Goal: Transaction & Acquisition: Purchase product/service

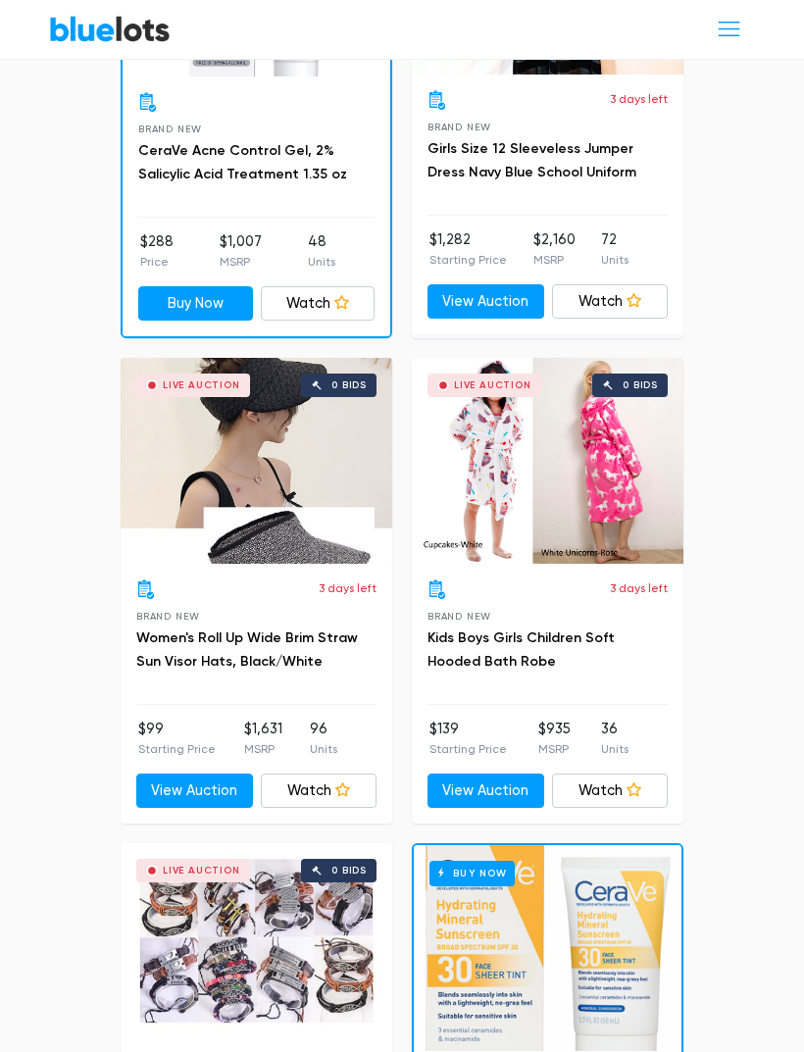
scroll to position [2519, 0]
click at [514, 775] on link "View Auction" at bounding box center [486, 792] width 117 height 35
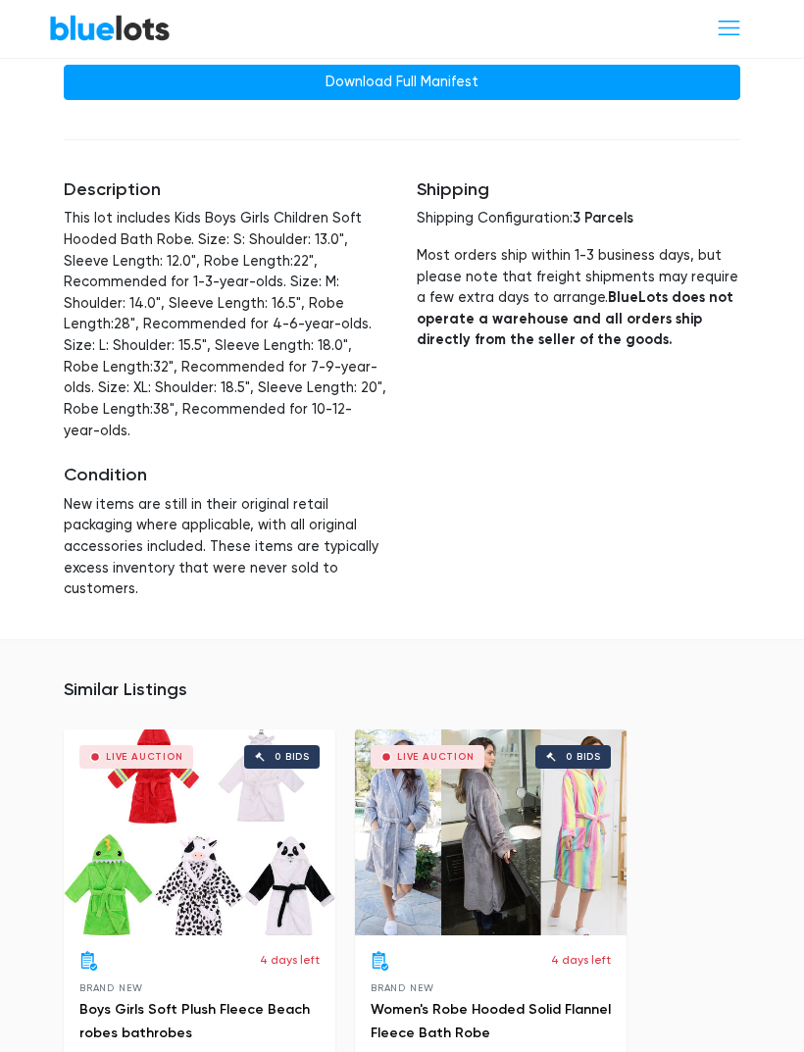
scroll to position [1792, 0]
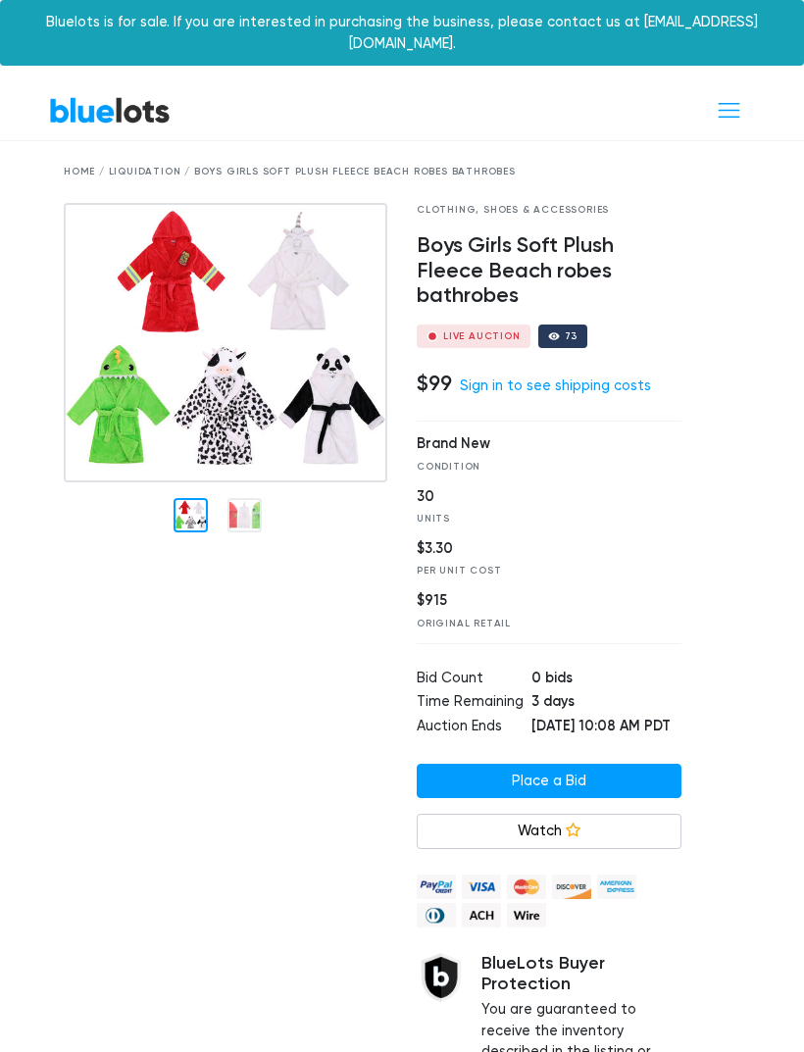
click at [578, 378] on link "Sign in to see shipping costs" at bounding box center [555, 386] width 191 height 17
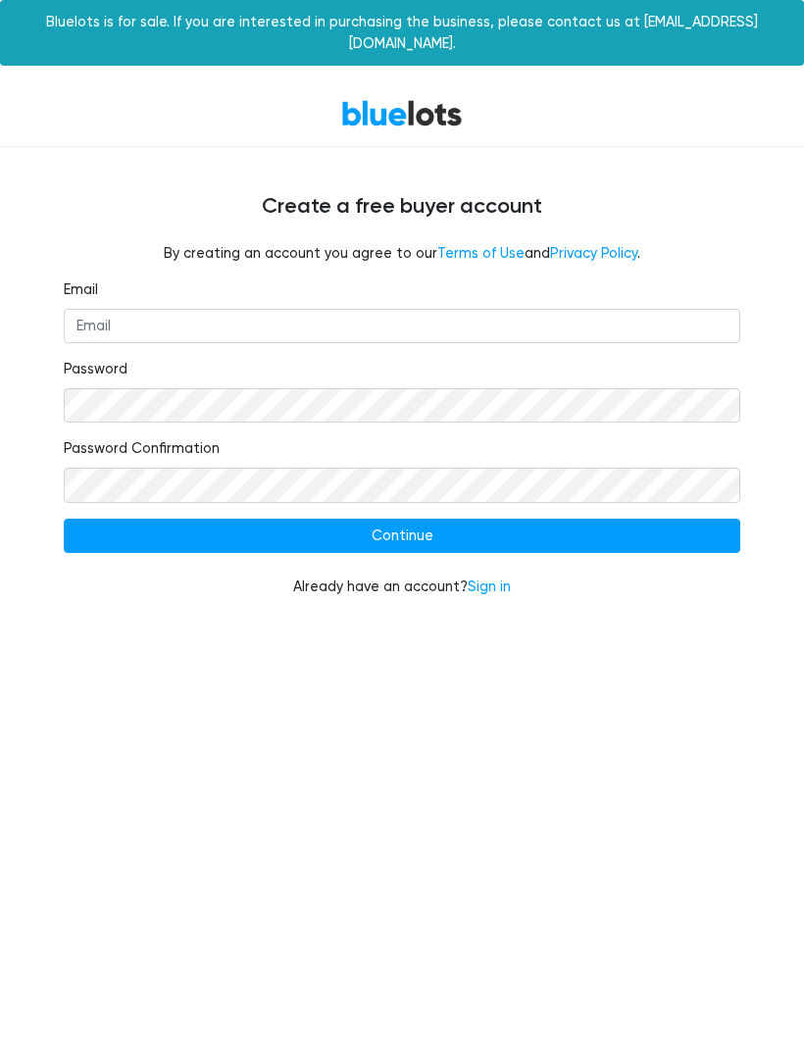
click at [406, 519] on input "Continue" at bounding box center [402, 536] width 677 height 35
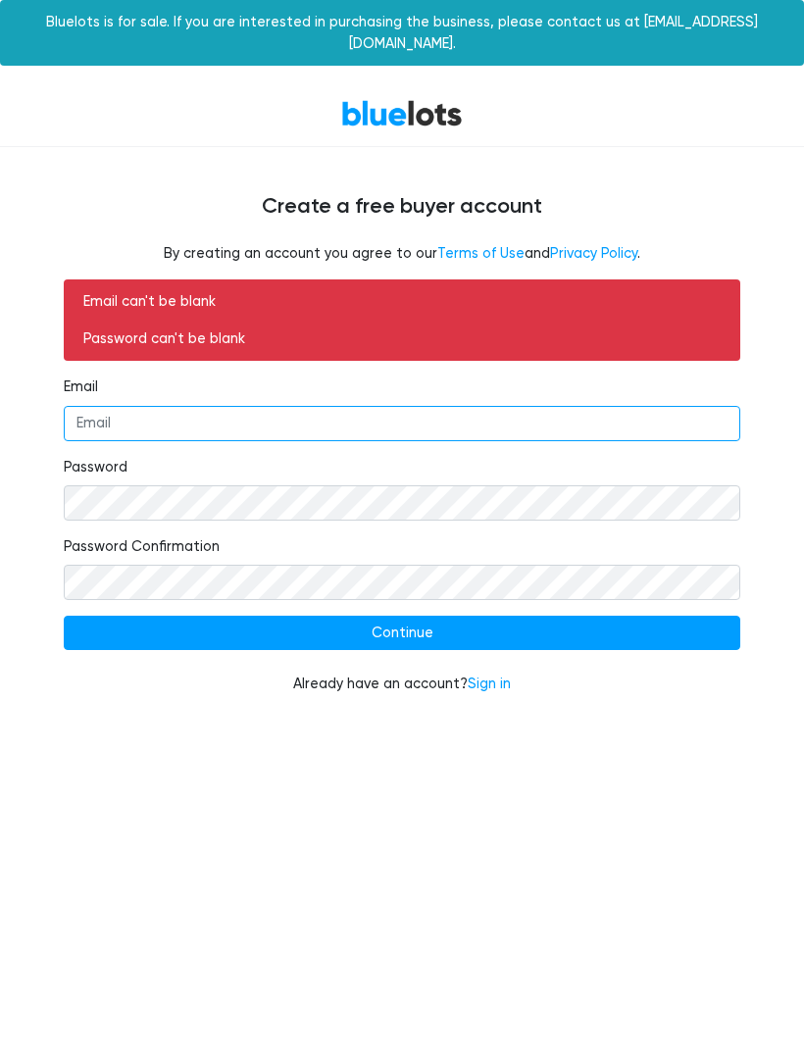
click at [275, 406] on input "Email" at bounding box center [402, 423] width 677 height 35
type input "lasj@lootloversloft.com"
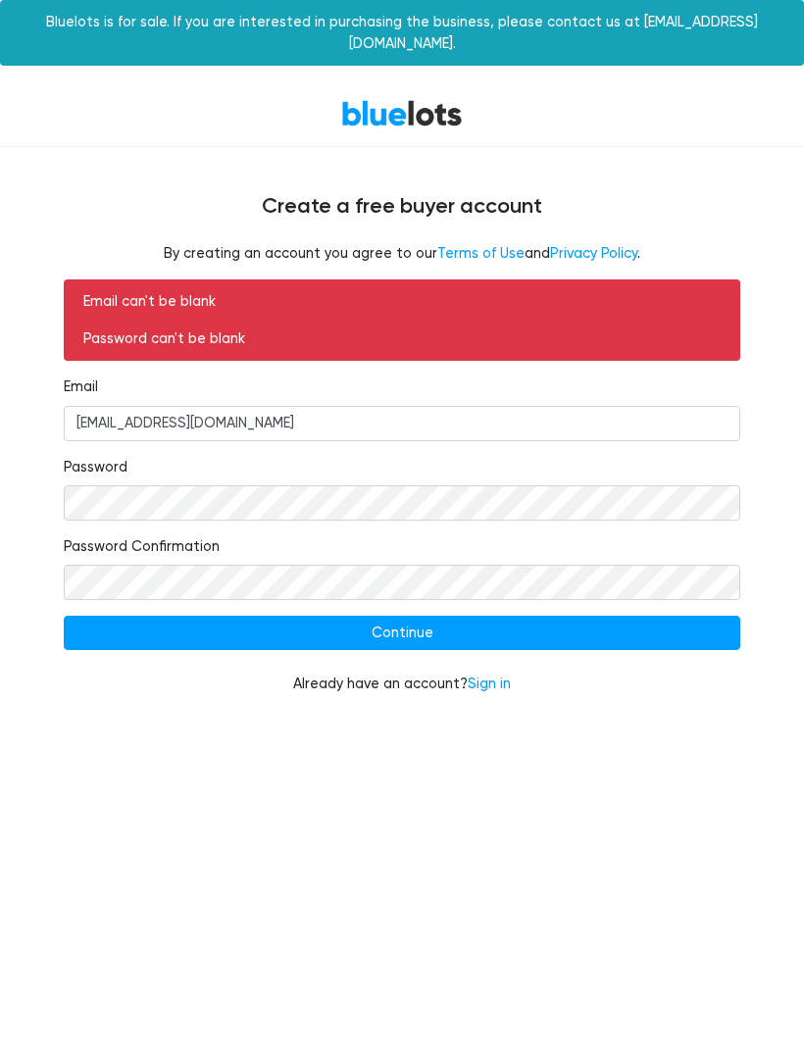
click at [436, 616] on input "Continue" at bounding box center [402, 633] width 677 height 35
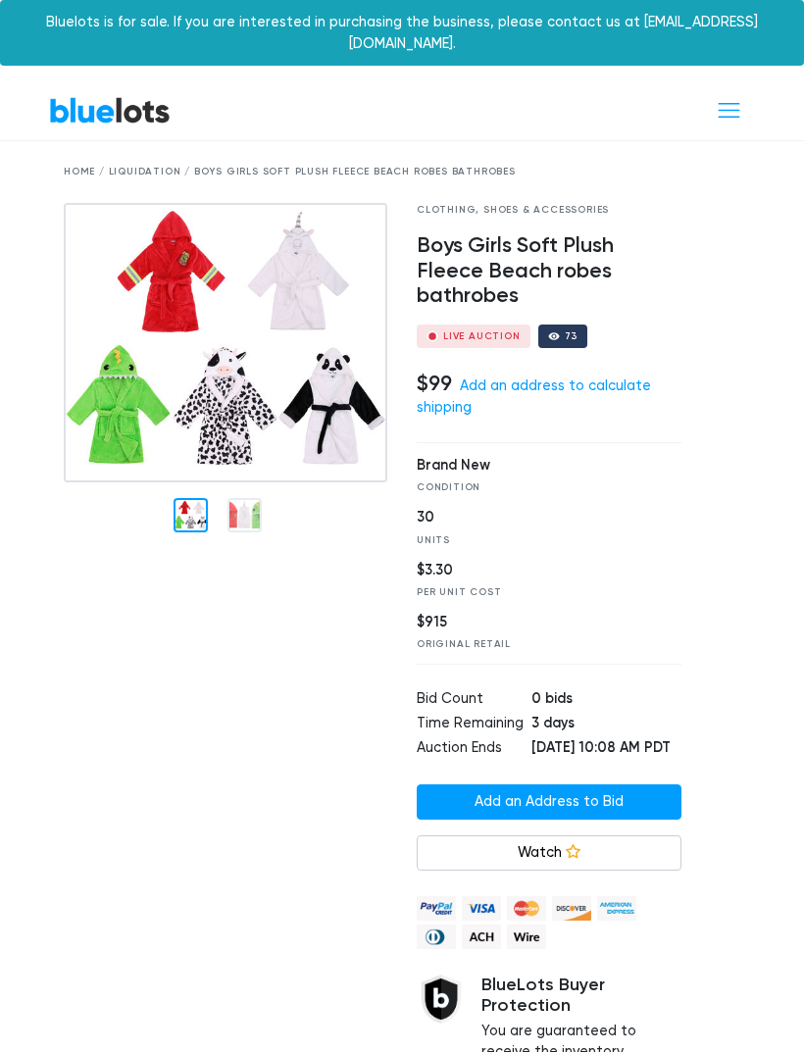
click at [601, 378] on link "Add an address to calculate shipping" at bounding box center [534, 397] width 234 height 38
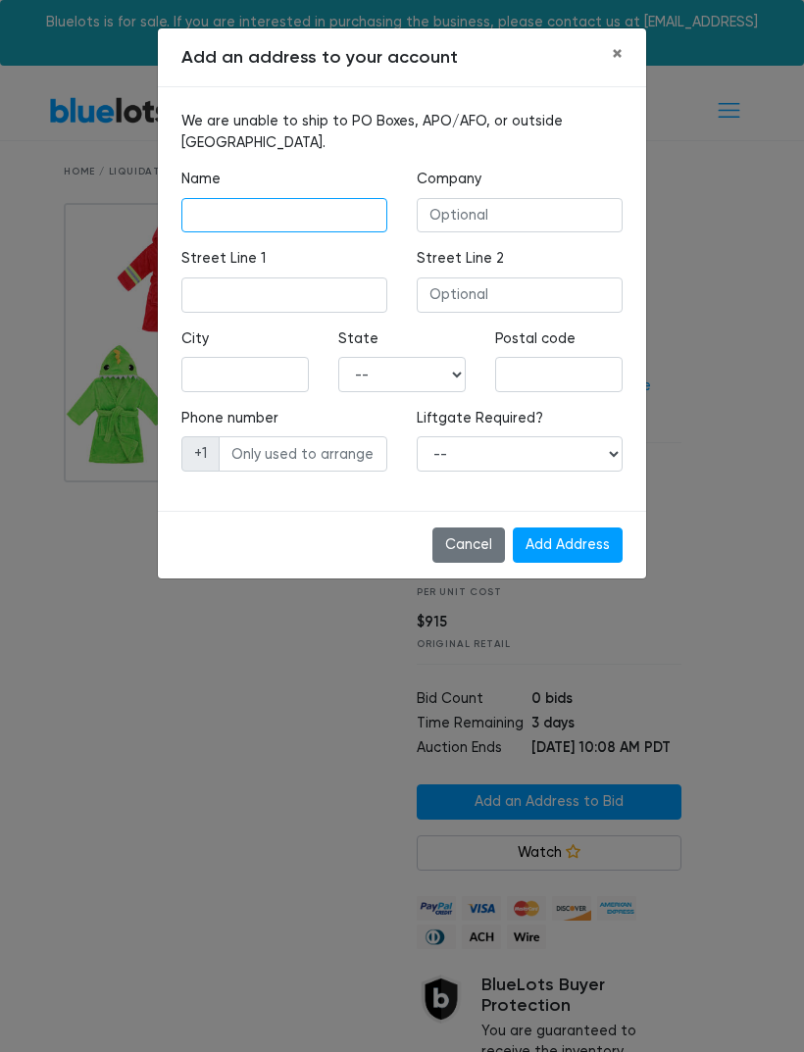
click at [272, 216] on input "text" at bounding box center [284, 215] width 206 height 35
type input "Lori Scott"
click at [302, 307] on input "text" at bounding box center [284, 295] width 206 height 35
type input "9953 S. Lockhart Rd."
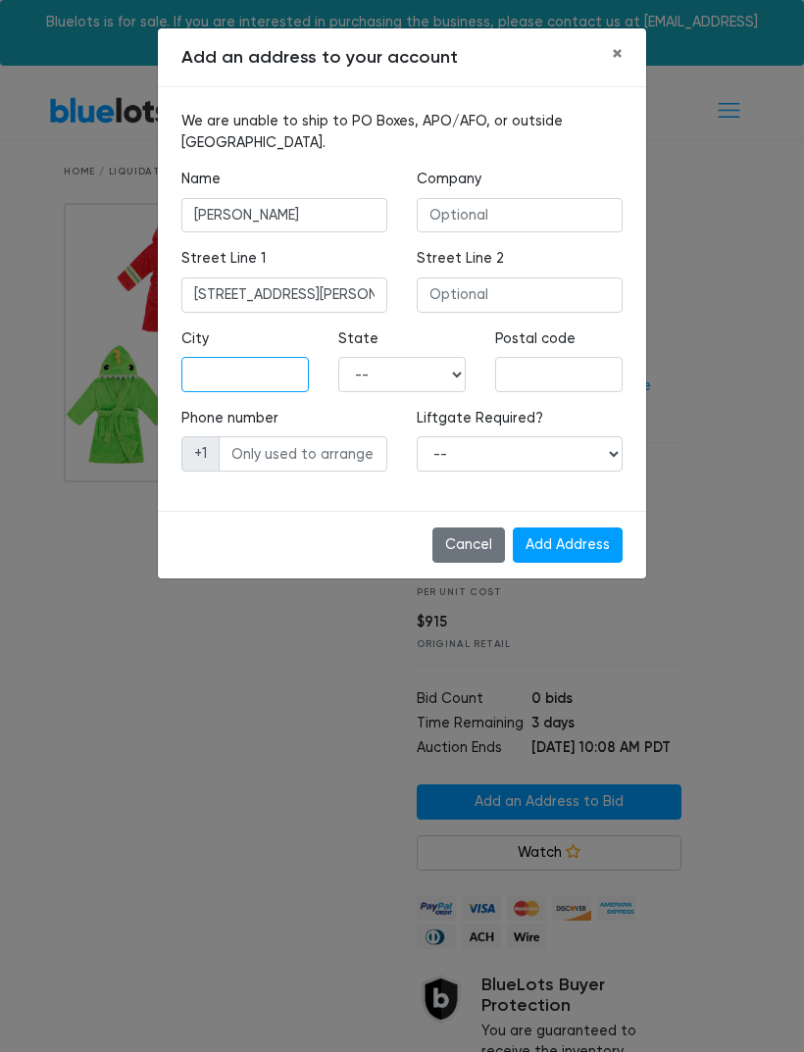
type input "French Camp"
select select "CA"
type input "95231"
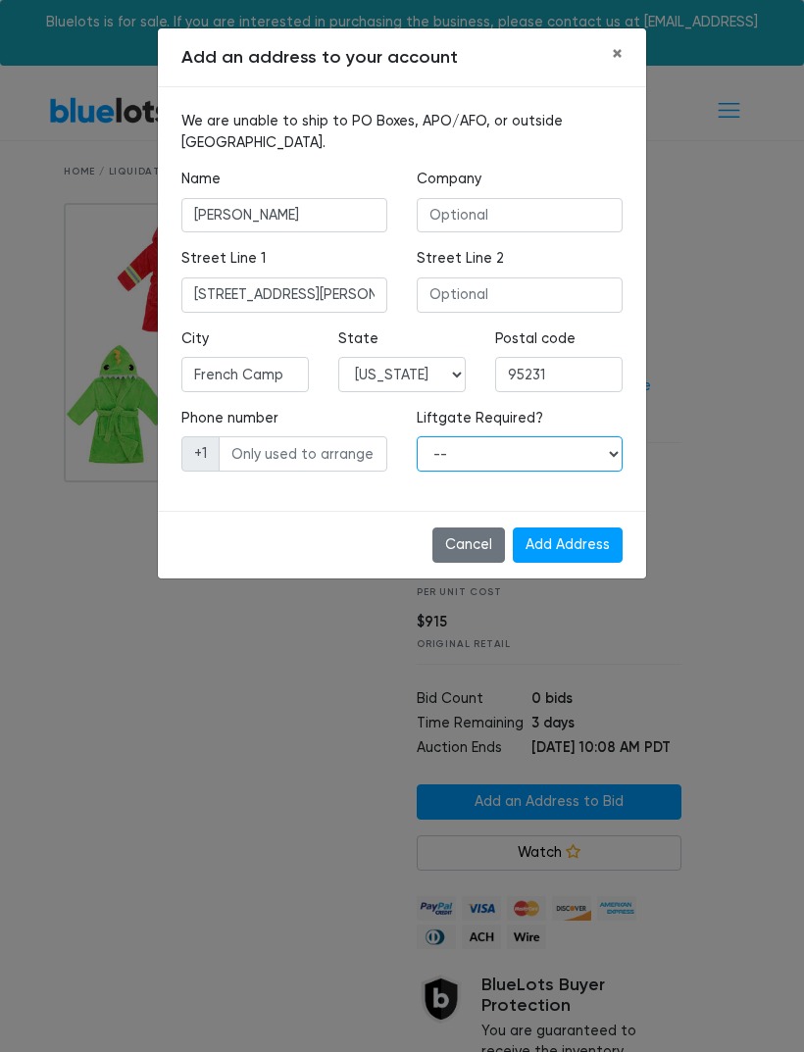
click at [603, 448] on select "-- Yes No" at bounding box center [520, 453] width 206 height 35
click at [607, 457] on select "-- Yes No" at bounding box center [520, 453] width 206 height 35
select select "0"
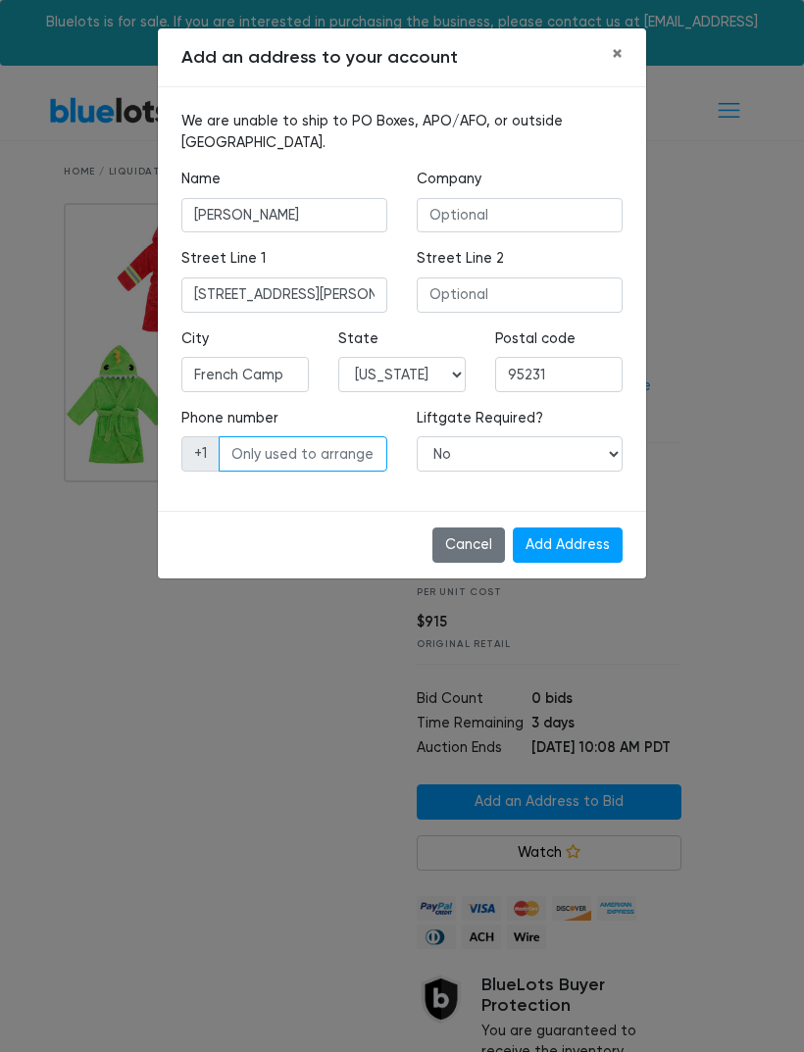
click at [284, 461] on input "text" at bounding box center [303, 453] width 169 height 35
type input "2096403720"
click at [563, 544] on input "Add Address" at bounding box center [568, 545] width 110 height 35
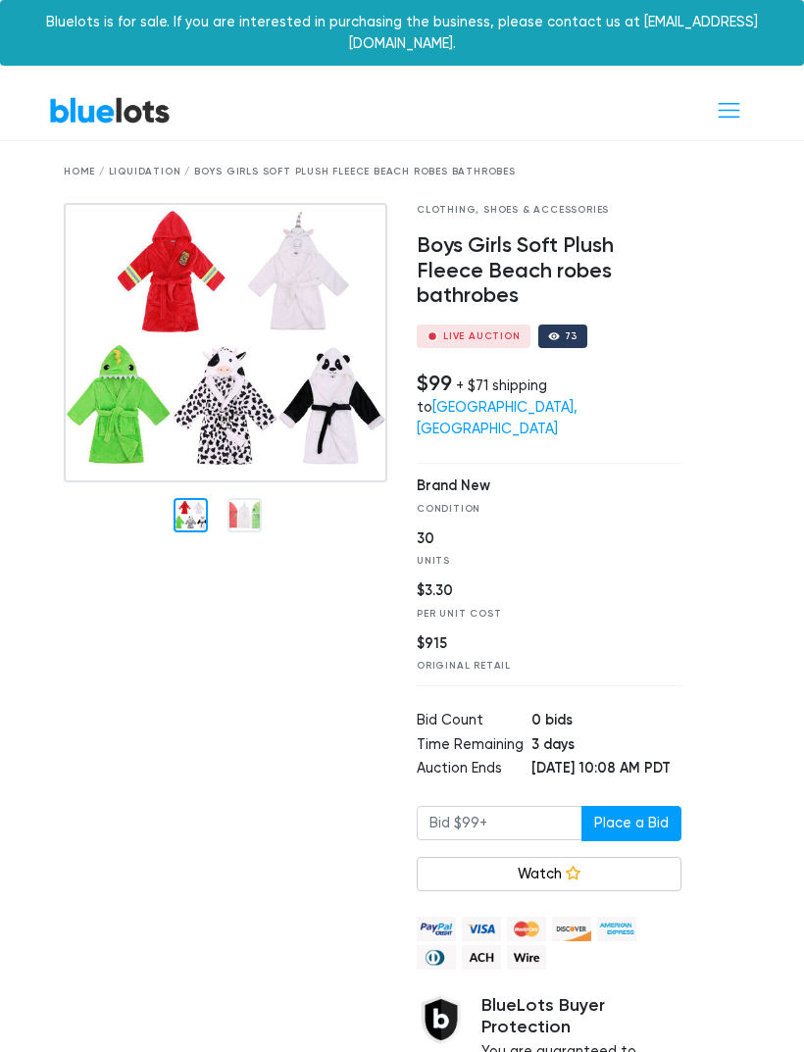
click at [735, 97] on span "Toggle navigation" at bounding box center [729, 110] width 26 height 26
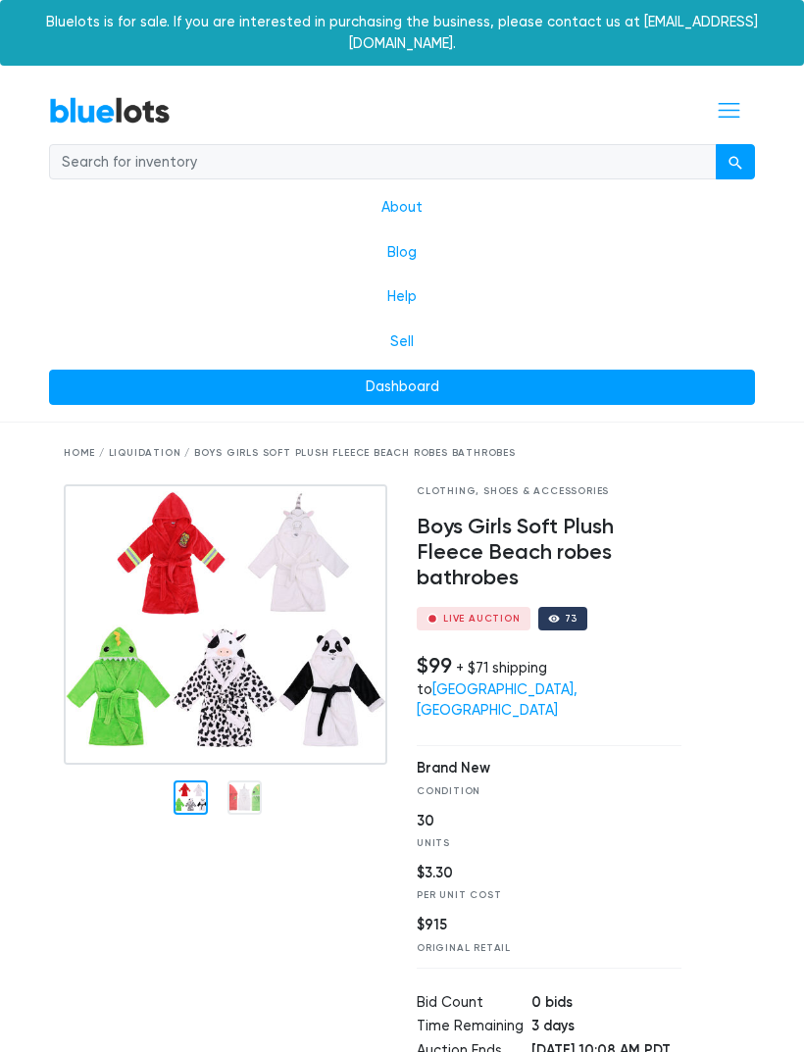
click at [394, 373] on link "Dashboard" at bounding box center [402, 387] width 706 height 35
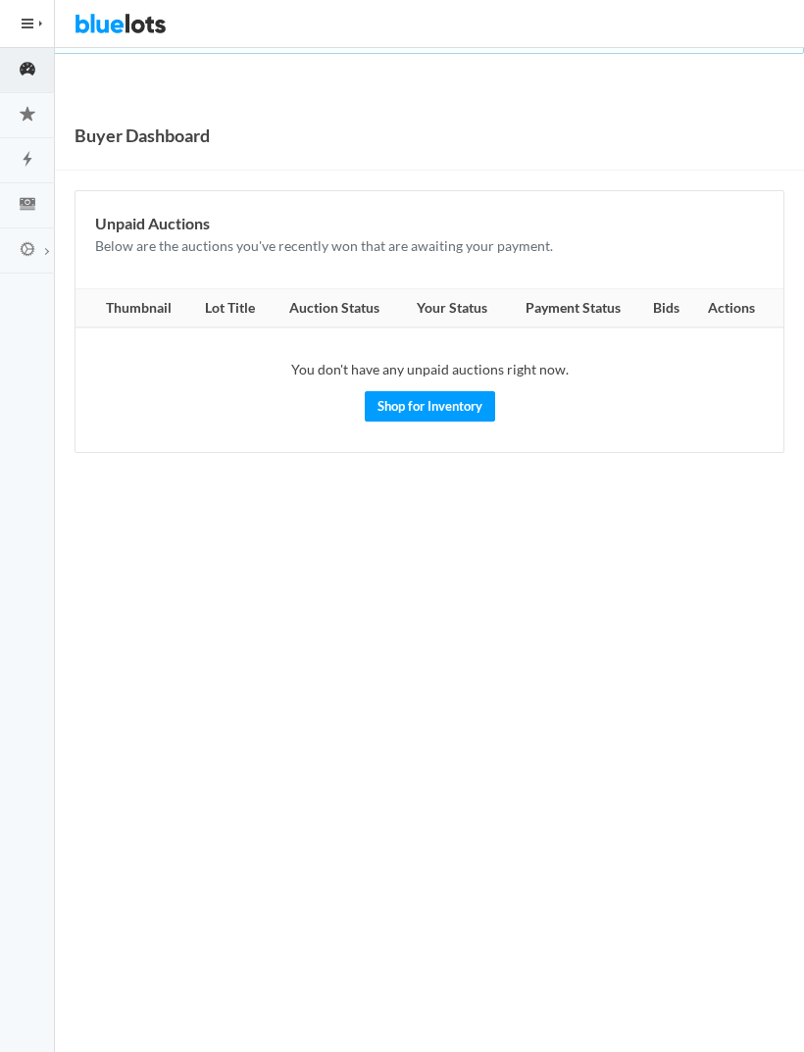
click at [16, 70] on icon "speedometer" at bounding box center [27, 69] width 55 height 18
click at [32, 70] on icon "speedometer" at bounding box center [27, 69] width 55 height 18
click at [25, 109] on icon "star" at bounding box center [27, 114] width 55 height 18
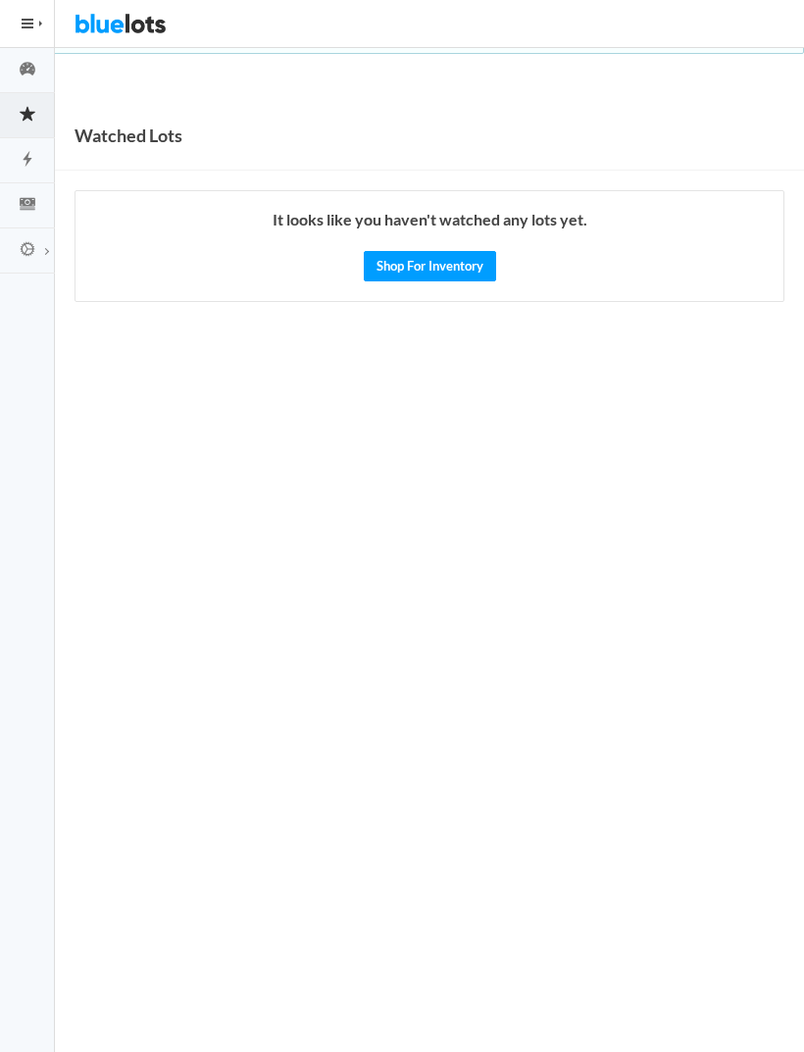
click at [421, 278] on link "Shop For Inventory" at bounding box center [430, 266] width 132 height 30
click at [421, 251] on link "Shop For Inventory" at bounding box center [430, 266] width 132 height 30
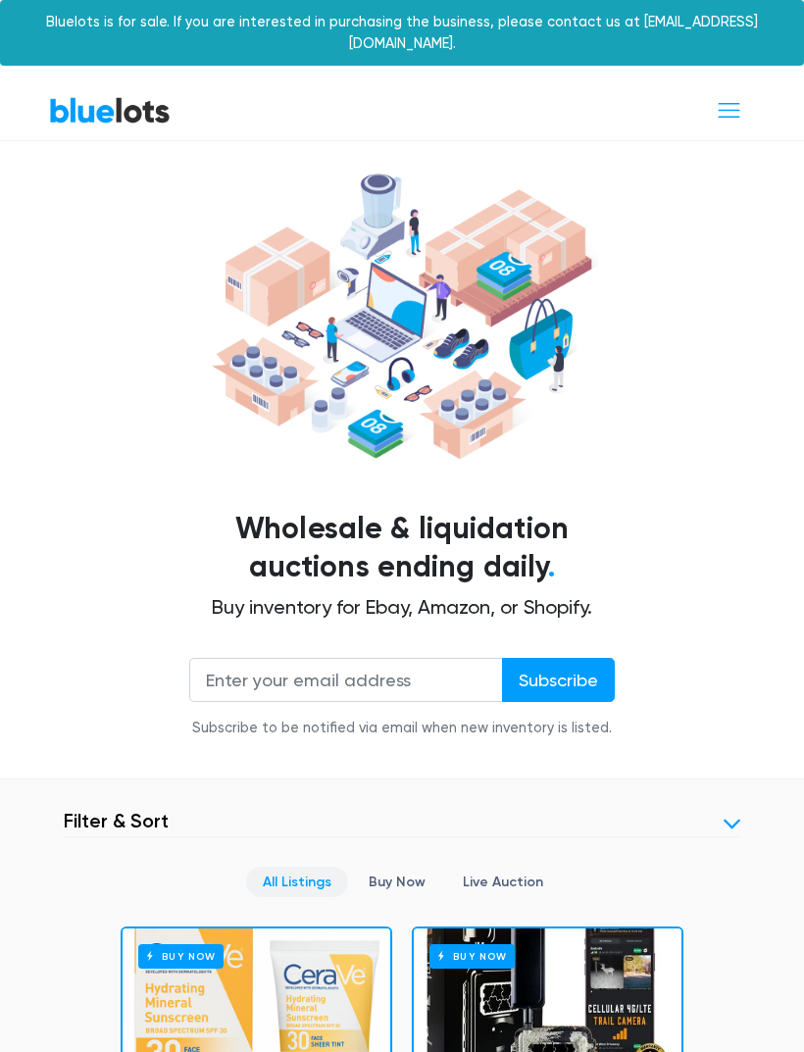
click at [420, 258] on img at bounding box center [402, 316] width 392 height 301
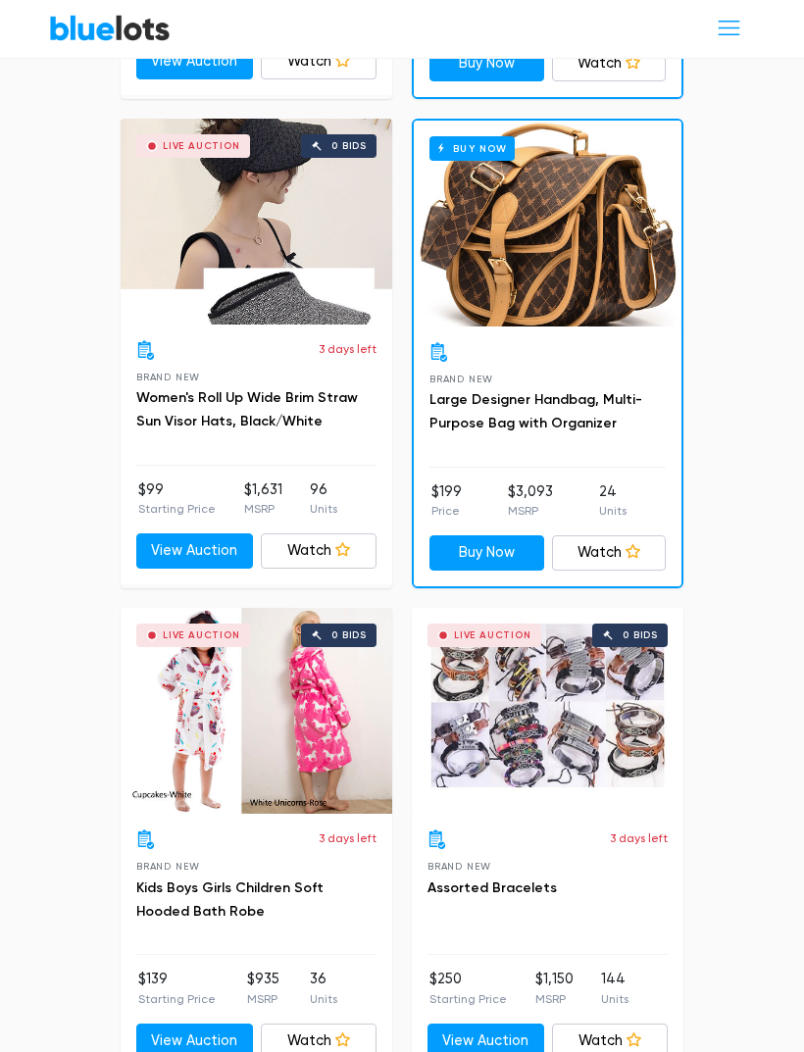
scroll to position [3252, 0]
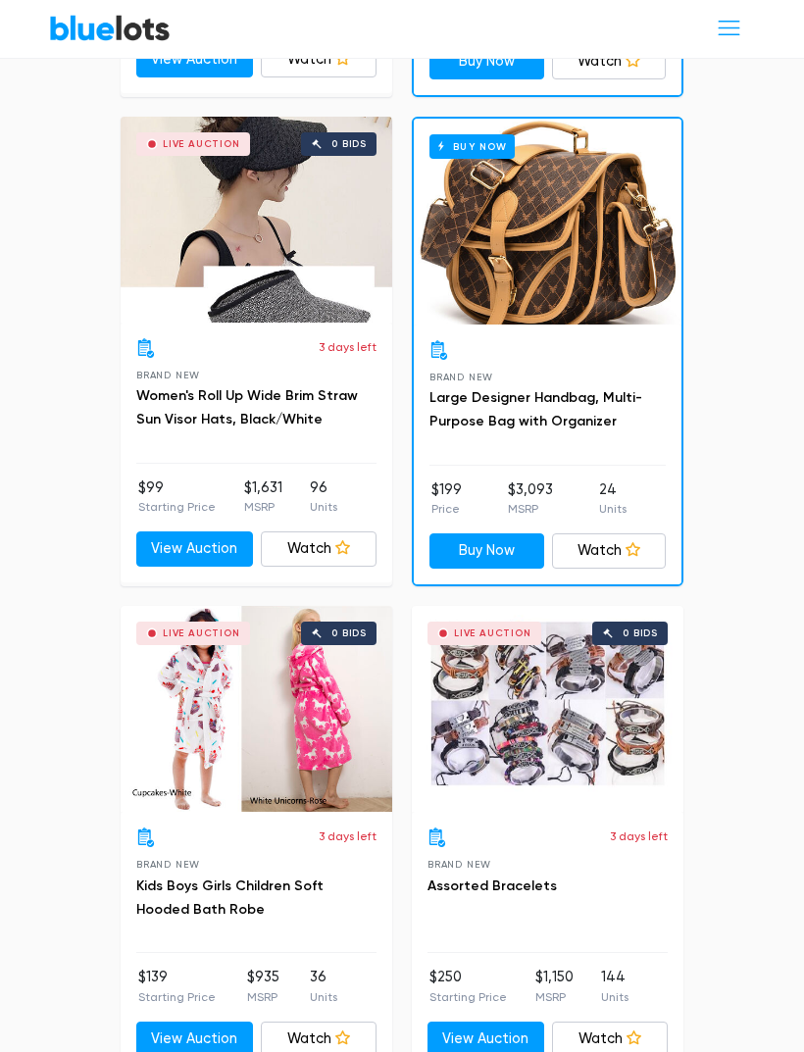
click at [206, 1023] on link "View Auction" at bounding box center [194, 1040] width 117 height 35
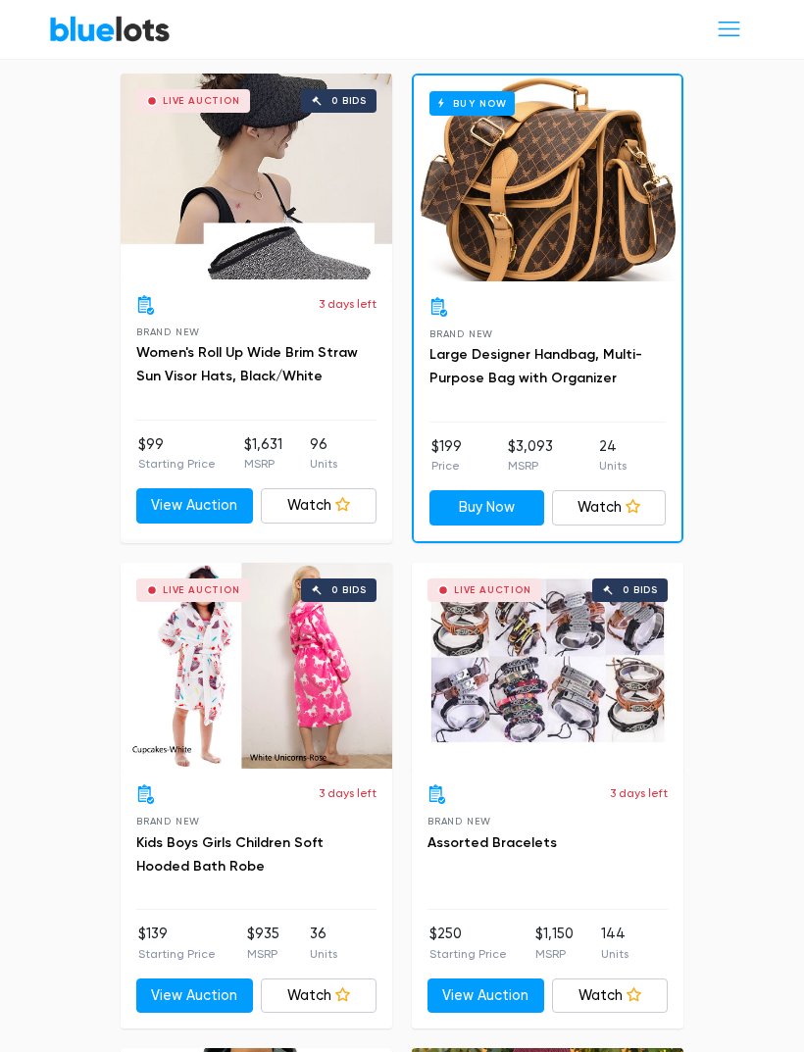
scroll to position [3295, 0]
click at [584, 663] on div "Live Auction 0 bids" at bounding box center [548, 667] width 272 height 206
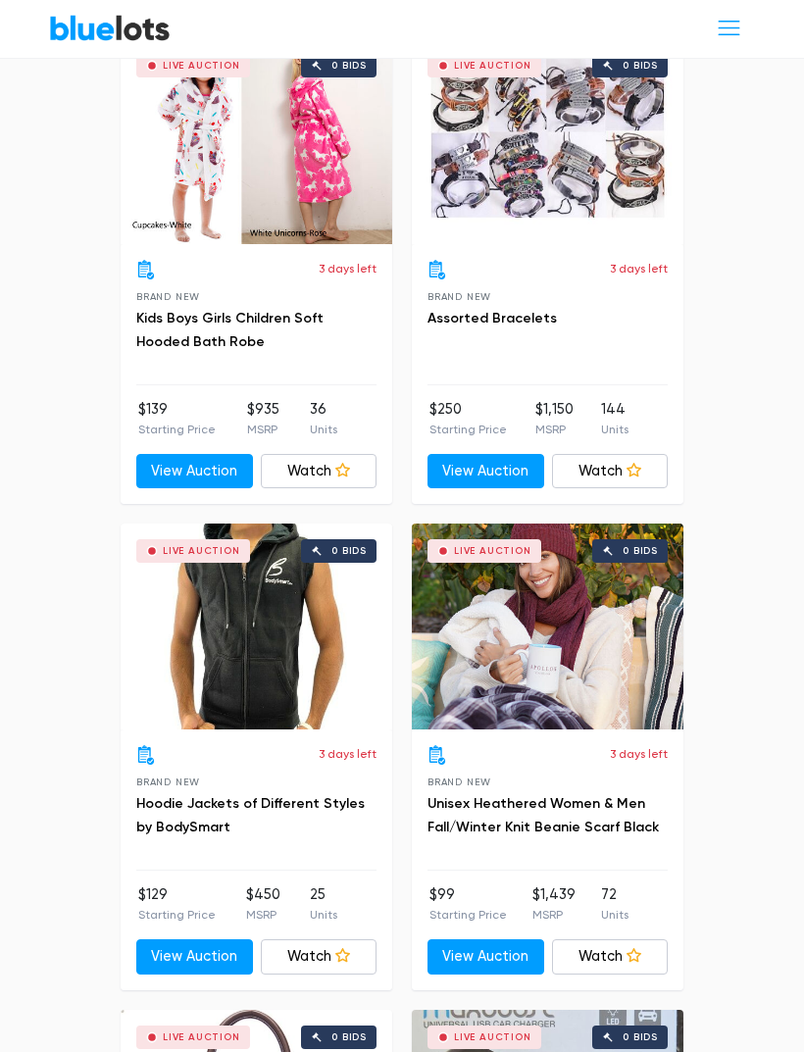
scroll to position [3843, 0]
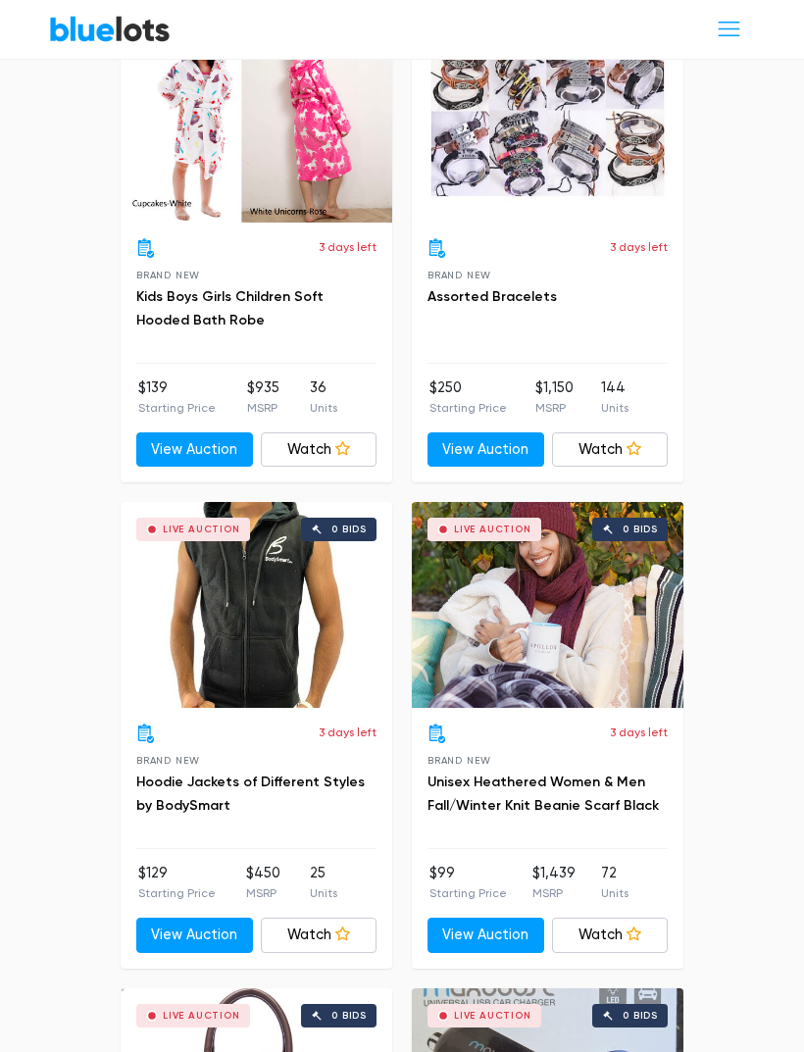
click at [553, 774] on link "Unisex Heathered Women & Men Fall/Winter Knit Beanie Scarf Black" at bounding box center [543, 794] width 231 height 40
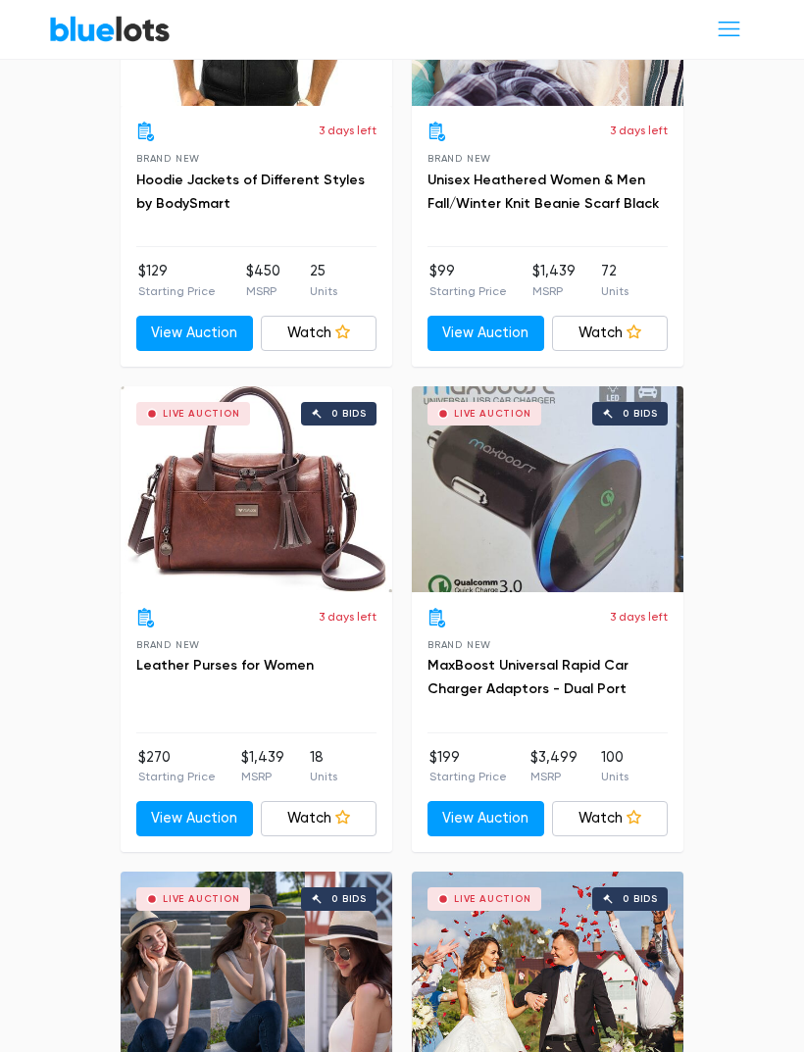
scroll to position [4444, 0]
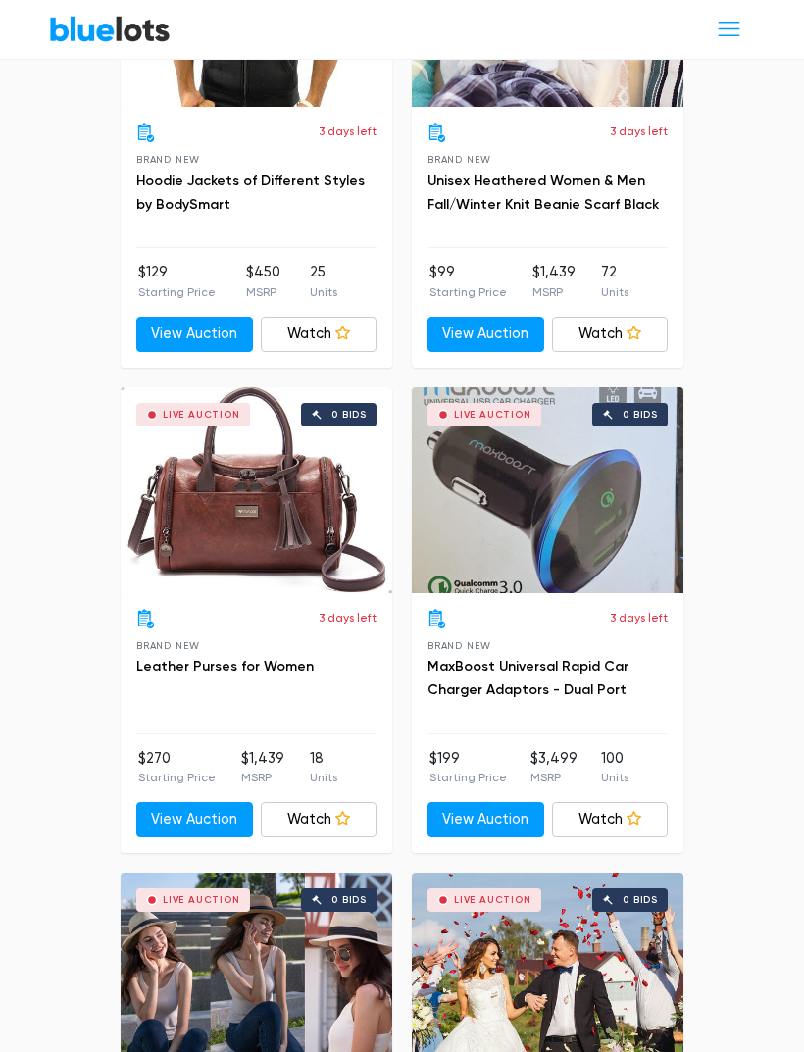
click at [250, 527] on div "Live Auction 0 bids" at bounding box center [257, 490] width 272 height 206
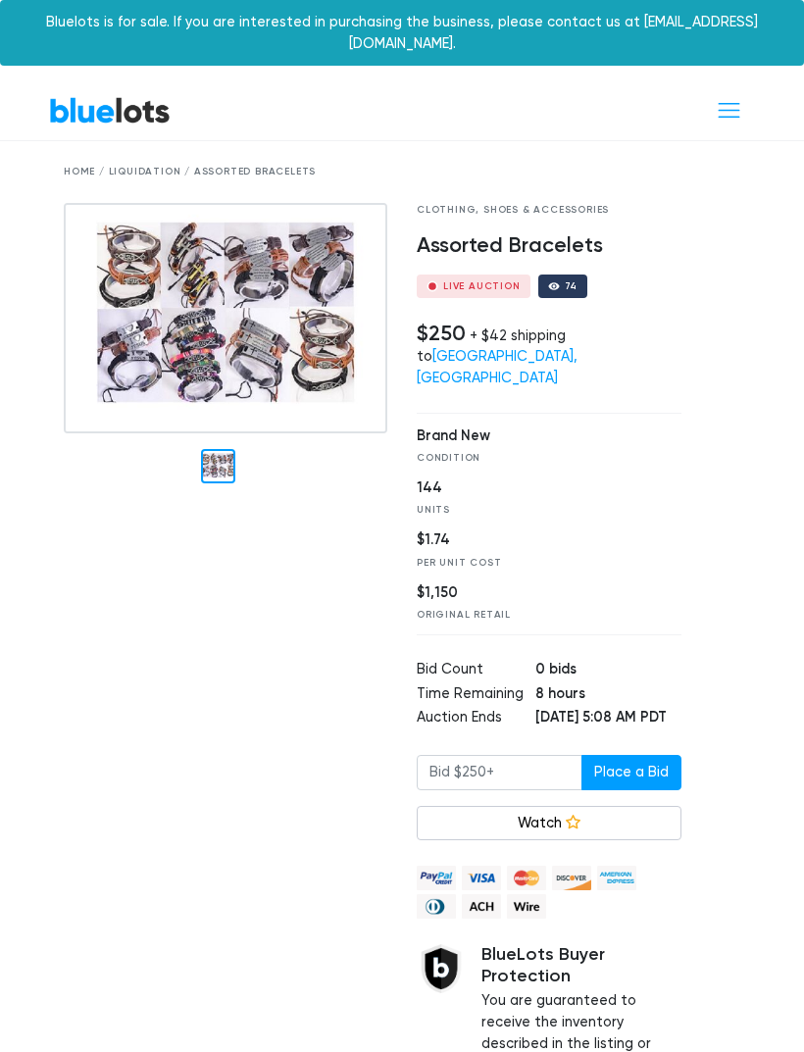
click at [556, 275] on div "74" at bounding box center [563, 287] width 50 height 24
click at [561, 817] on link "Watch" at bounding box center [549, 823] width 265 height 35
click at [237, 299] on img at bounding box center [226, 318] width 324 height 230
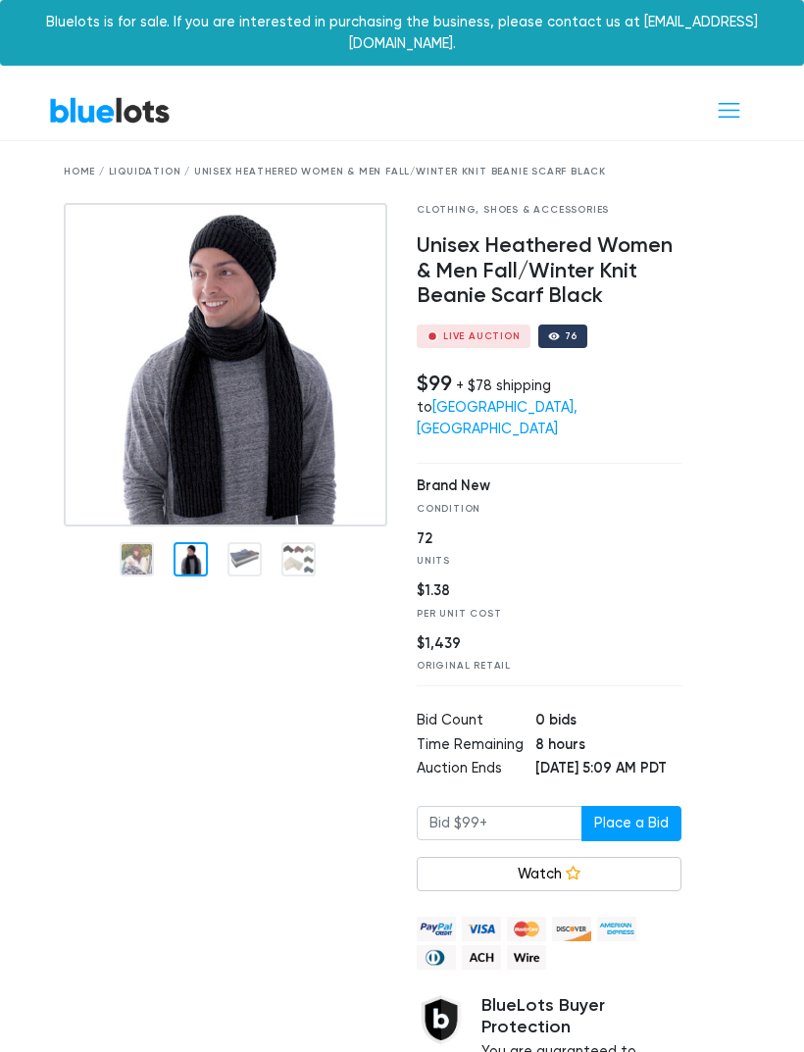
click at [188, 542] on div at bounding box center [191, 559] width 34 height 34
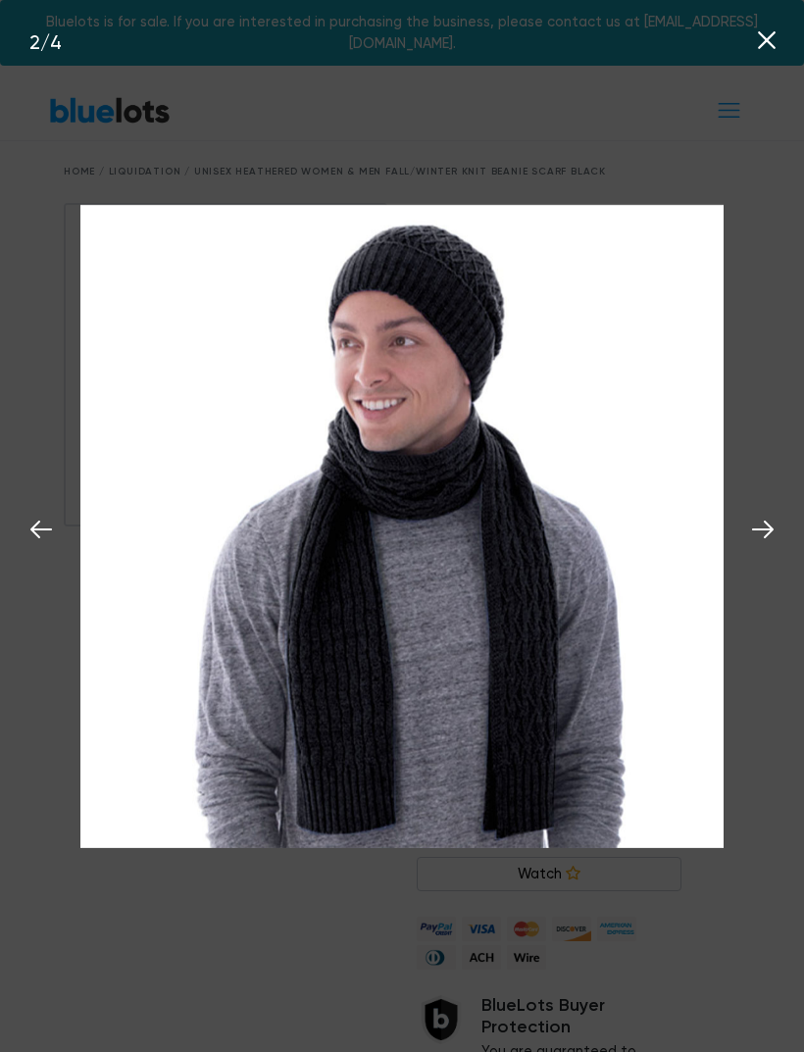
click at [42, 534] on icon at bounding box center [40, 529] width 29 height 29
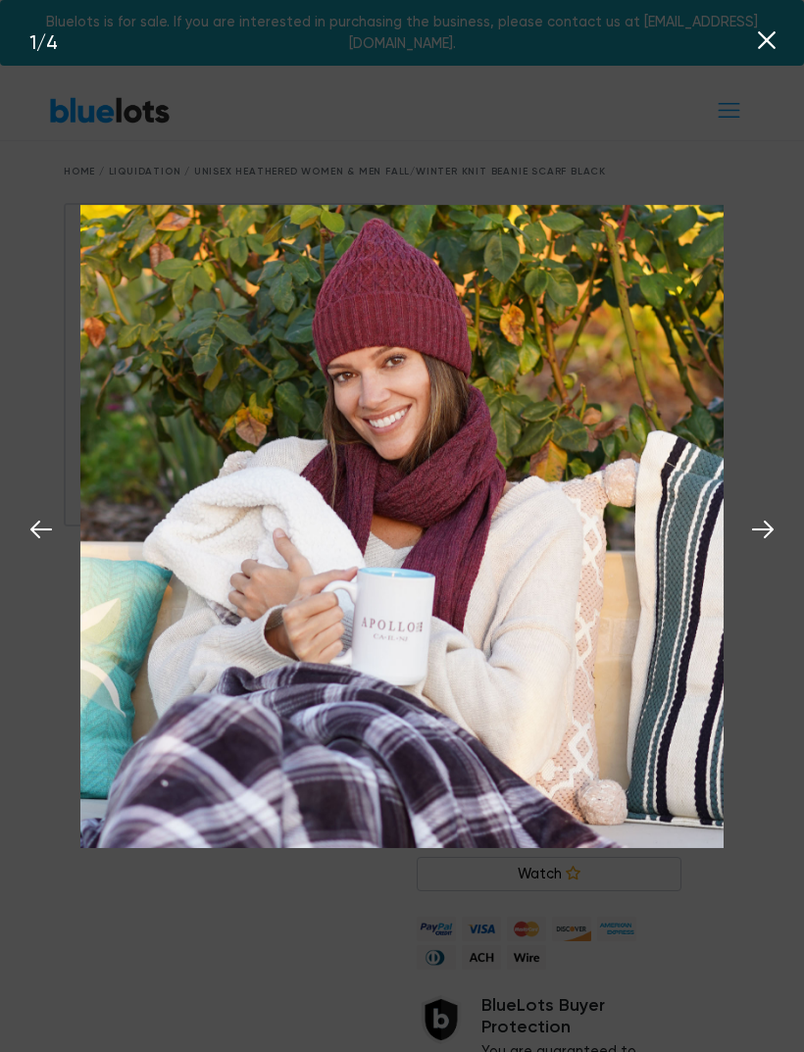
click at [46, 536] on icon at bounding box center [40, 529] width 29 height 29
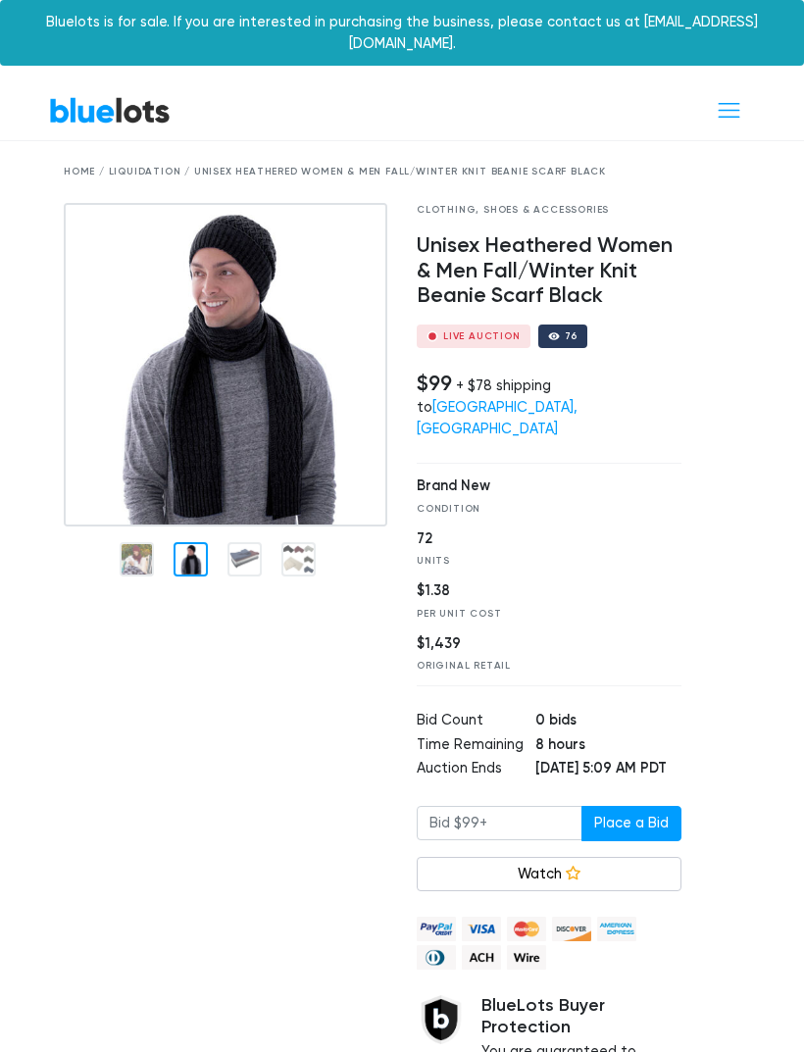
click at [768, 39] on div "Bluelots is for sale. If you are interested in purchasing the business, please …" at bounding box center [402, 33] width 804 height 66
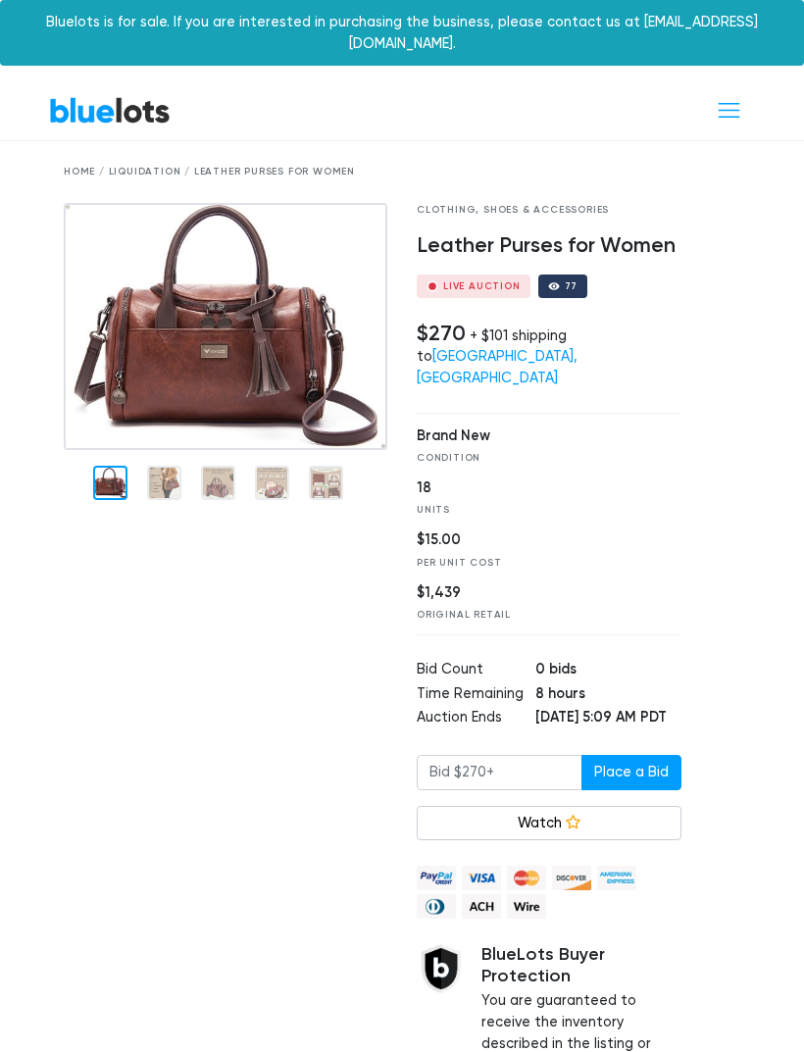
click at [110, 466] on div at bounding box center [110, 483] width 34 height 34
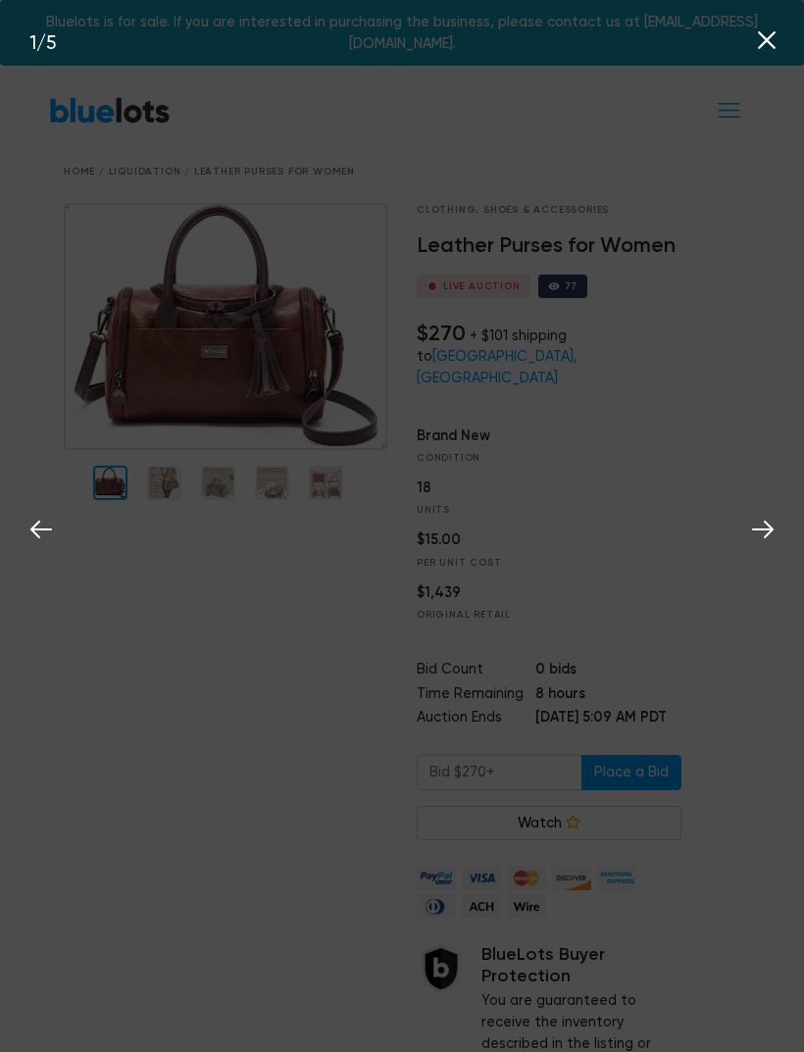
click at [0, 0] on img at bounding box center [0, 0] width 0 height 0
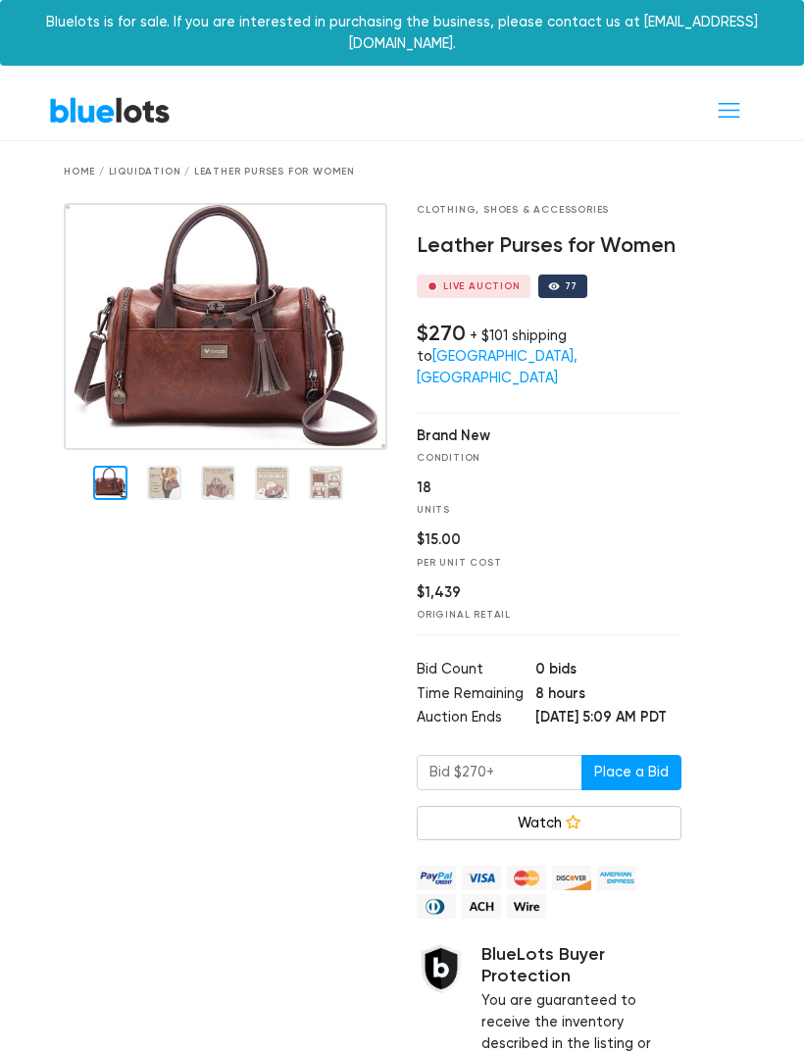
click at [173, 450] on img at bounding box center [226, 326] width 324 height 247
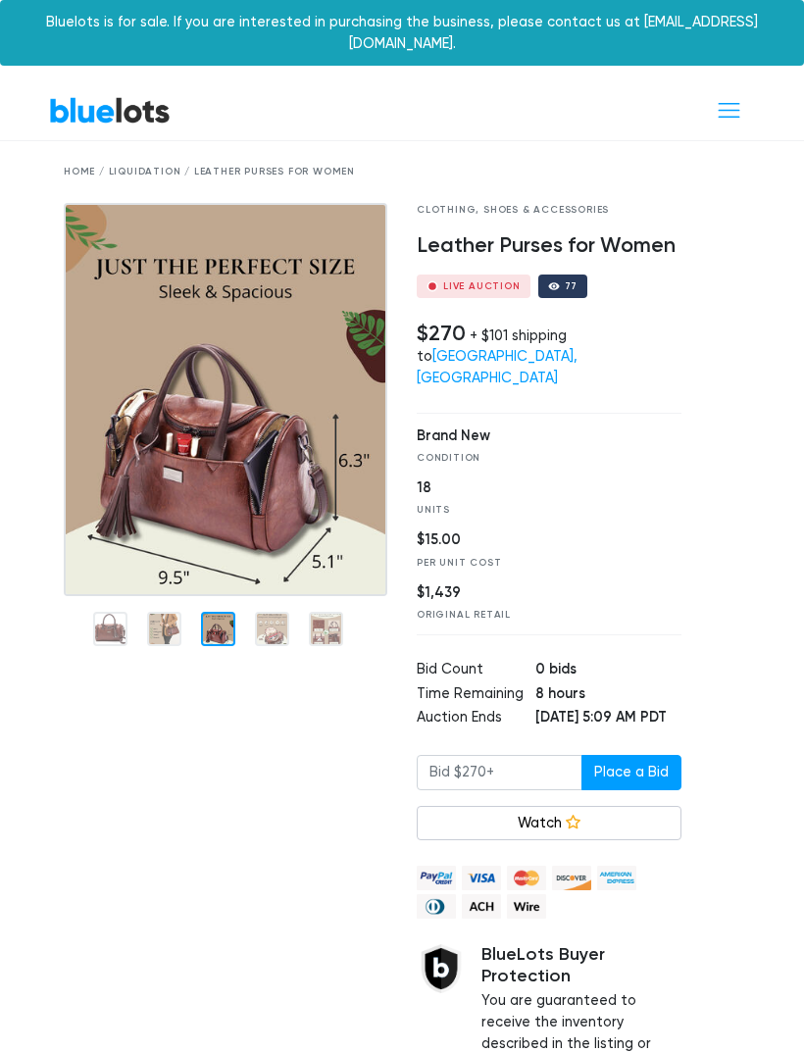
click at [225, 612] on div at bounding box center [218, 629] width 34 height 34
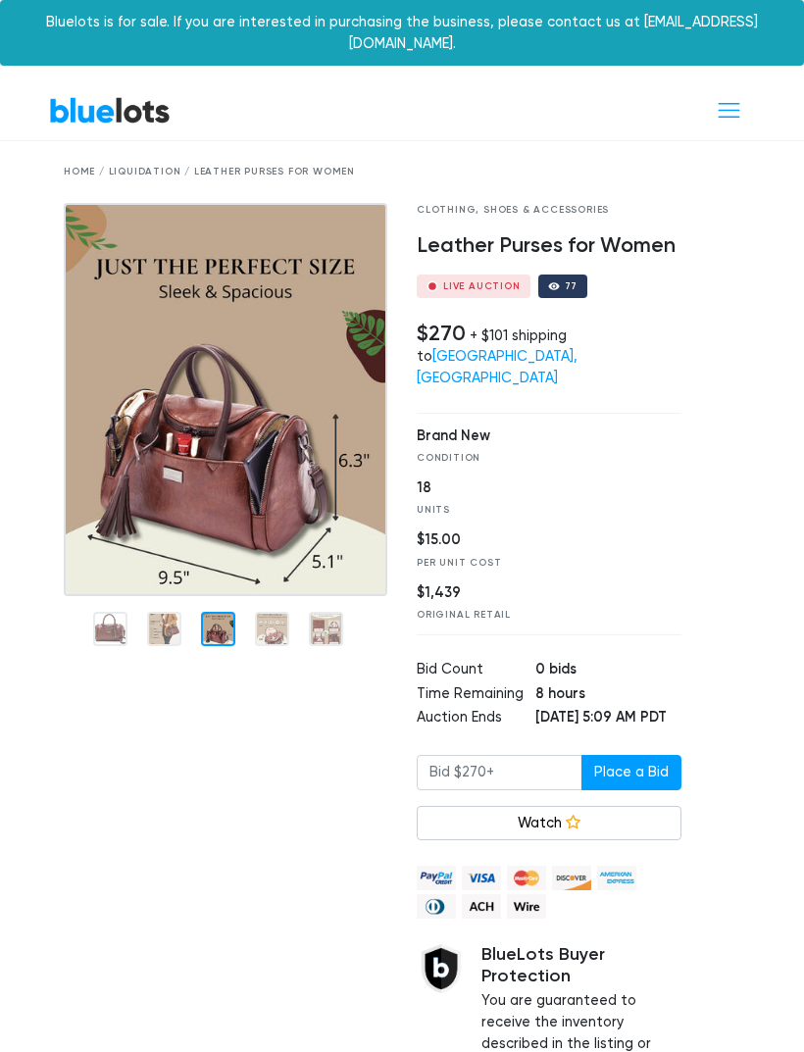
click at [272, 612] on div at bounding box center [272, 629] width 34 height 34
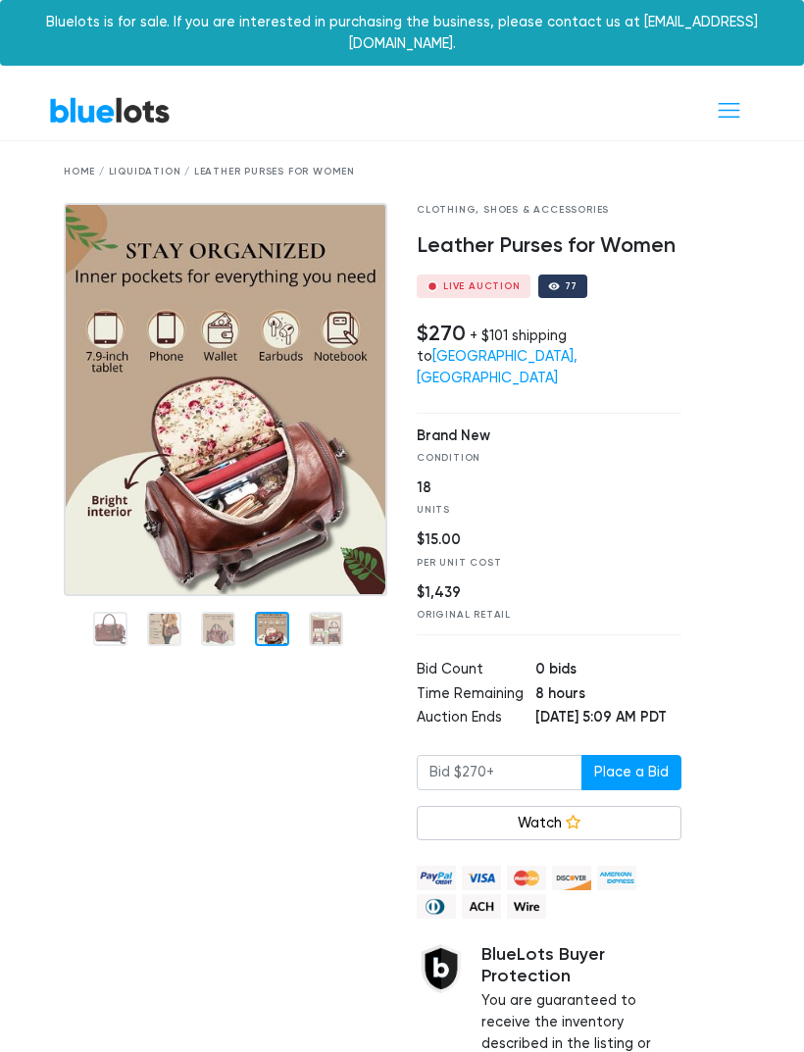
click at [332, 612] on div at bounding box center [326, 629] width 34 height 34
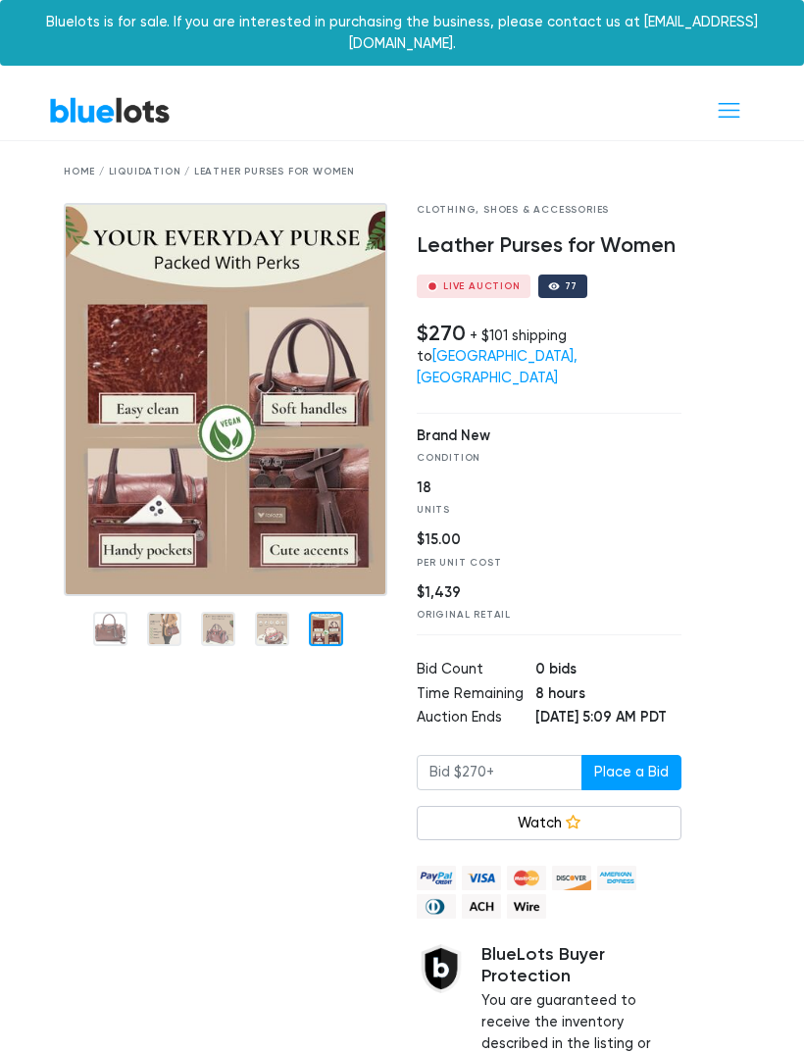
click at [774, 81] on nav "BlueLots About Blog Help Sell Dashboard" at bounding box center [402, 110] width 804 height 59
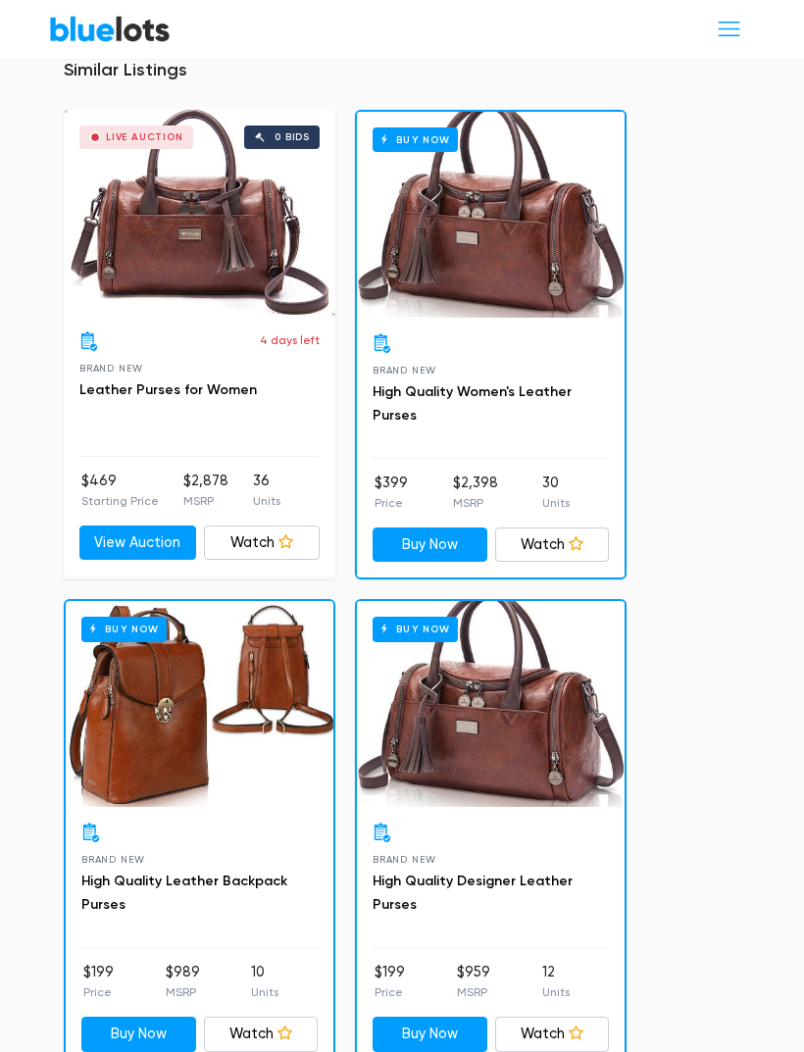
scroll to position [1906, 0]
click at [558, 529] on link "Watch" at bounding box center [552, 546] width 115 height 35
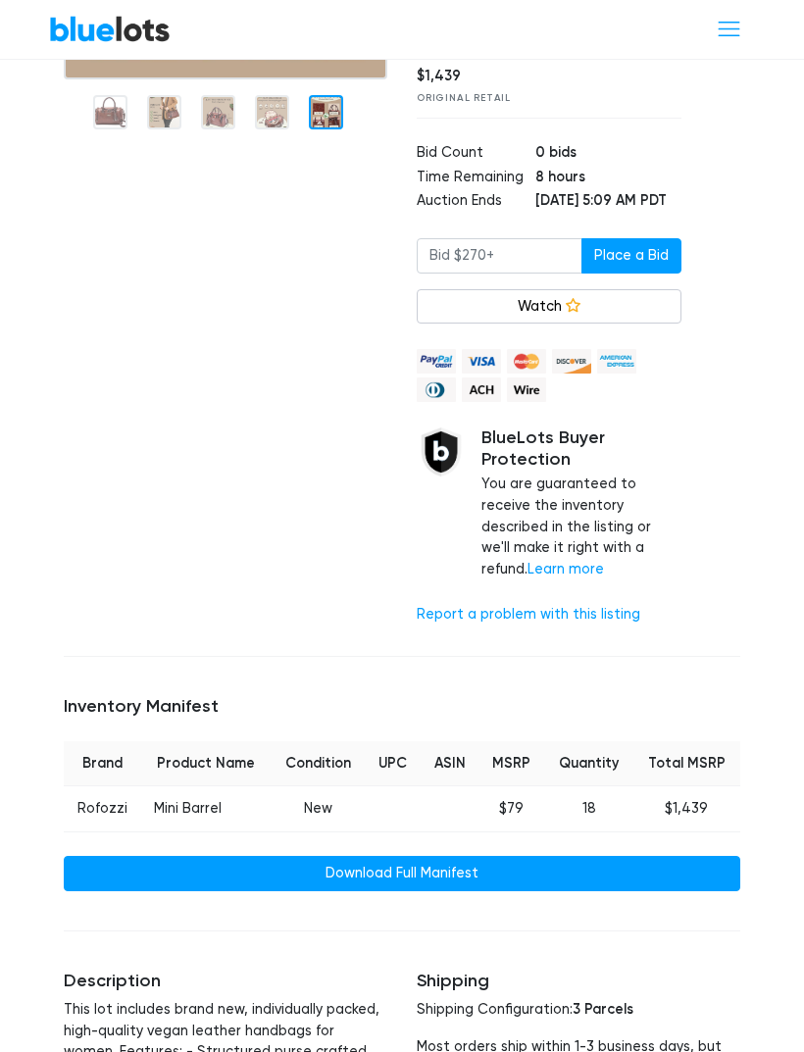
scroll to position [515, 0]
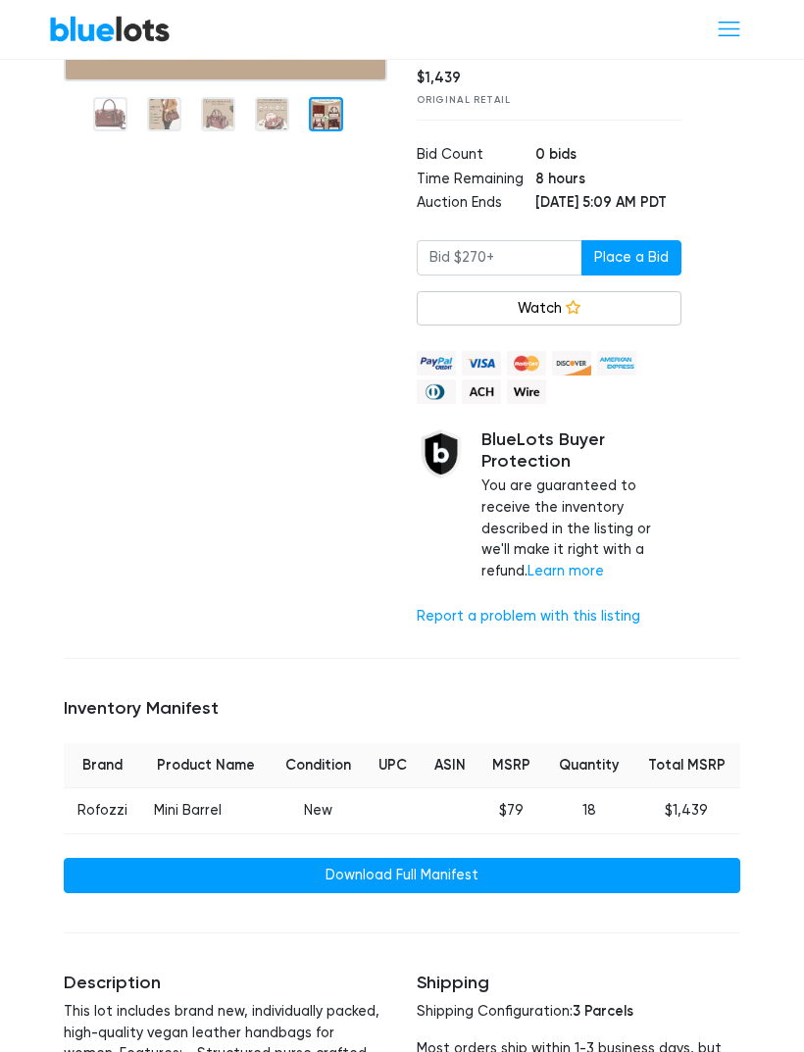
click at [687, 698] on h5 "Inventory Manifest" at bounding box center [402, 709] width 677 height 22
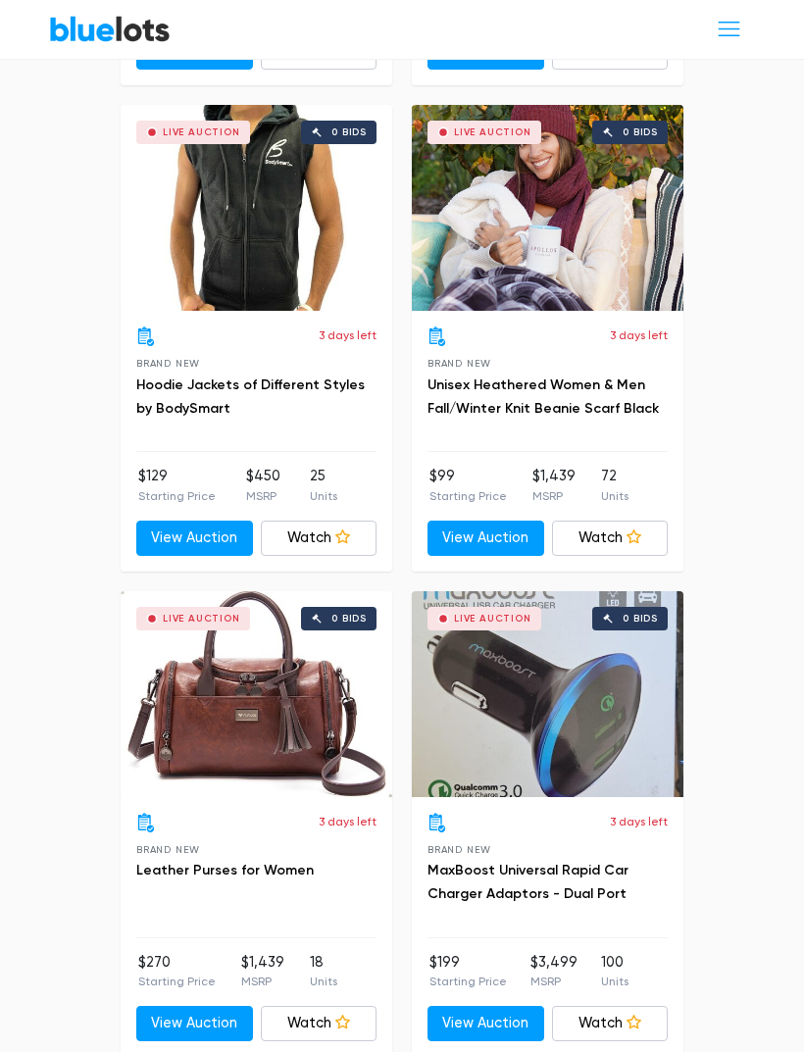
scroll to position [4239, 0]
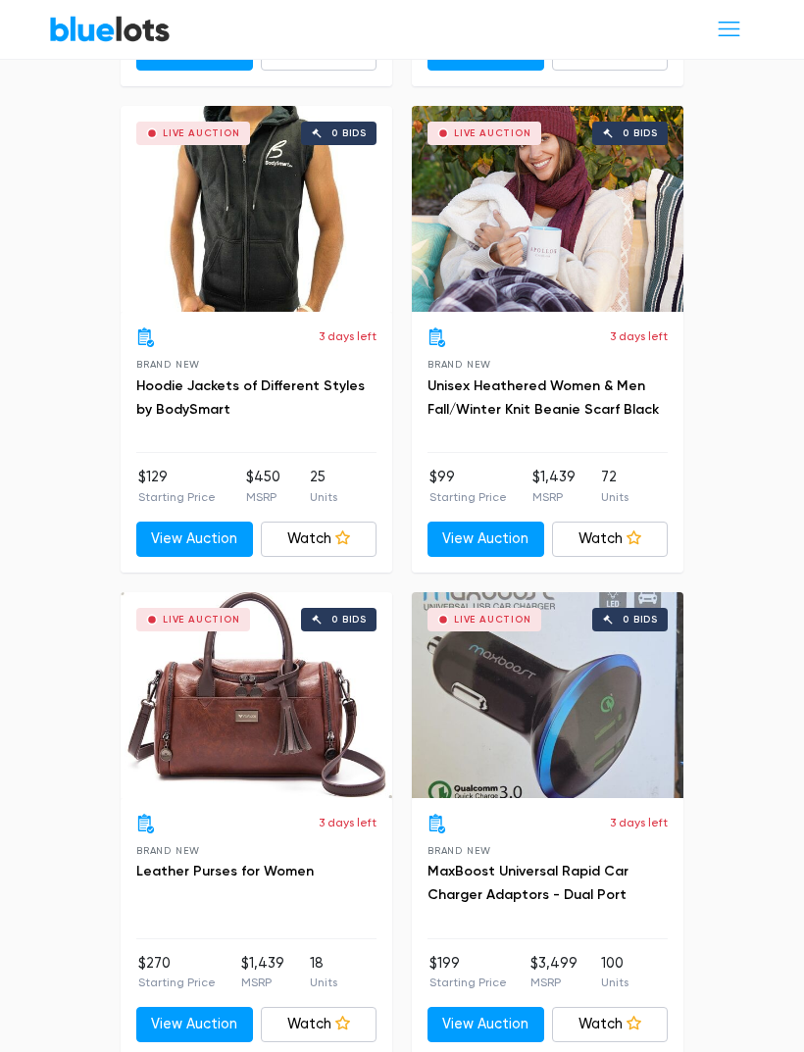
click at [282, 719] on div "Live Auction 0 bids" at bounding box center [257, 695] width 272 height 206
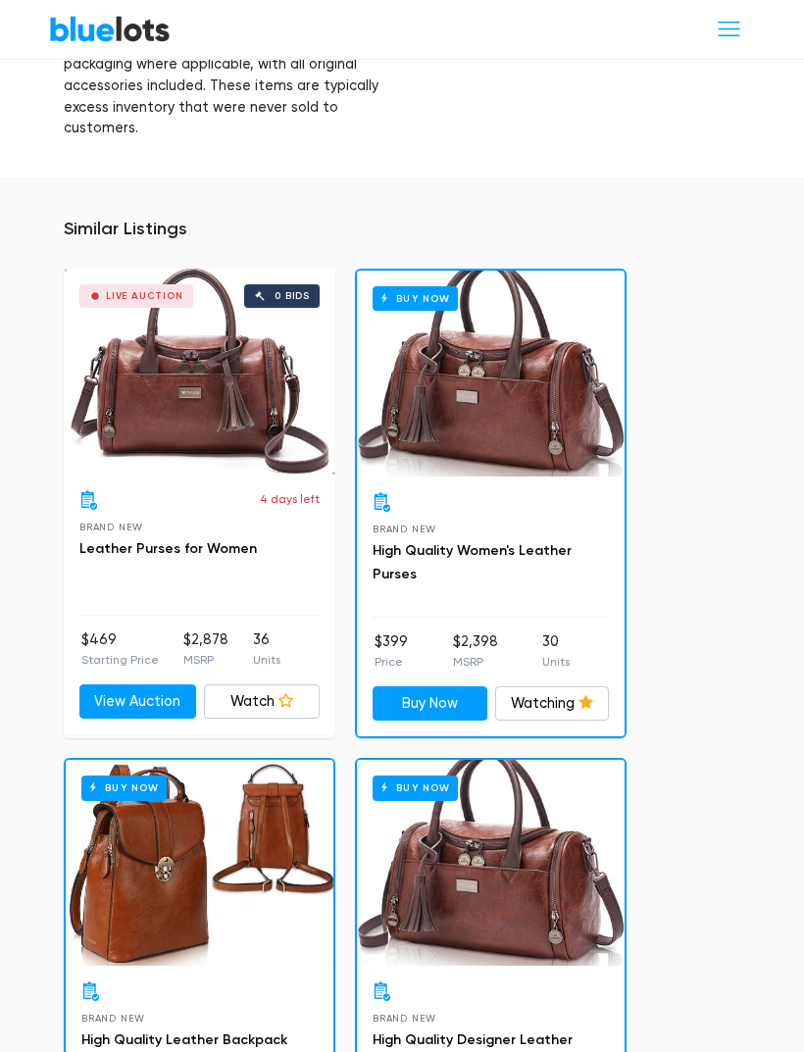
scroll to position [1747, 0]
click at [546, 381] on div "Buy Now" at bounding box center [491, 375] width 268 height 206
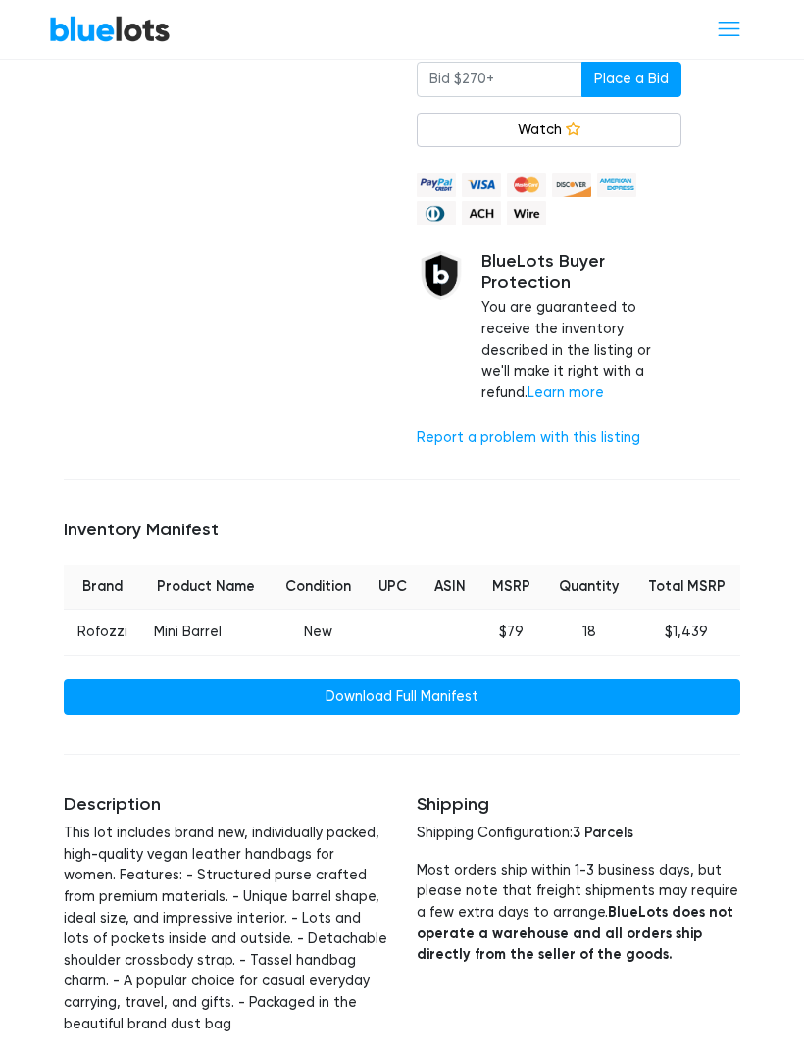
scroll to position [692, 0]
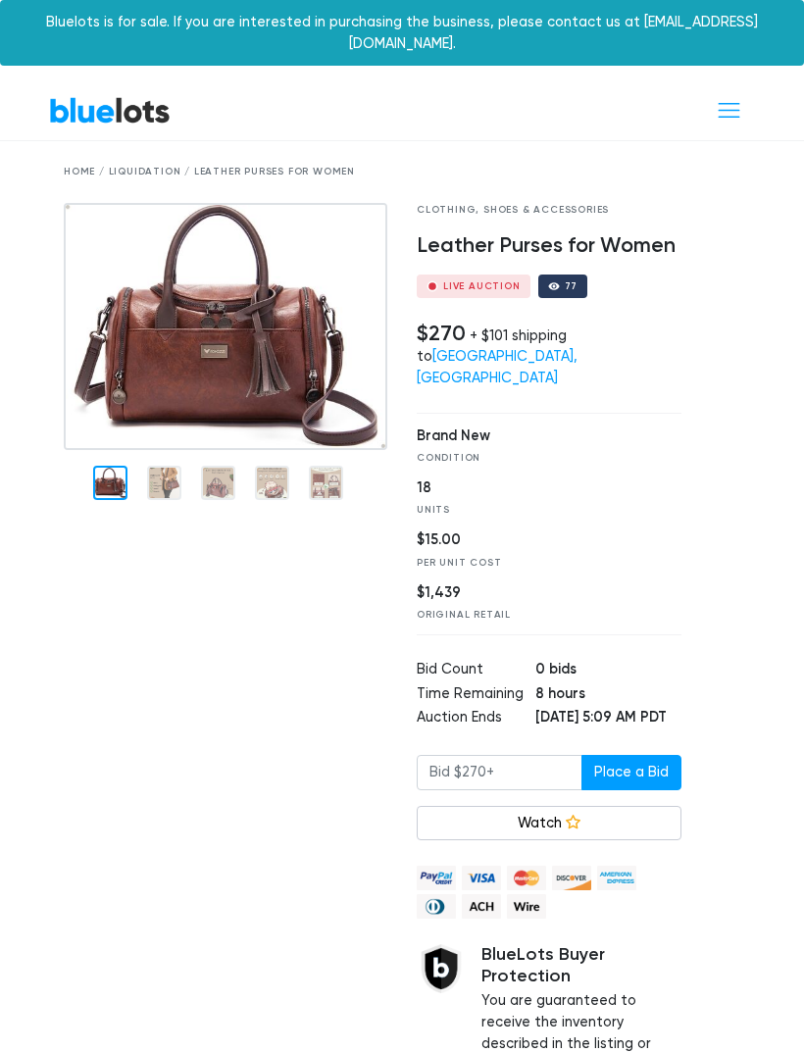
scroll to position [515, 0]
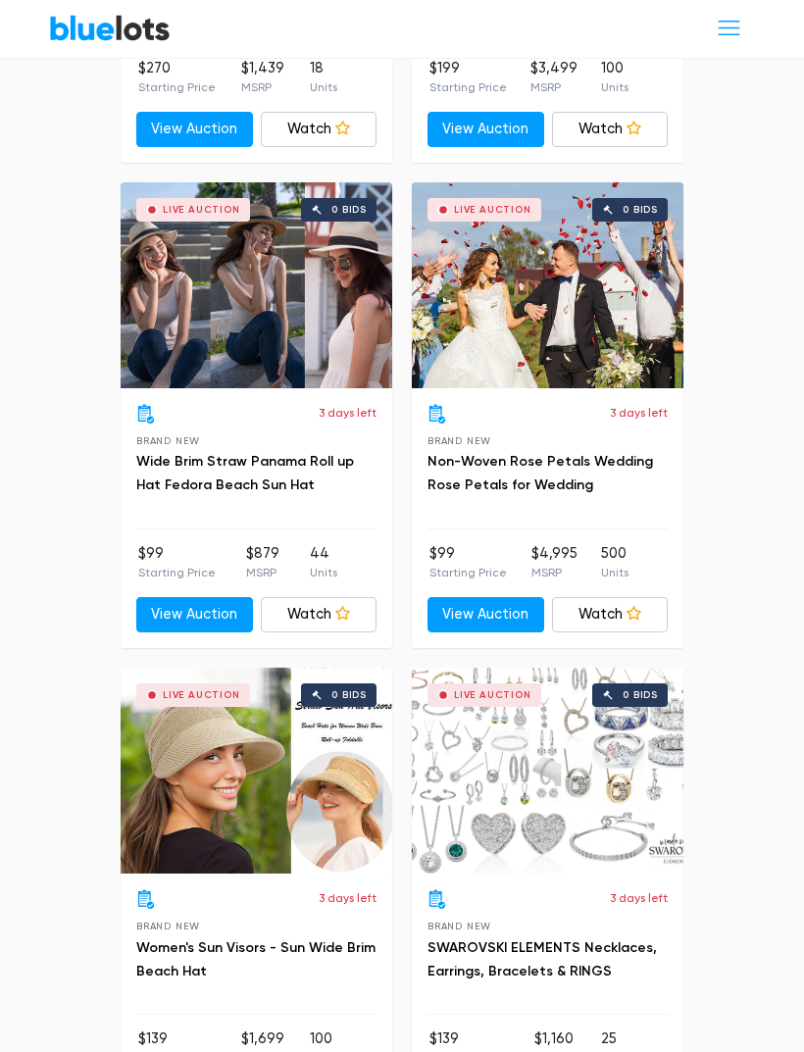
scroll to position [5135, 0]
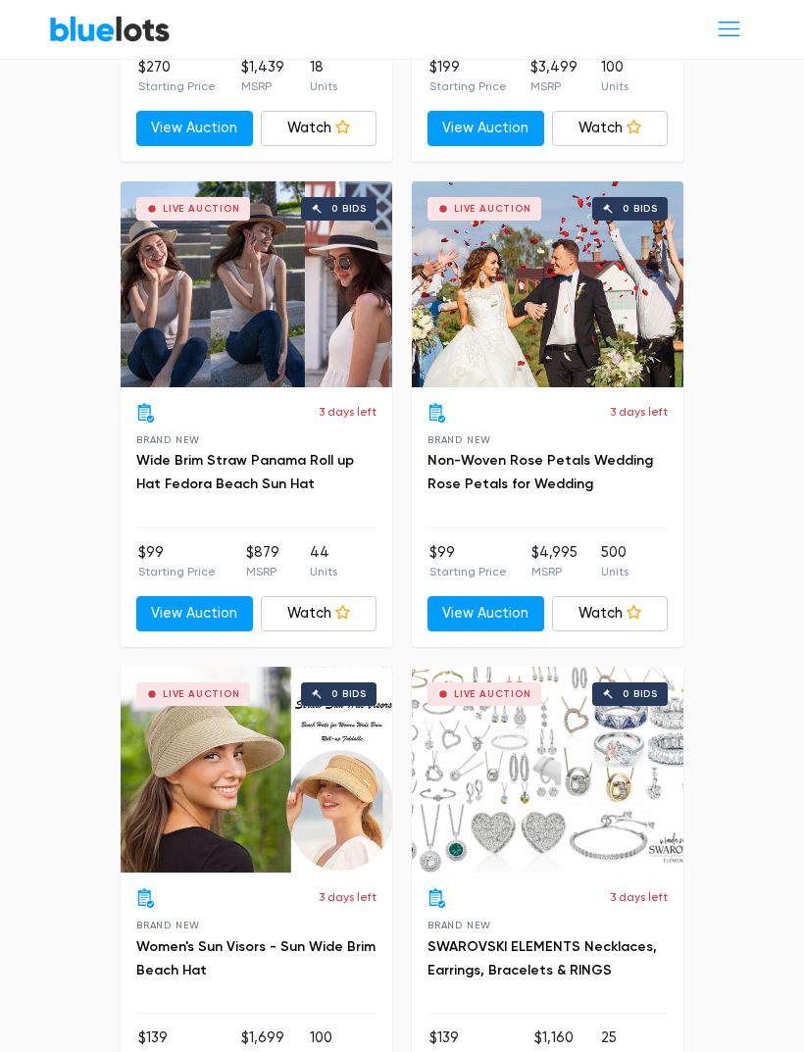
click at [554, 783] on div "Live Auction 0 bids" at bounding box center [548, 770] width 272 height 206
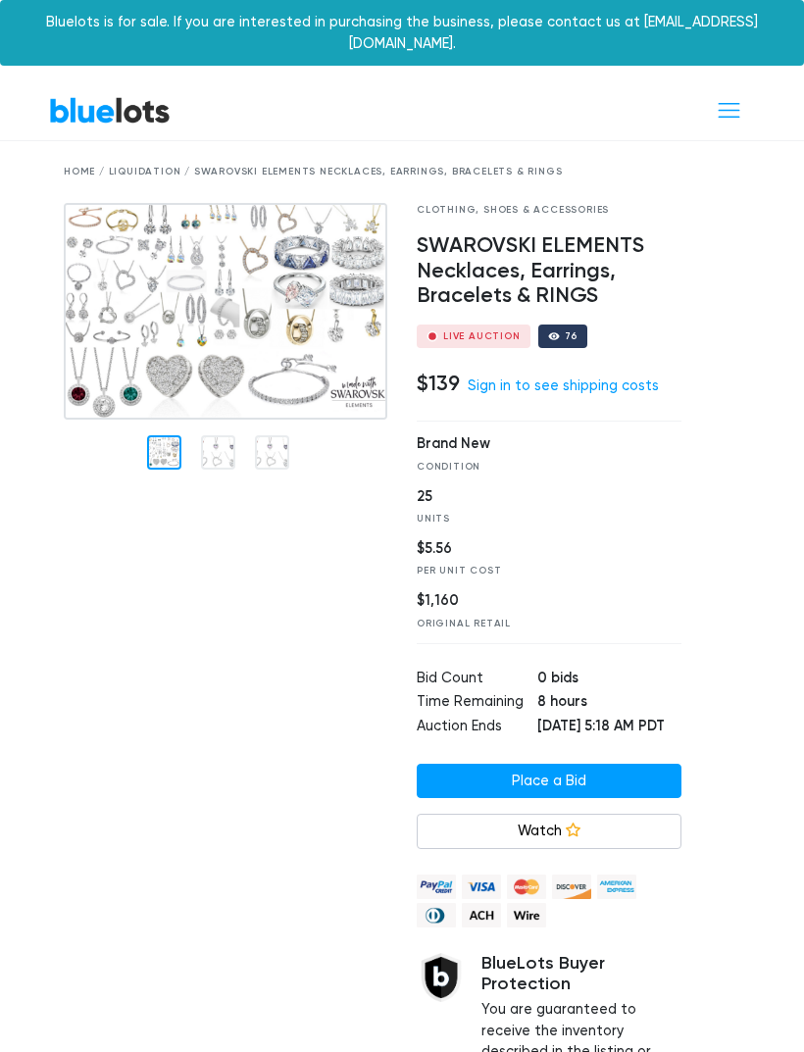
click at [598, 378] on link "Sign in to see shipping costs" at bounding box center [563, 386] width 191 height 17
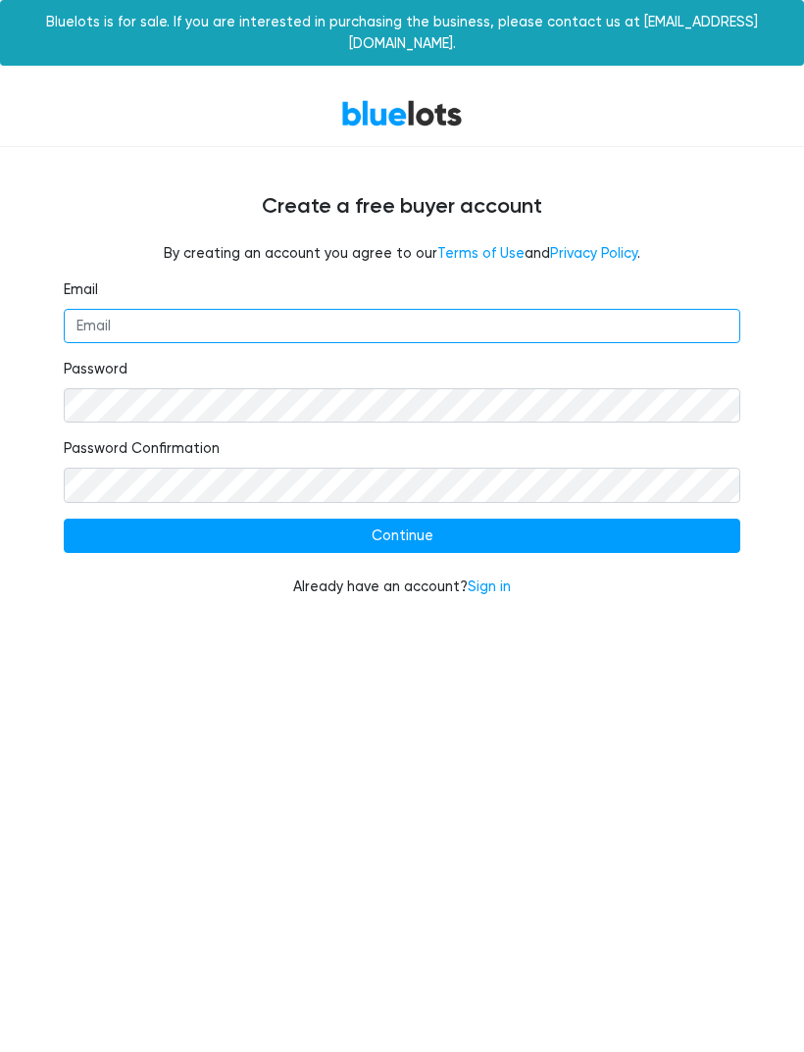
click at [581, 311] on input "Email" at bounding box center [402, 326] width 677 height 35
type input "lasj@lootloversloft.com"
click at [402, 519] on input "Continue" at bounding box center [402, 536] width 677 height 35
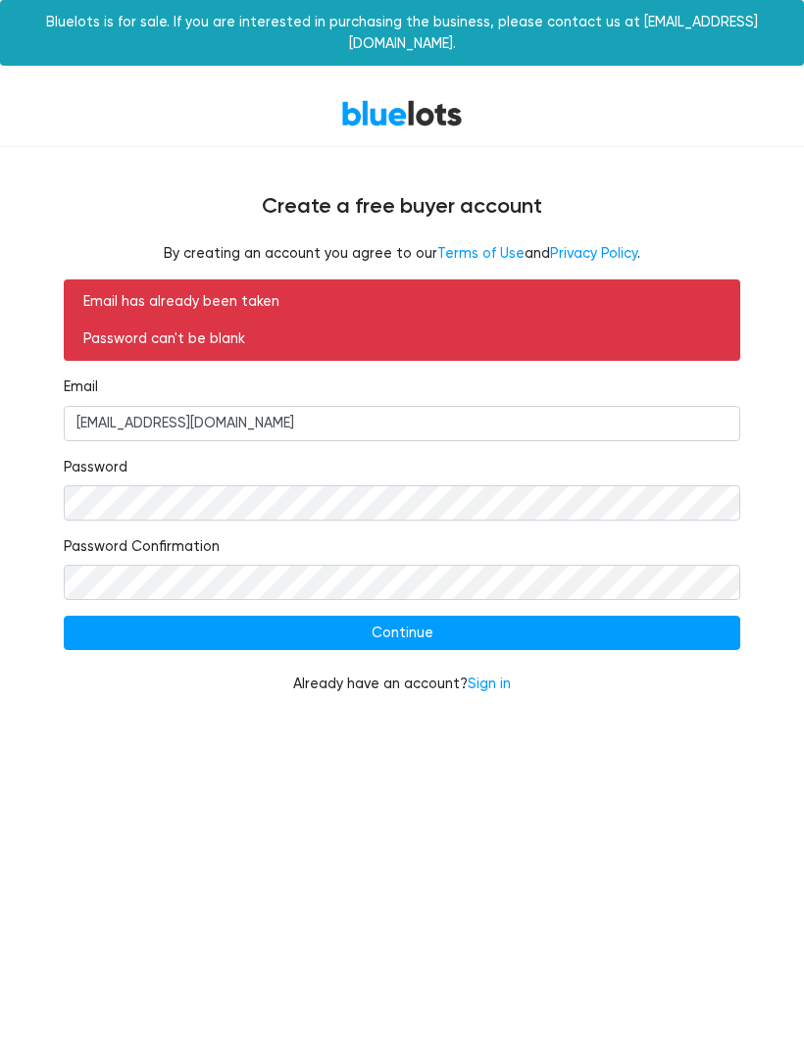
click at [486, 676] on link "Sign in" at bounding box center [489, 684] width 43 height 17
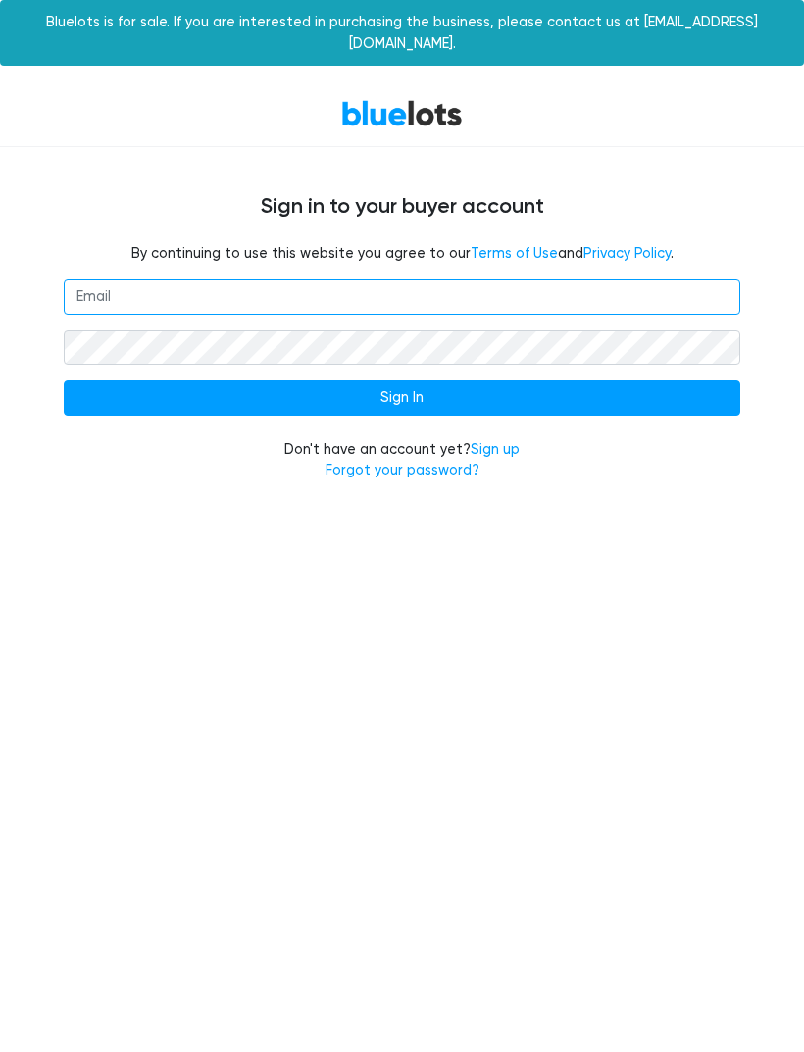
type input "[EMAIL_ADDRESS][DOMAIN_NAME]"
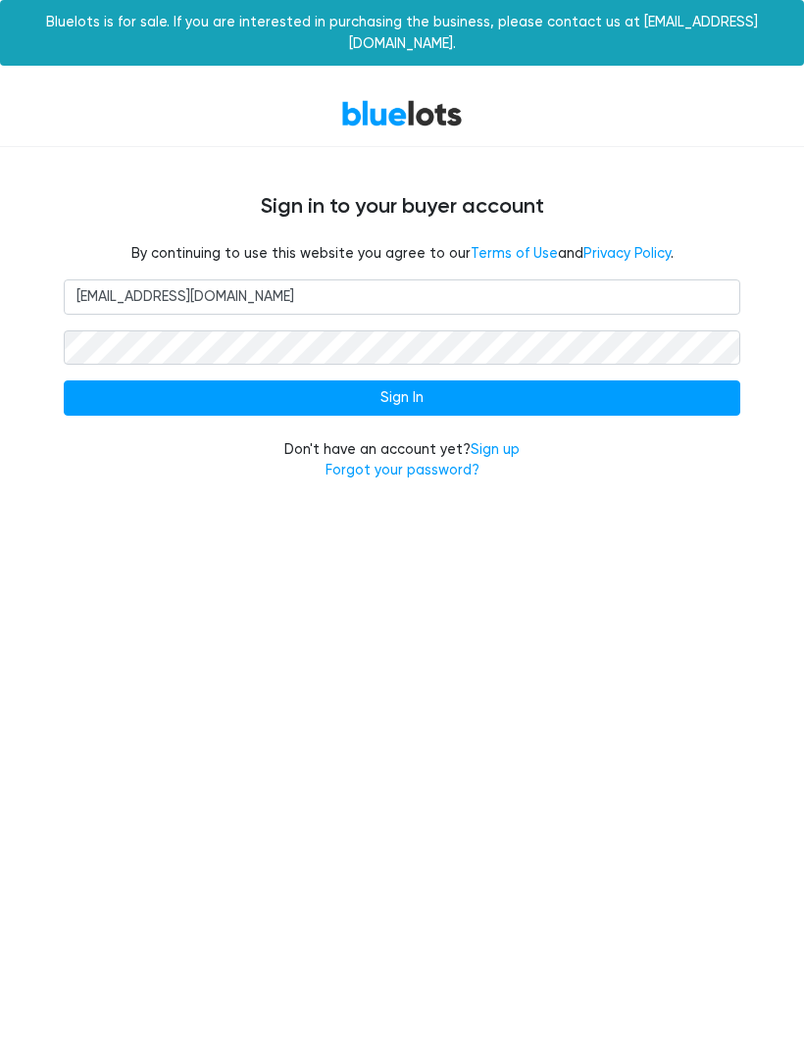
click at [402, 381] on input "Sign In" at bounding box center [402, 398] width 677 height 35
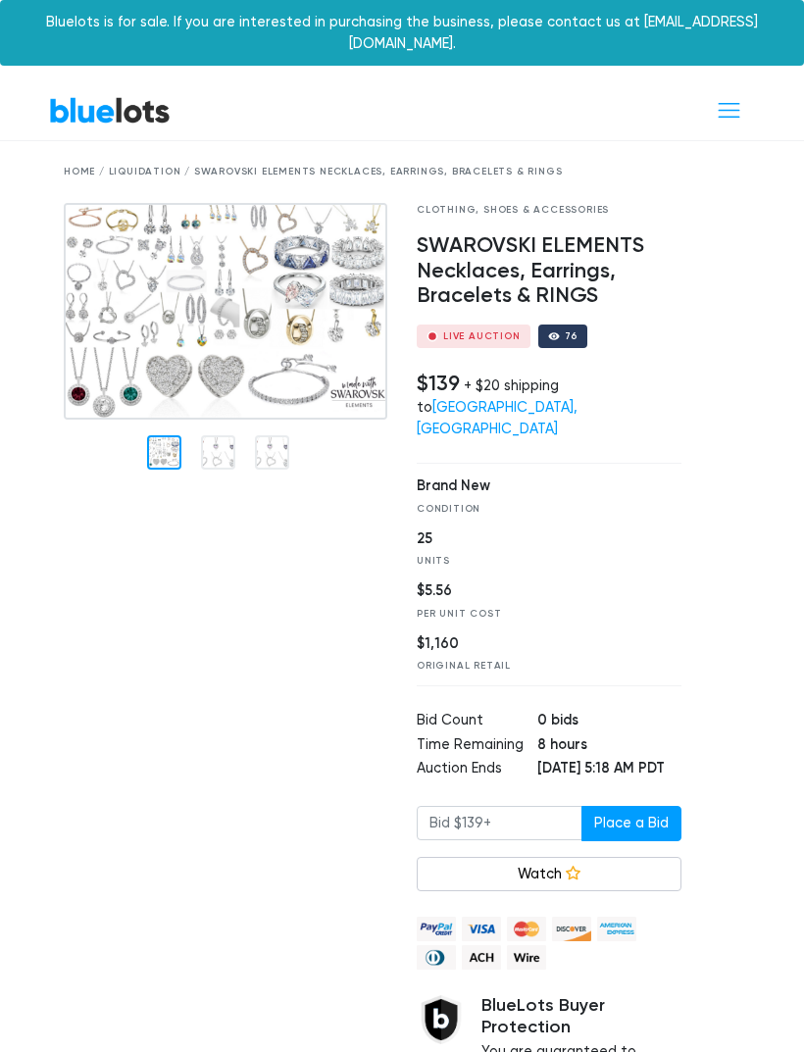
click at [733, 97] on span "Toggle navigation" at bounding box center [729, 110] width 26 height 26
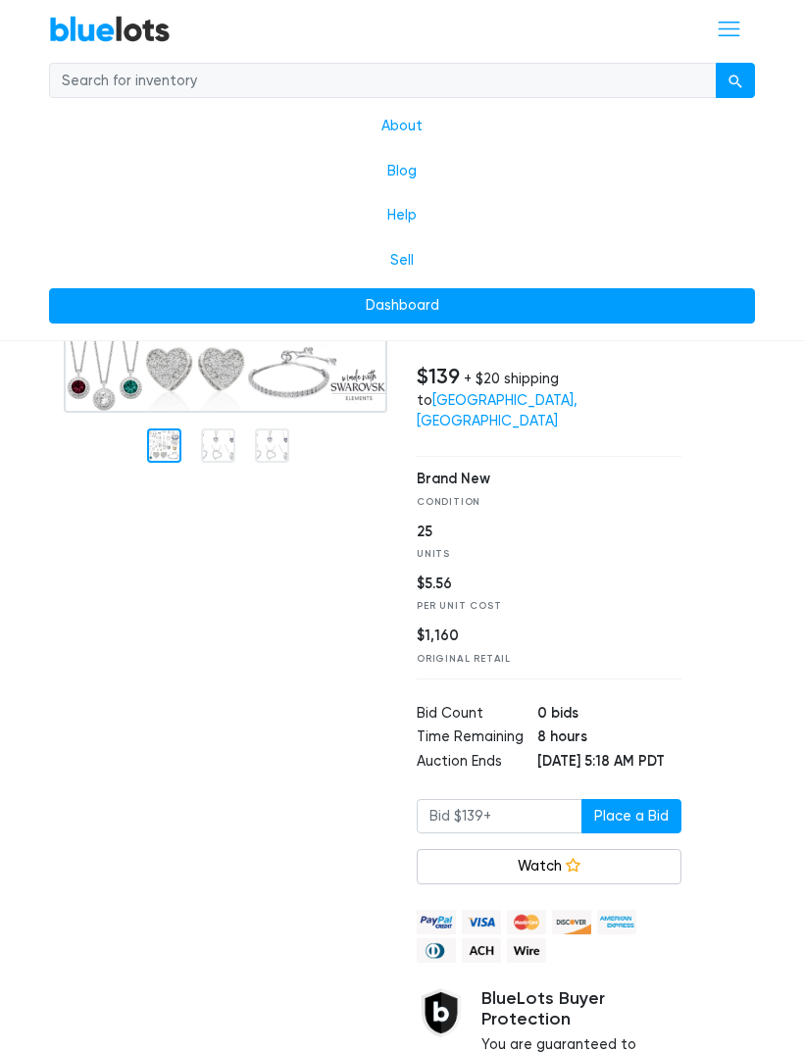
scroll to position [285, 0]
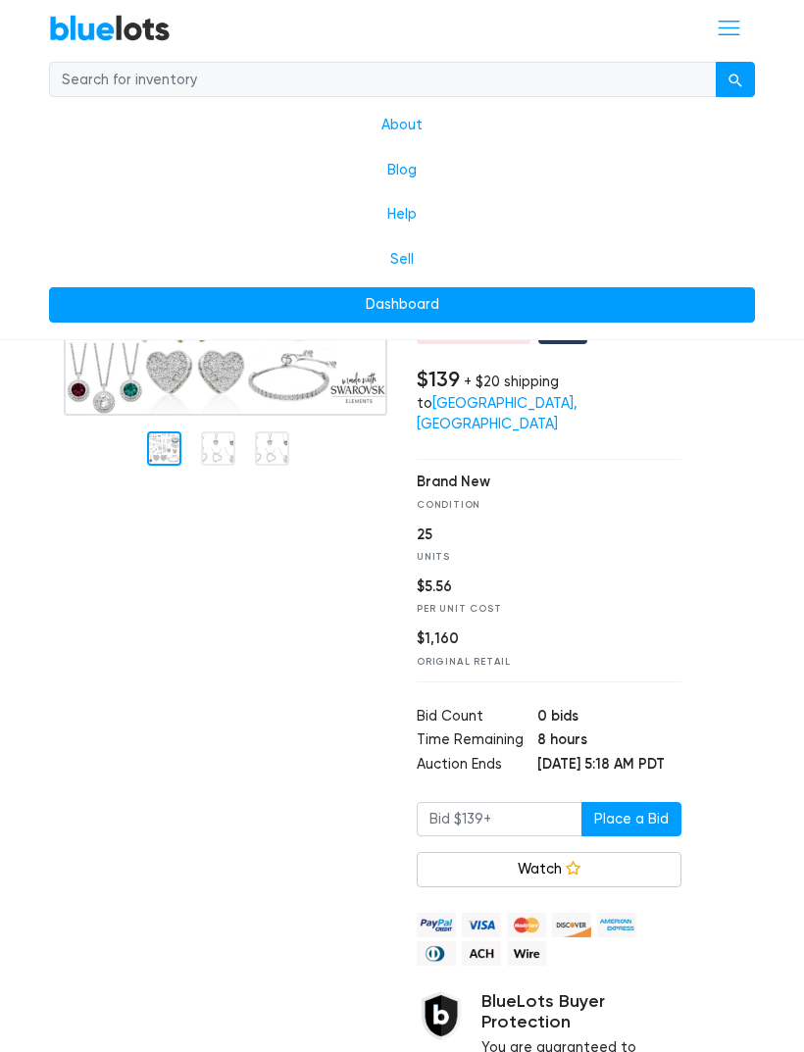
click at [542, 731] on td "8 hours" at bounding box center [609, 743] width 144 height 25
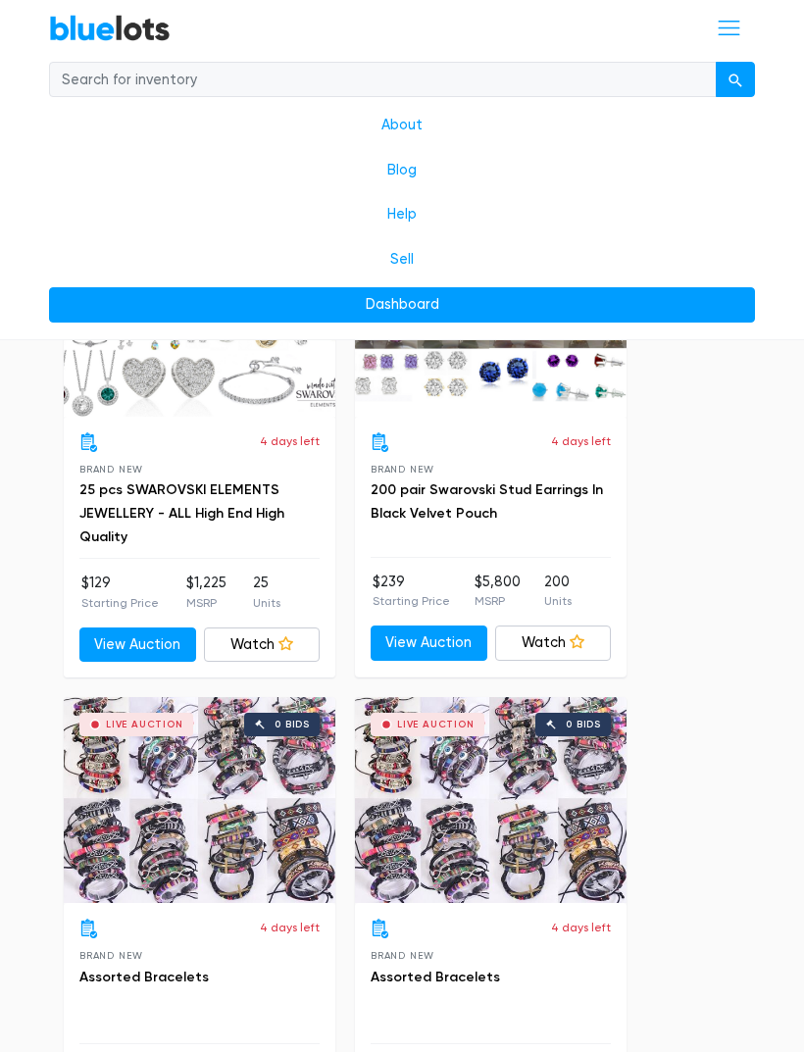
scroll to position [2424, 0]
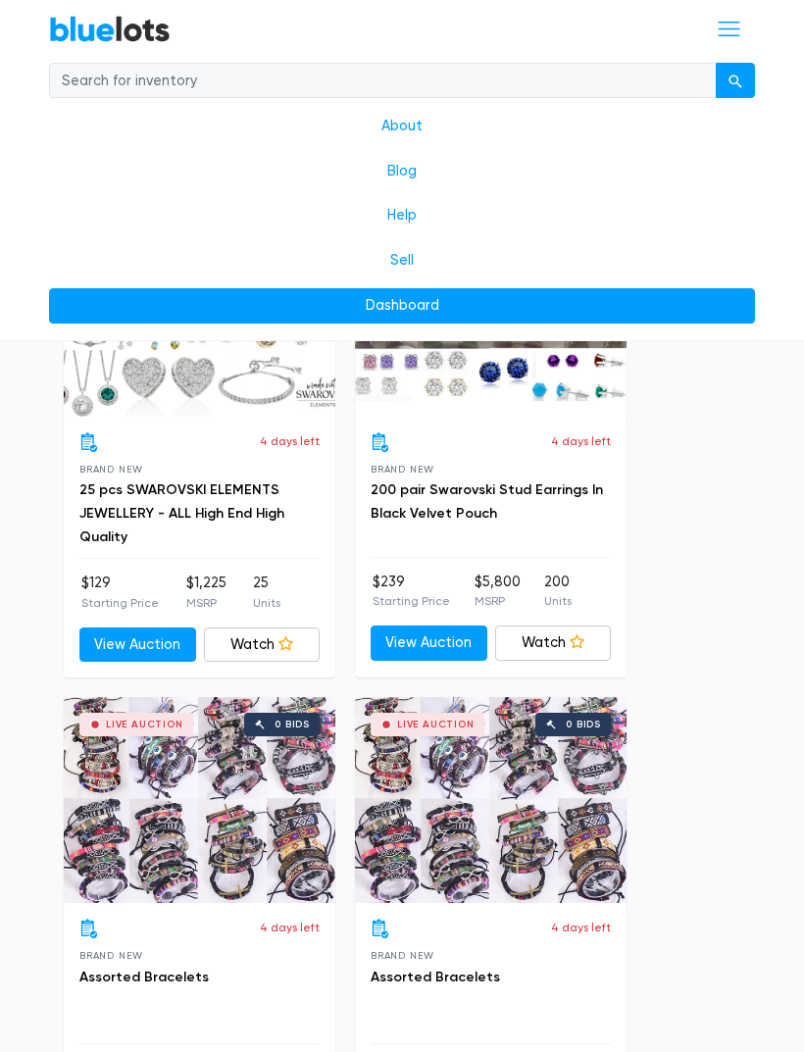
click at [733, 35] on span "Toggle navigation" at bounding box center [729, 29] width 26 height 26
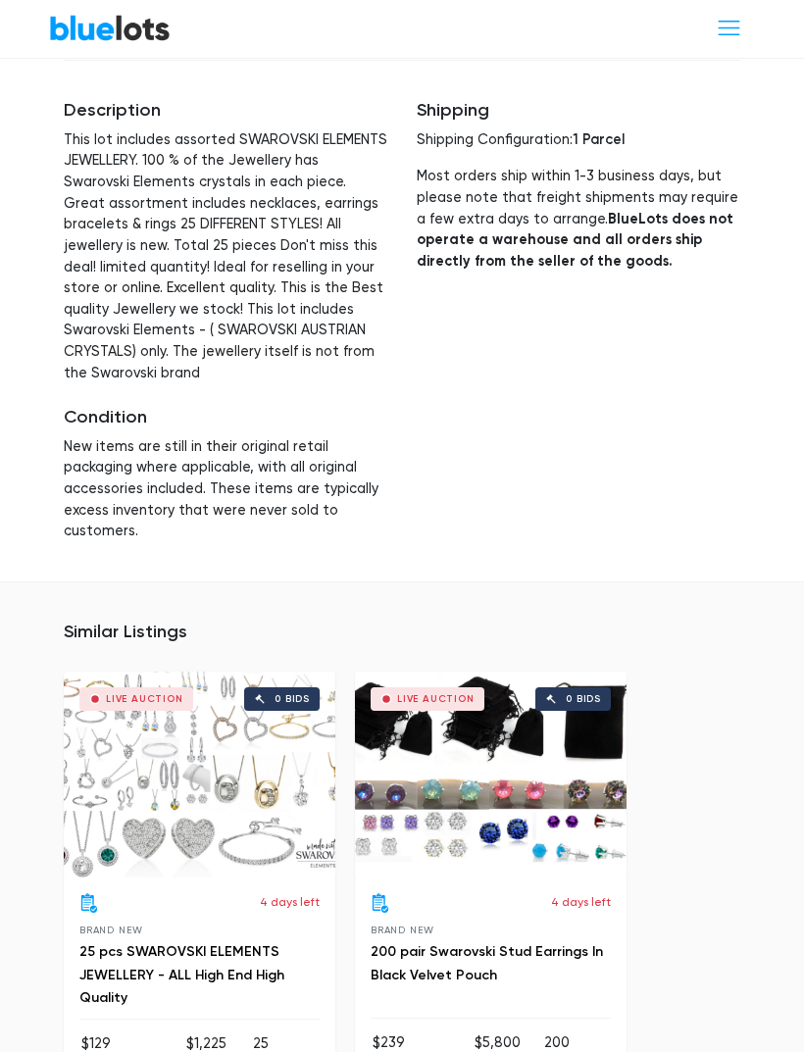
scroll to position [1681, 0]
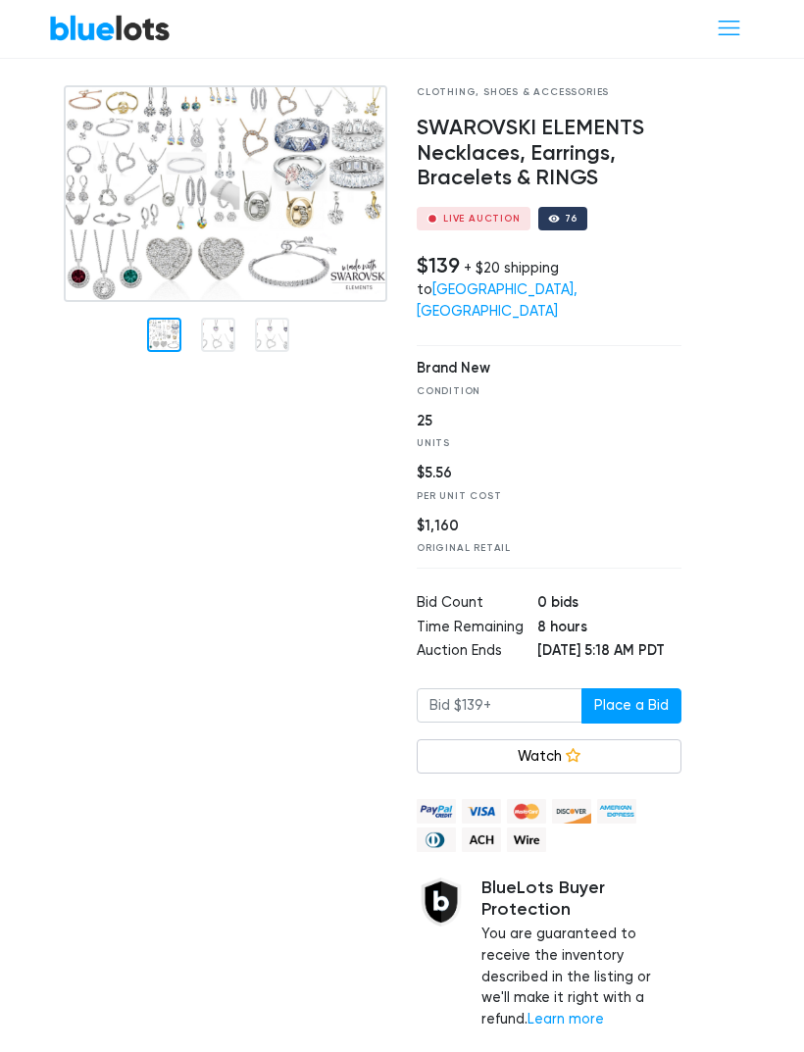
scroll to position [0, 0]
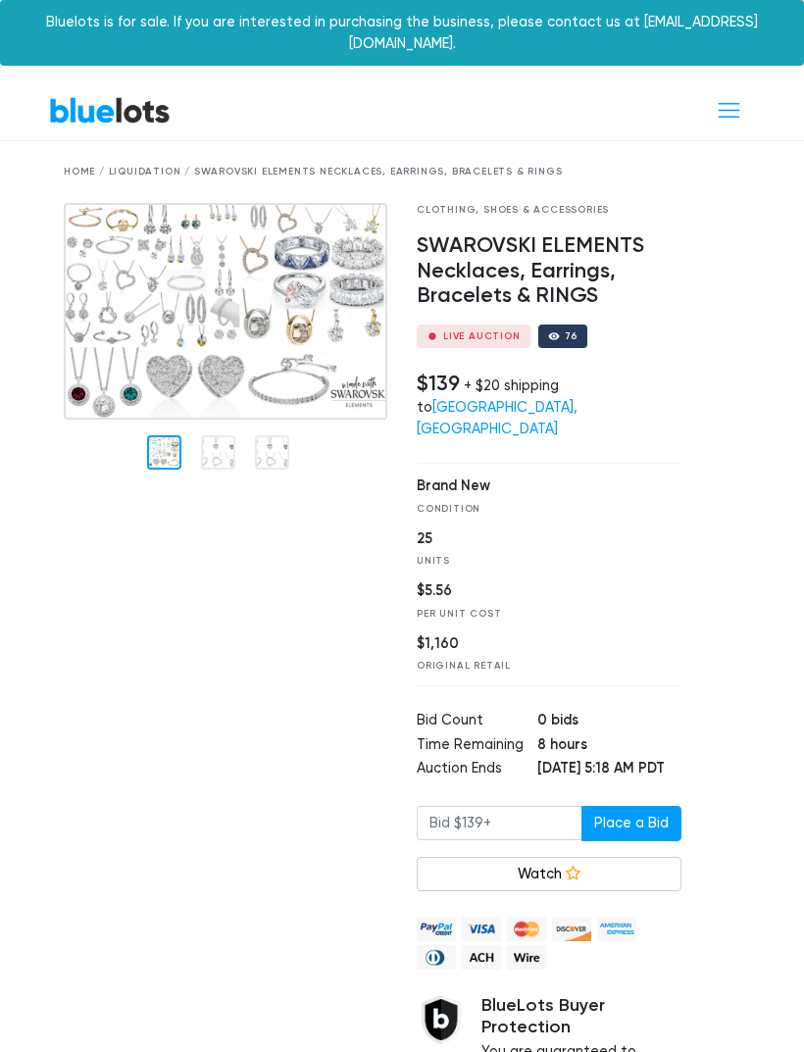
click at [575, 868] on icon at bounding box center [573, 873] width 15 height 15
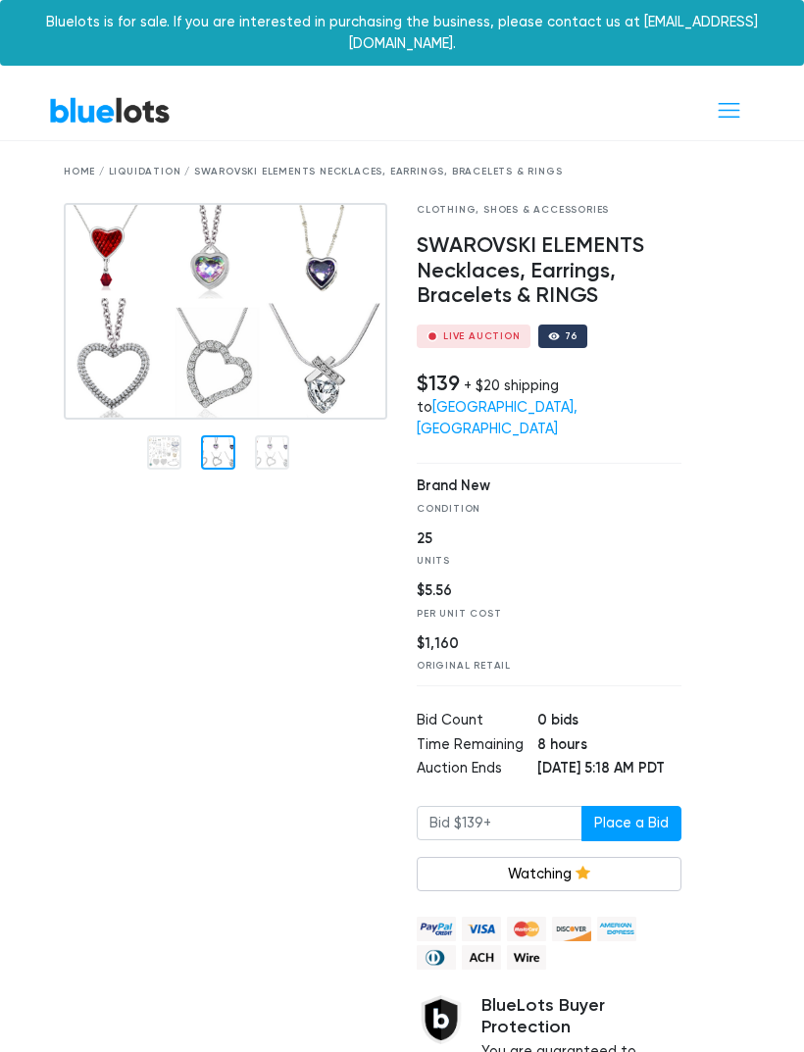
click at [219, 440] on div at bounding box center [218, 452] width 34 height 34
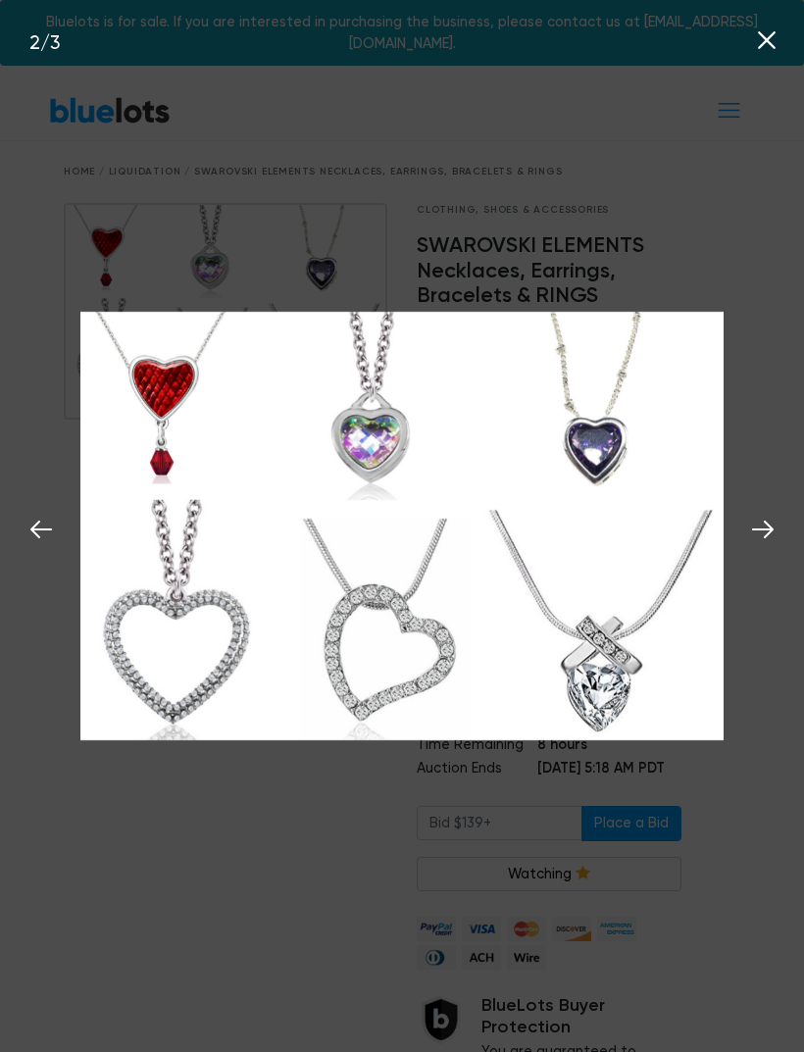
click at [39, 527] on icon at bounding box center [40, 529] width 29 height 29
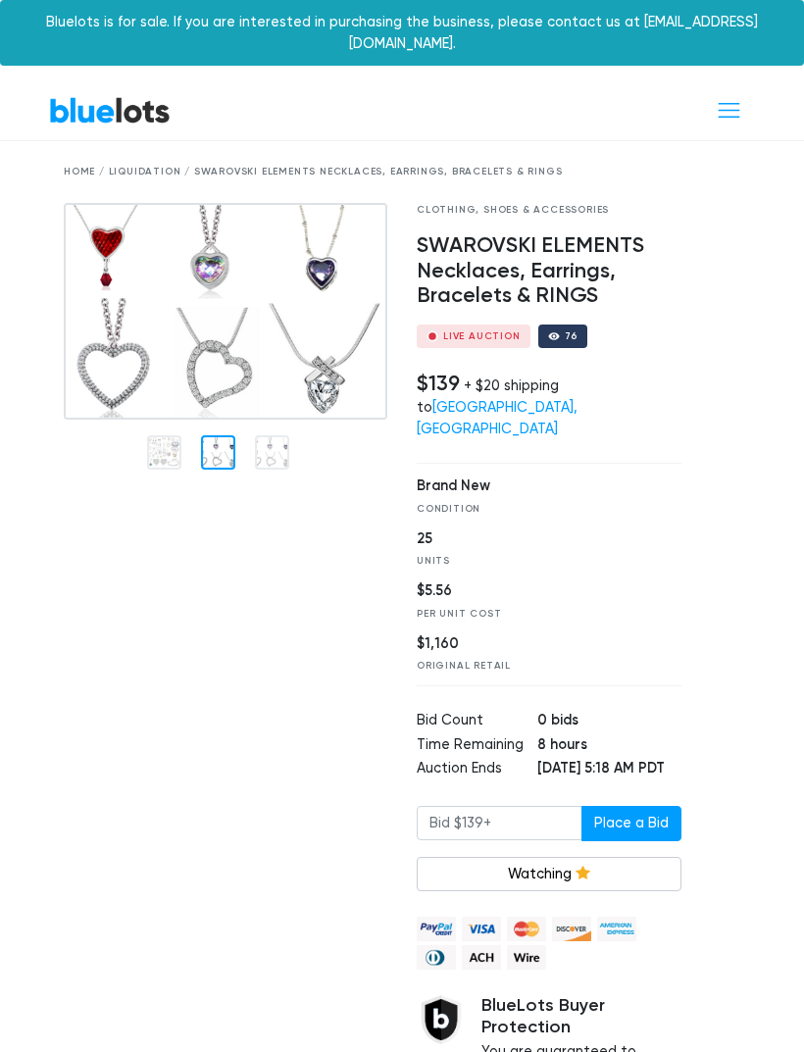
click at [282, 833] on div at bounding box center [225, 705] width 353 height 1005
click at [268, 435] on div at bounding box center [272, 452] width 34 height 34
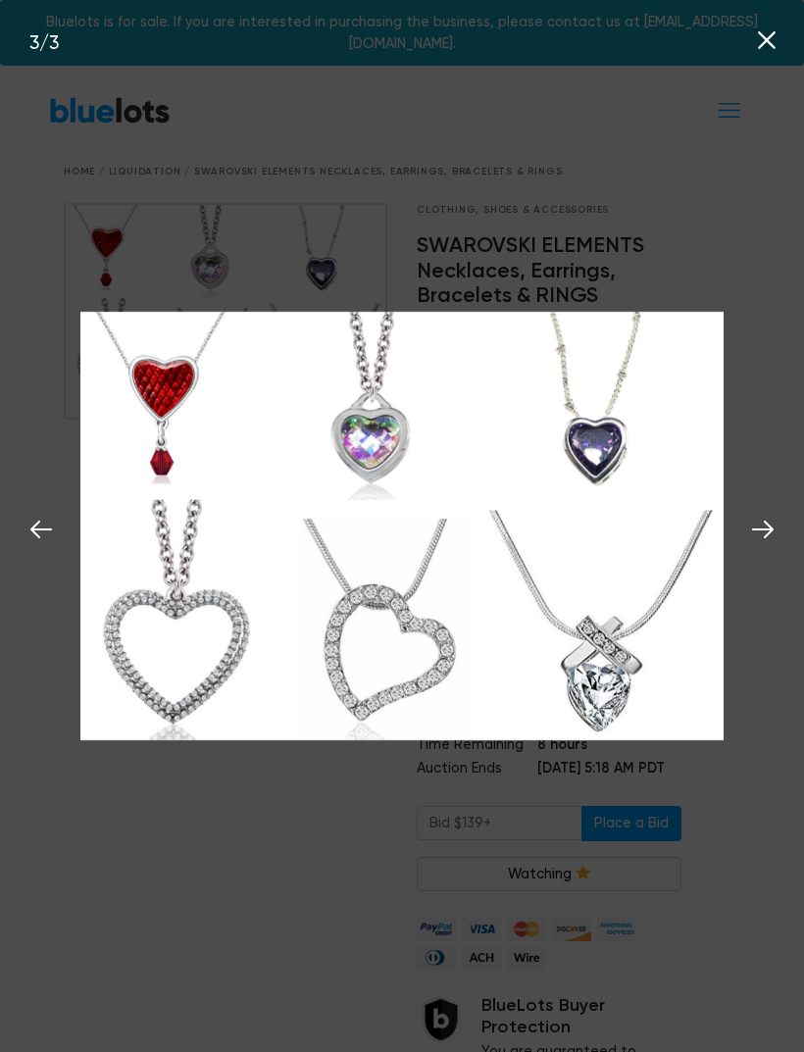
click at [38, 527] on icon at bounding box center [40, 529] width 29 height 29
click at [32, 526] on icon at bounding box center [40, 529] width 29 height 29
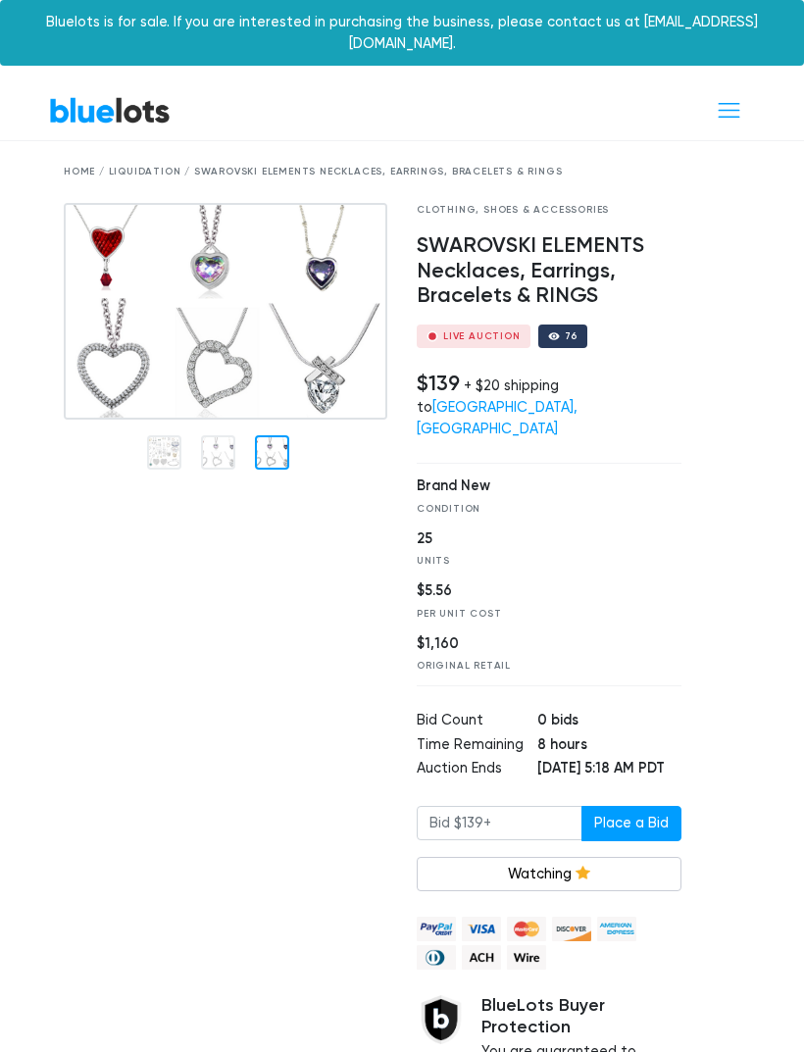
click at [725, 97] on span "Toggle navigation" at bounding box center [729, 110] width 26 height 26
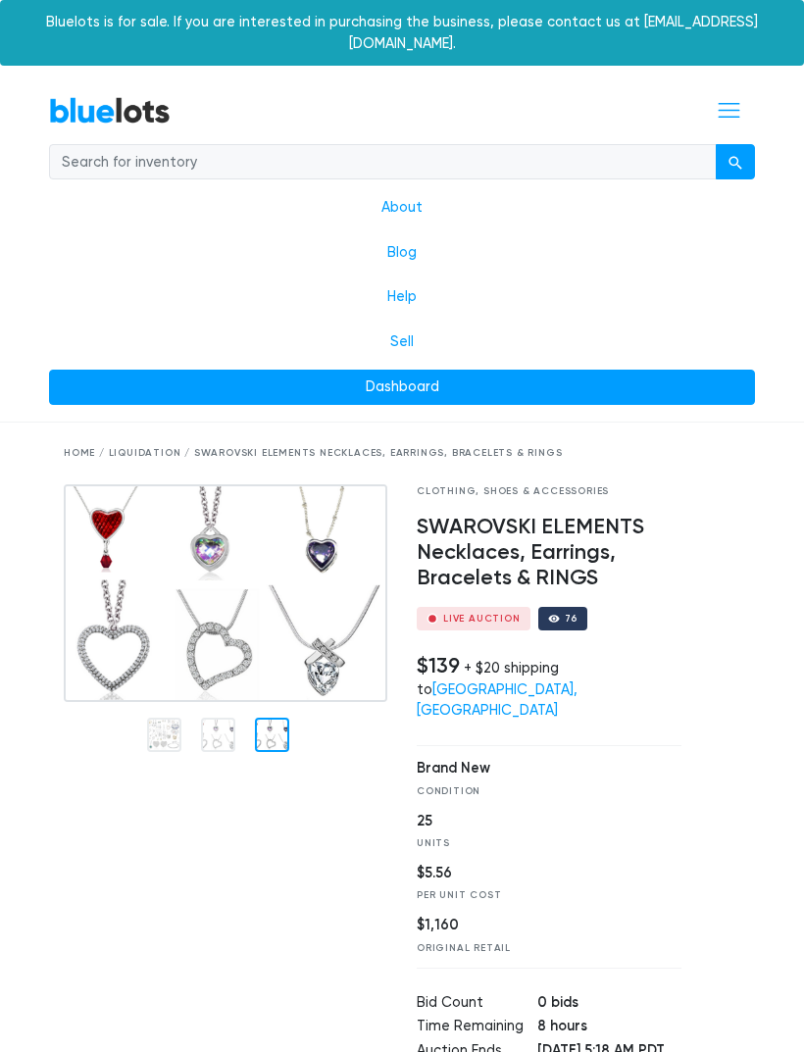
click at [412, 370] on link "Dashboard" at bounding box center [402, 387] width 706 height 35
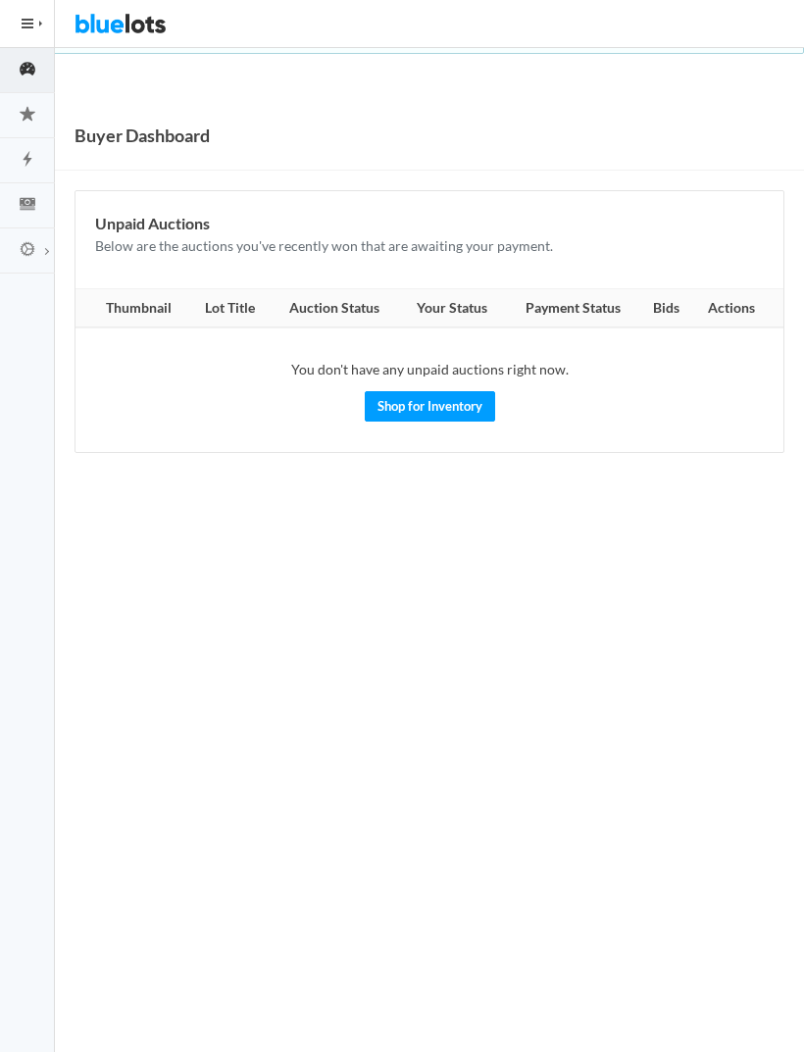
click at [34, 25] on button "HIDE MENU" at bounding box center [27, 23] width 55 height 47
click at [433, 417] on link "Shop for Inventory" at bounding box center [430, 406] width 130 height 30
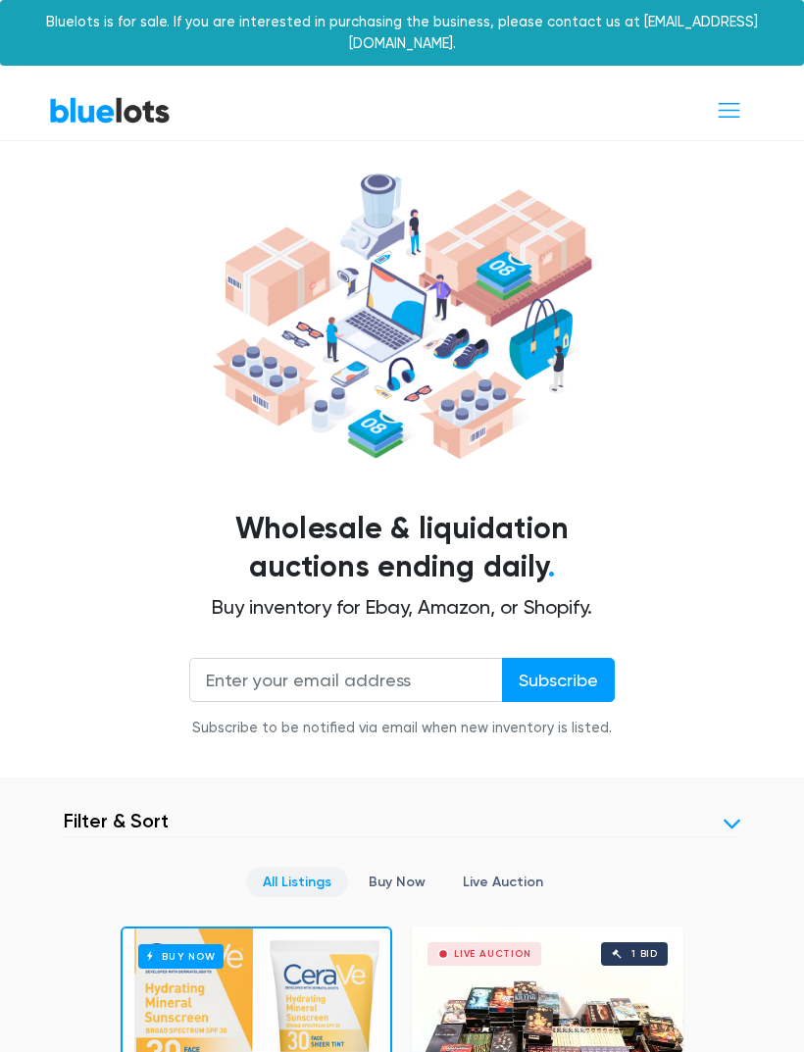
click at [721, 97] on span "Toggle navigation" at bounding box center [729, 110] width 26 height 26
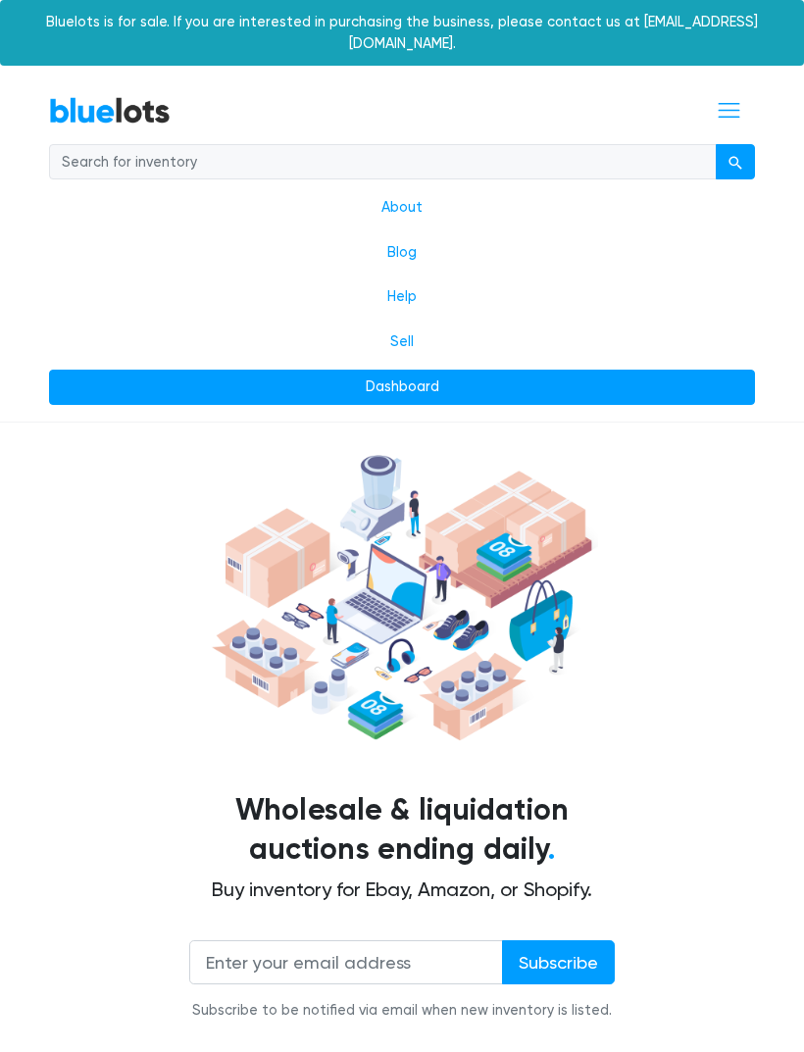
click at [723, 97] on span "Toggle navigation" at bounding box center [729, 110] width 26 height 26
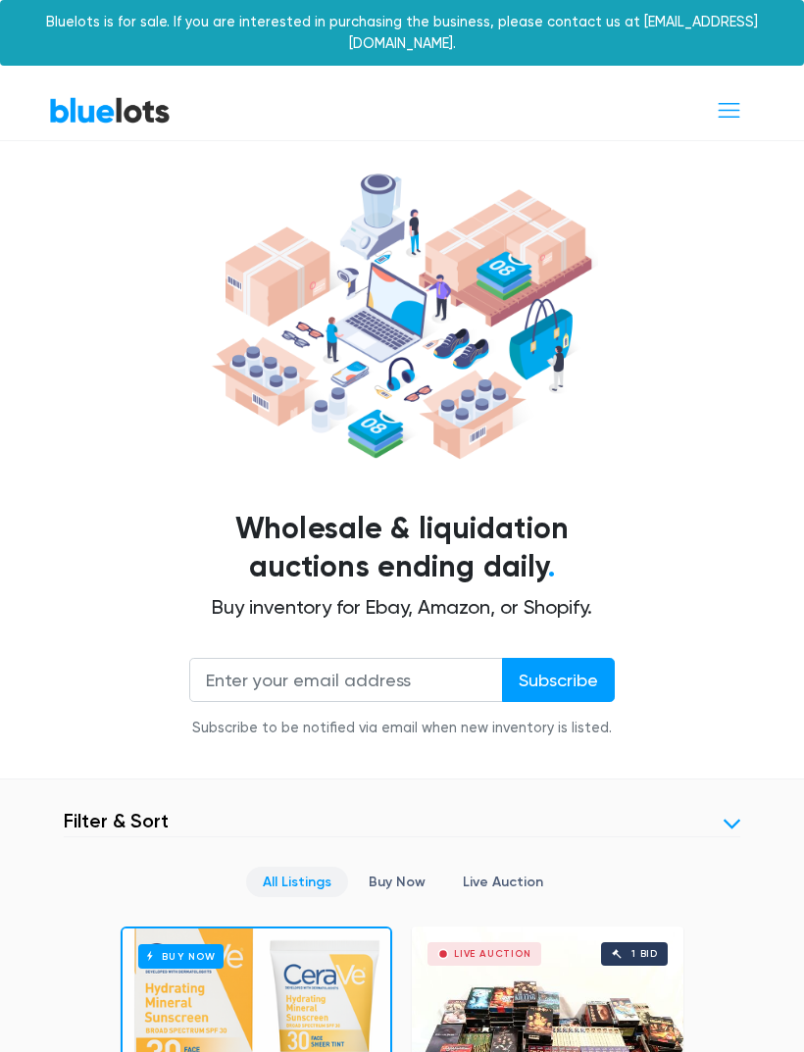
click at [386, 867] on link "Buy Now" at bounding box center [397, 882] width 90 height 30
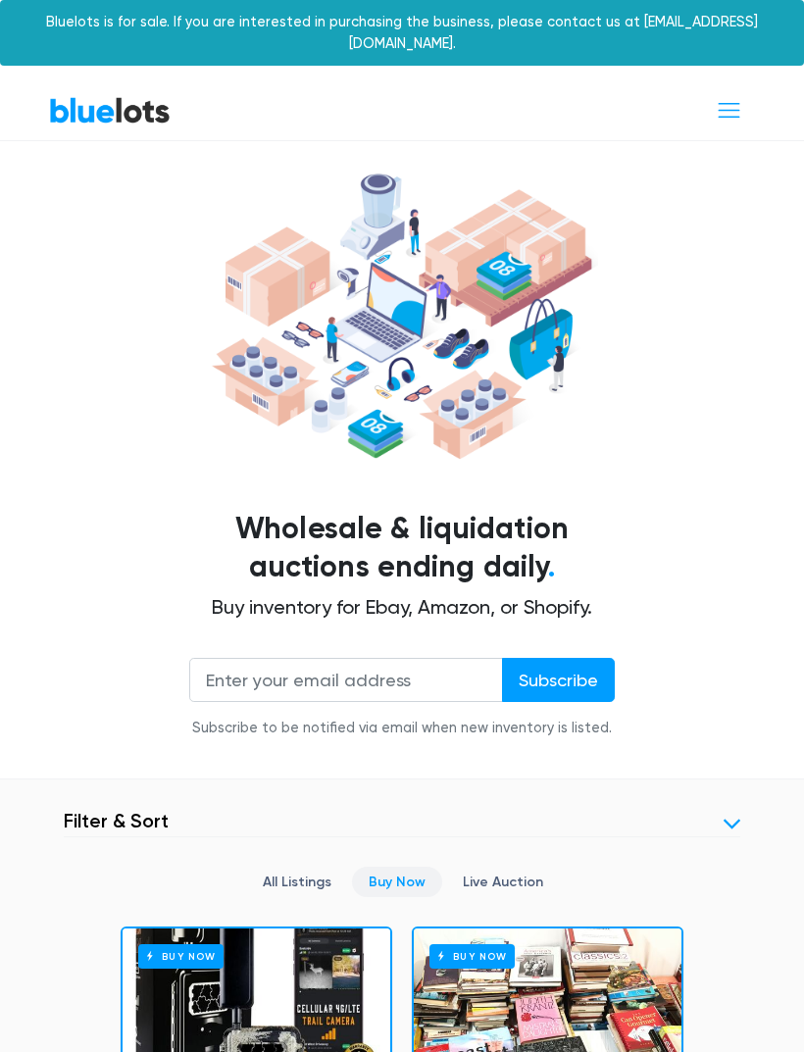
scroll to position [715, 0]
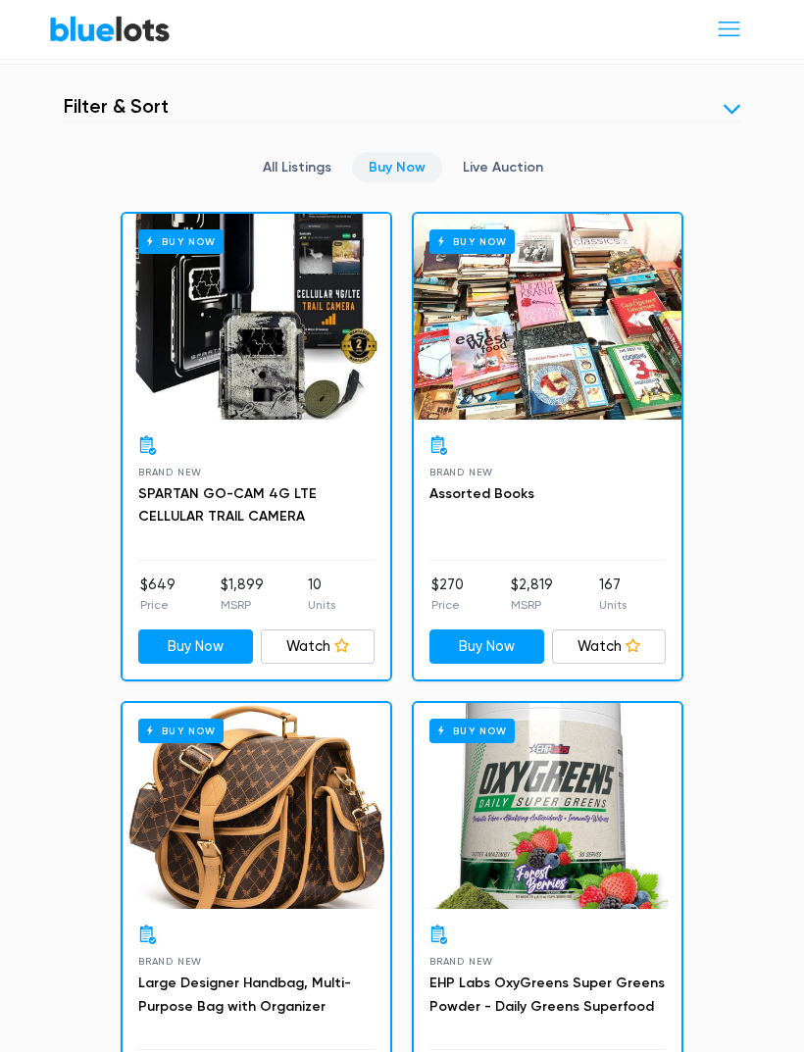
click at [289, 152] on link "All Listings" at bounding box center [297, 167] width 102 height 30
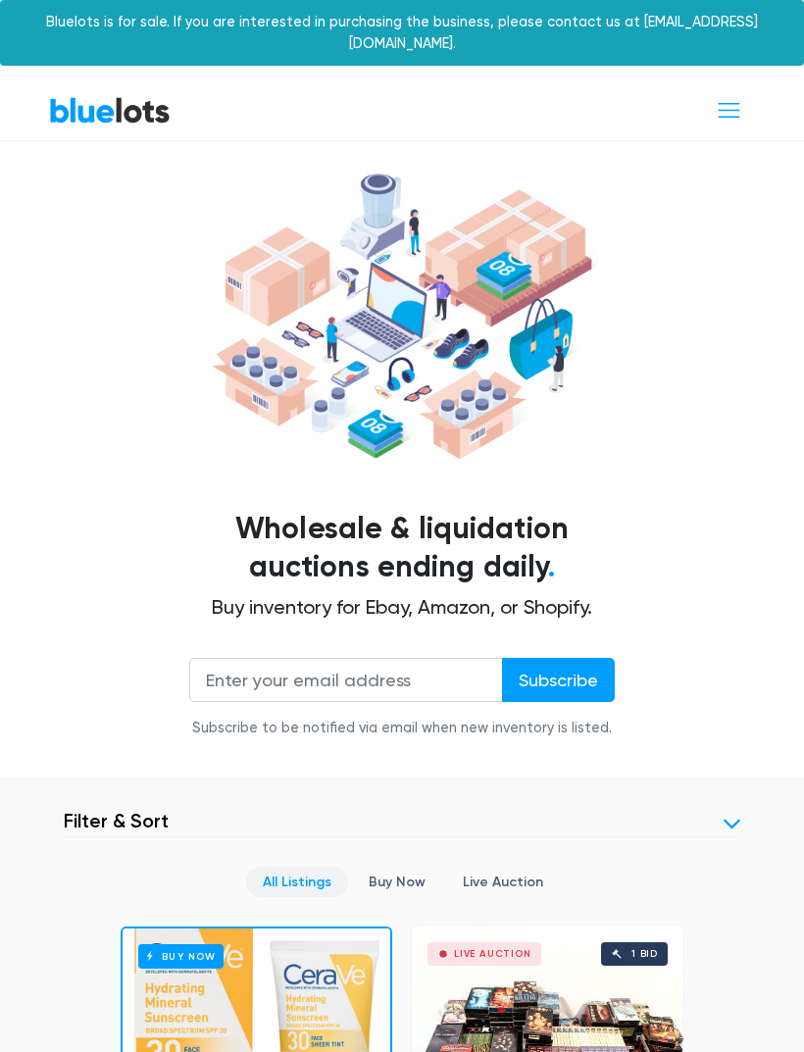
scroll to position [715, 0]
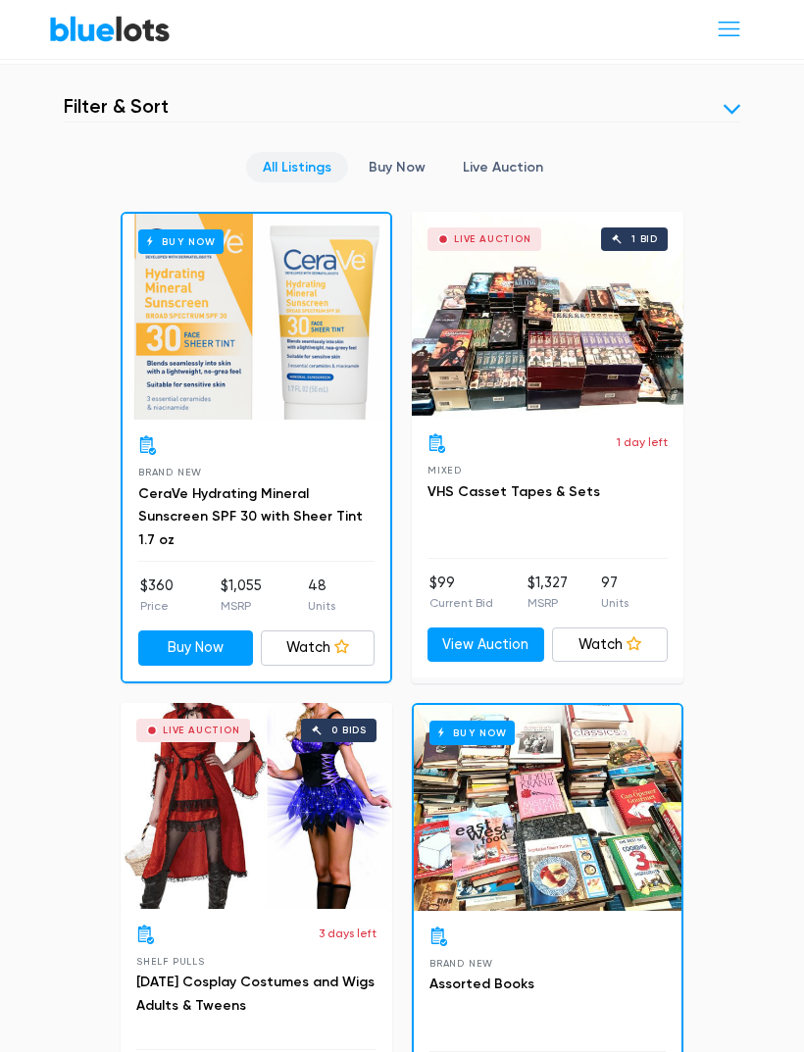
click at [399, 152] on link "Buy Now" at bounding box center [397, 167] width 90 height 30
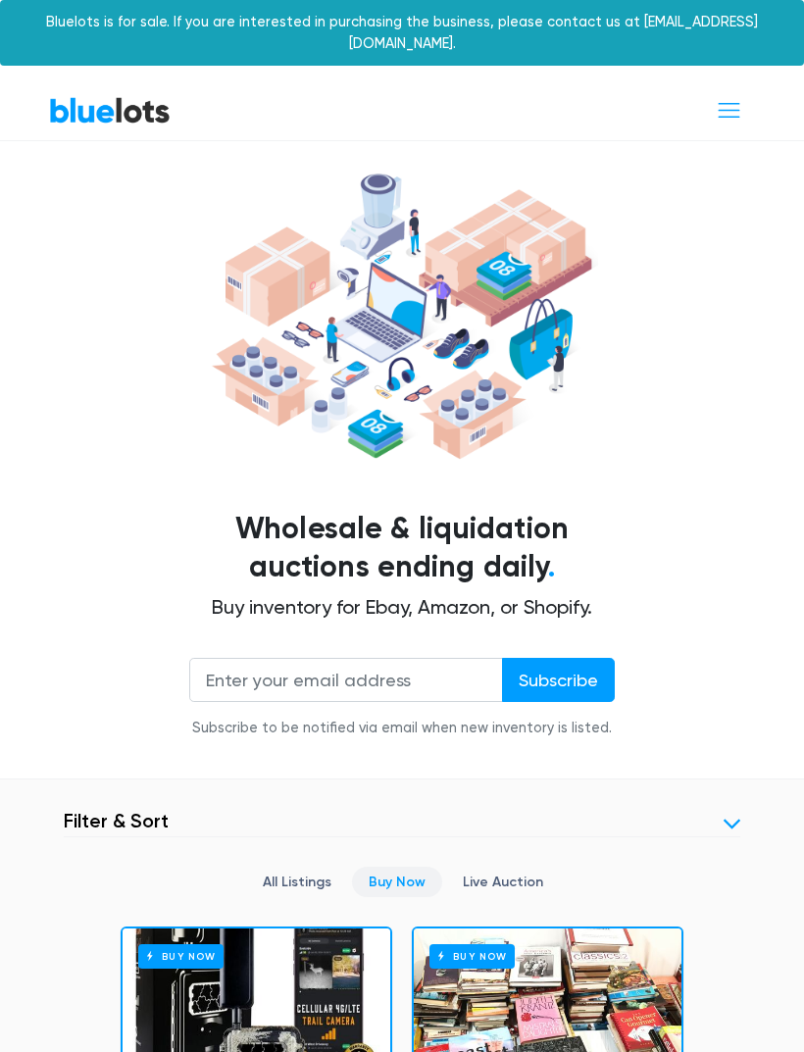
scroll to position [715, 0]
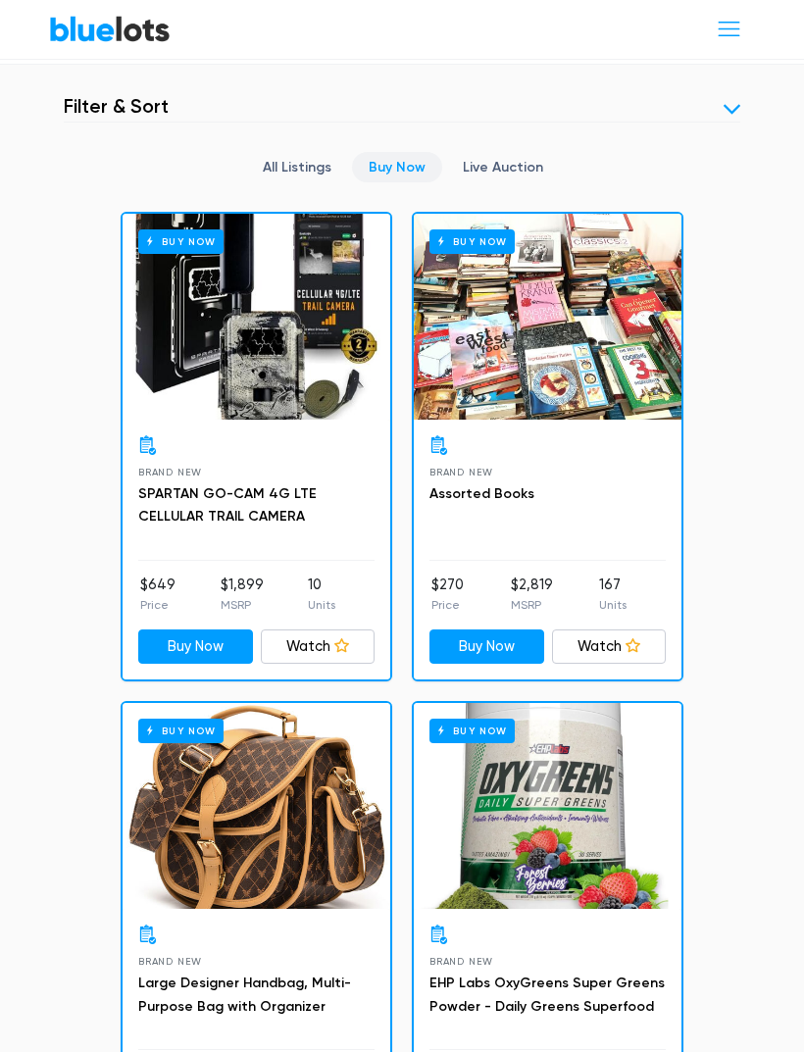
click at [732, 101] on link at bounding box center [732, 109] width 17 height 17
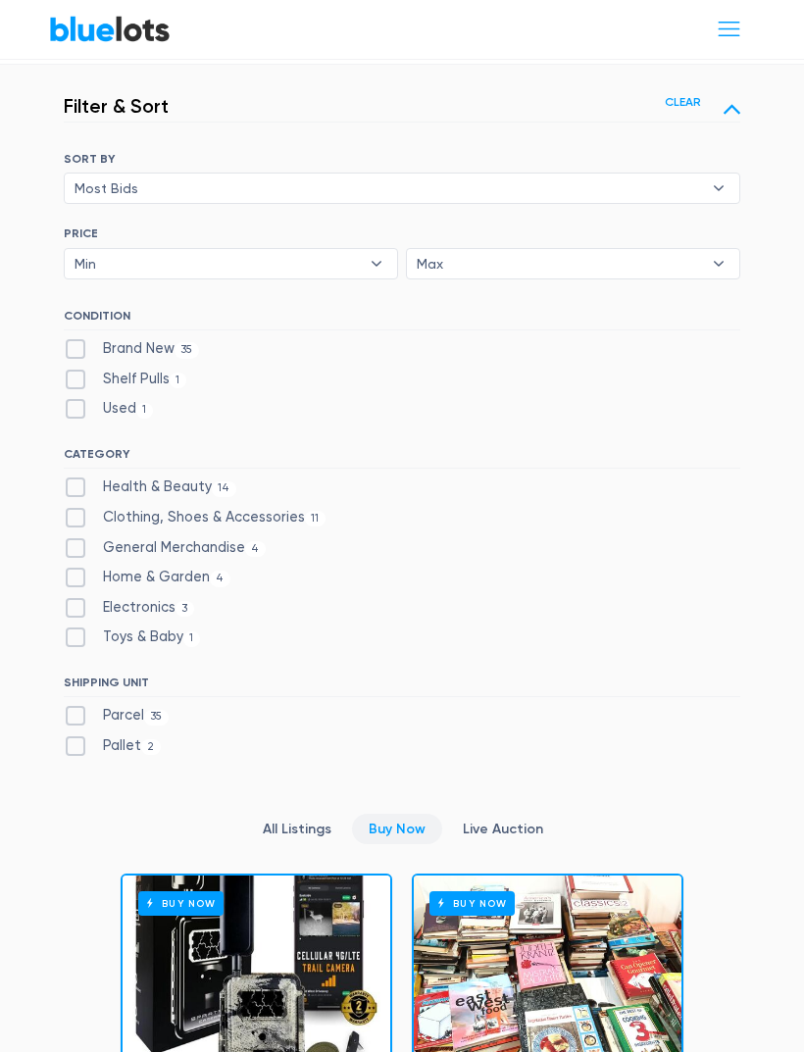
click at [72, 705] on label "Parcel 35" at bounding box center [116, 716] width 105 height 22
click at [72, 705] on input "Parcel 35" at bounding box center [70, 711] width 13 height 13
checkbox input "true"
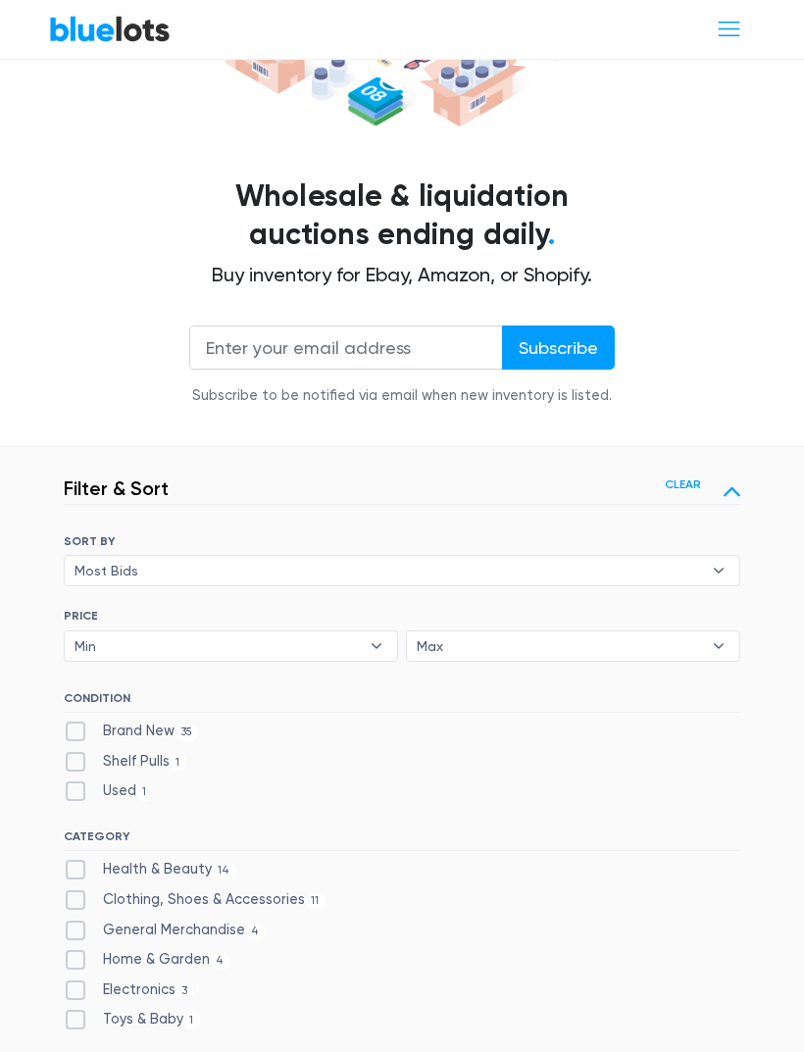
scroll to position [331, 0]
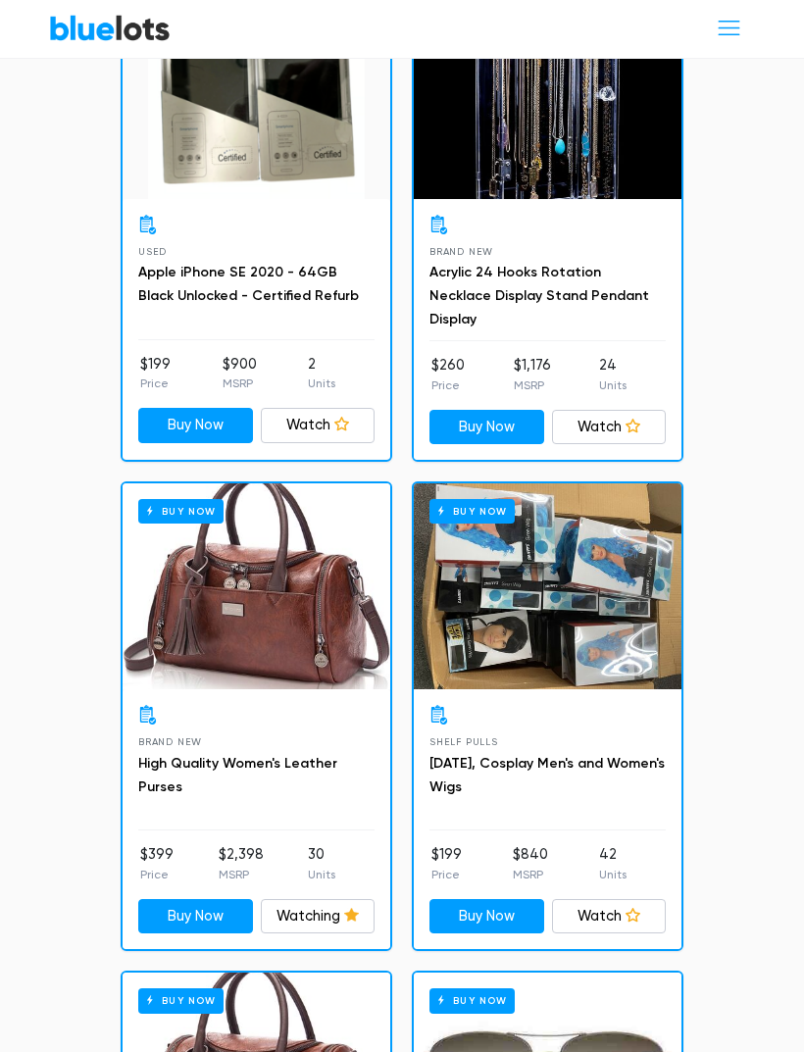
scroll to position [5833, 0]
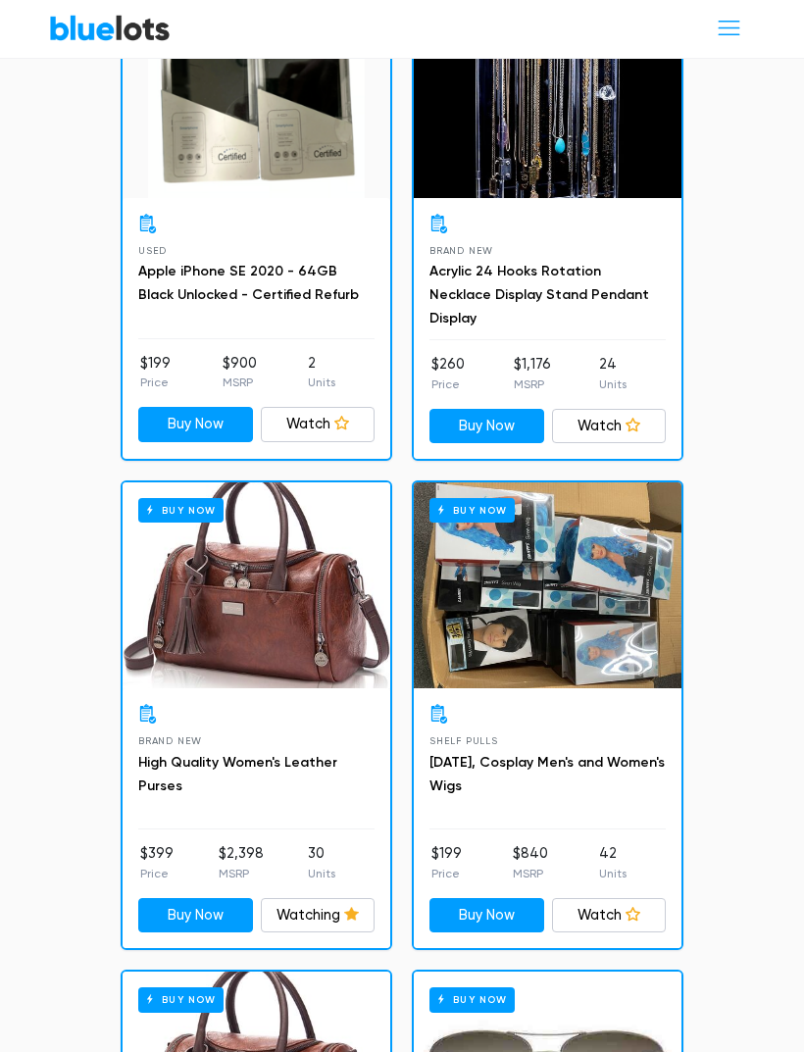
click at [557, 755] on link "[DATE], Cosplay Men's and Women's Wigs" at bounding box center [547, 775] width 235 height 40
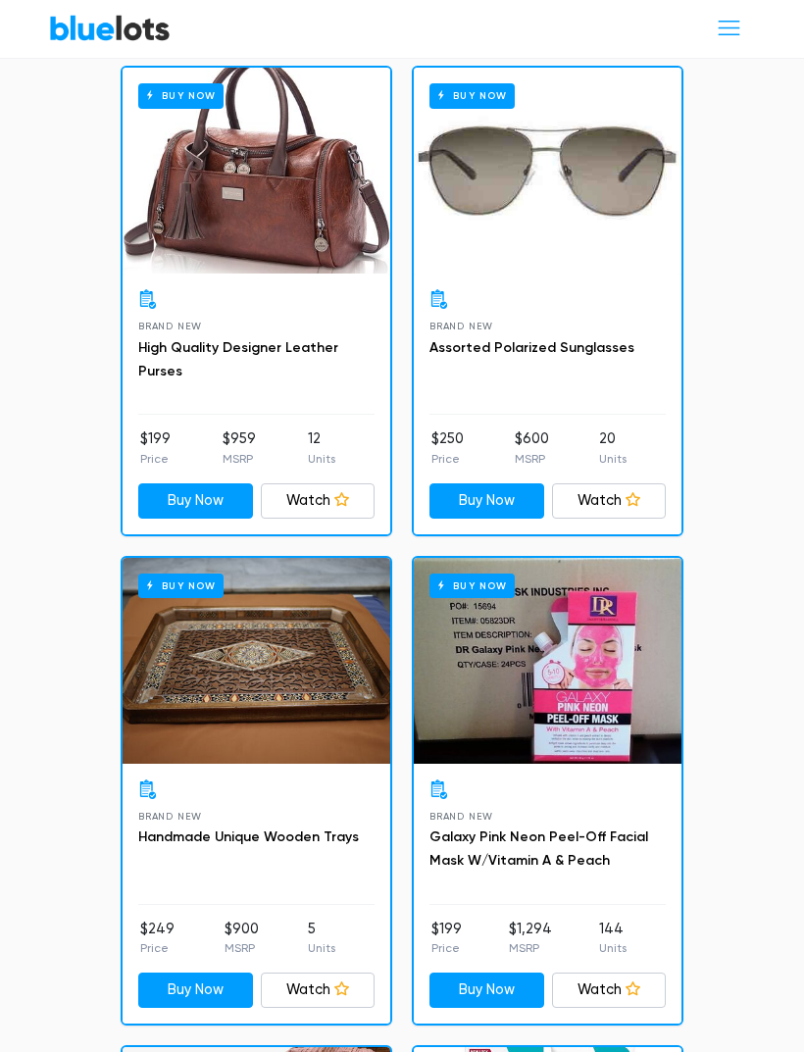
scroll to position [6739, 0]
click at [337, 699] on div "Buy Now" at bounding box center [257, 661] width 268 height 206
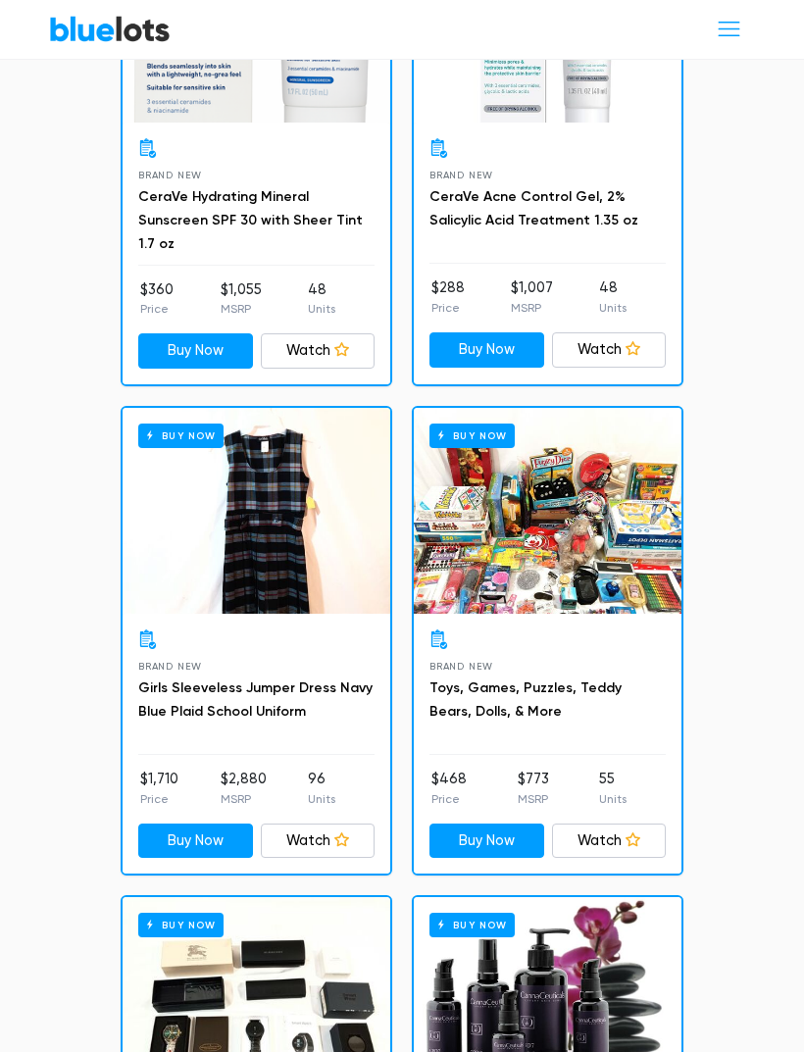
scroll to position [1987, 0]
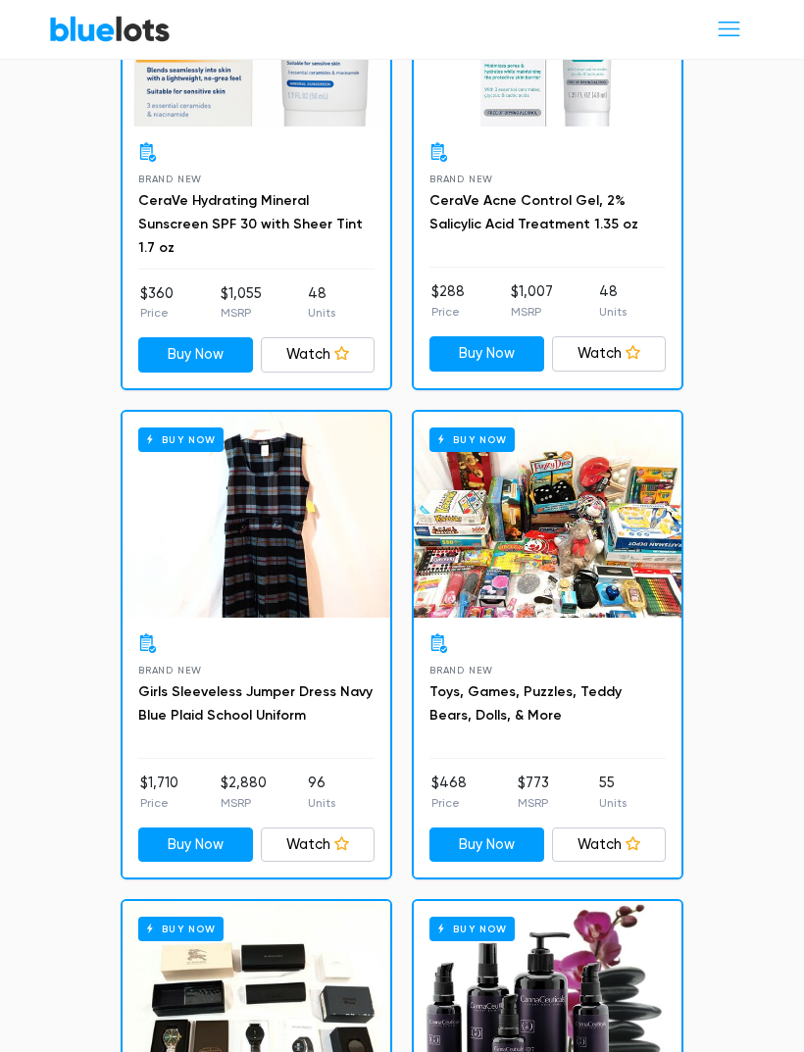
click at [562, 684] on link "Toys, Games, Puzzles, Teddy Bears, Dolls, & More" at bounding box center [526, 704] width 192 height 40
click at [645, 773] on ul "$468 Price $773 MSRP 55 Units" at bounding box center [548, 792] width 236 height 39
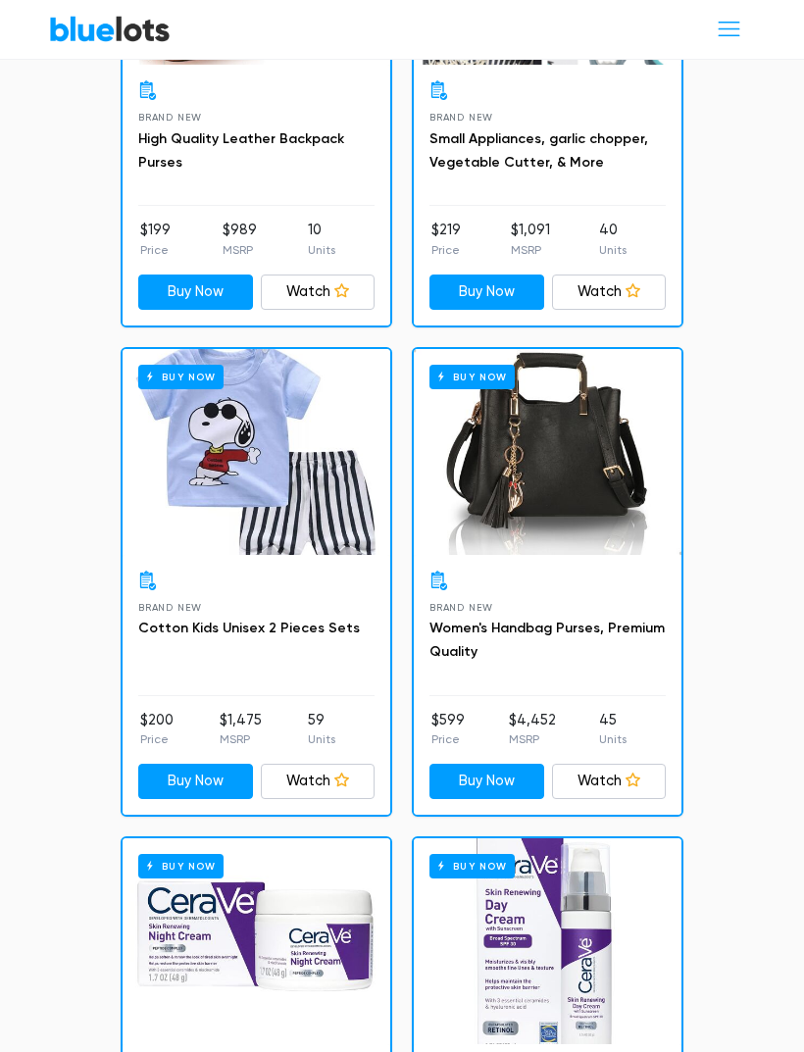
scroll to position [3518, 0]
click at [582, 506] on div "Buy Now" at bounding box center [548, 453] width 268 height 206
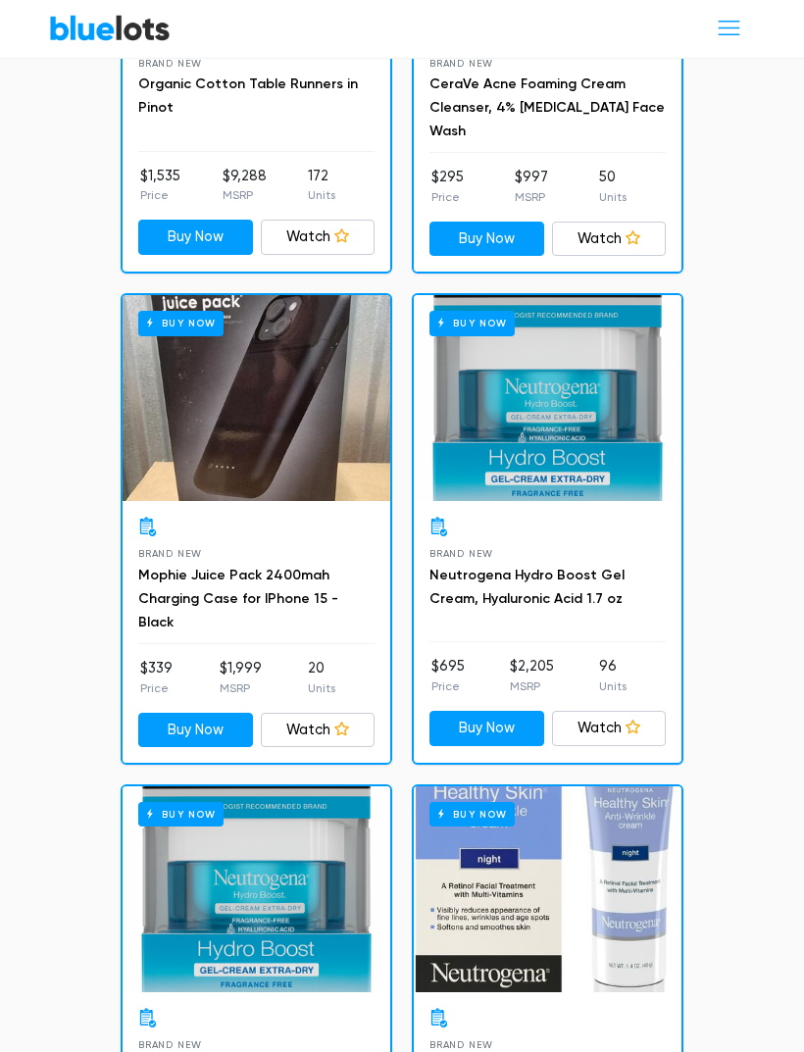
scroll to position [7952, 0]
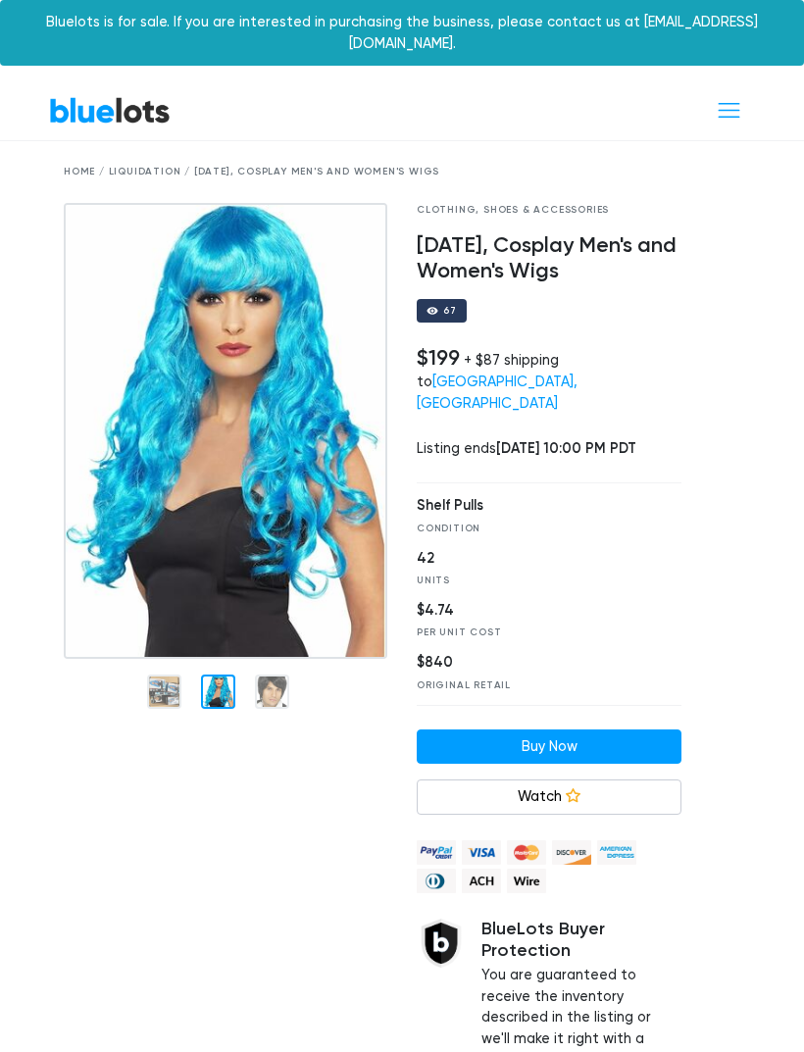
click at [215, 491] on img at bounding box center [226, 431] width 324 height 457
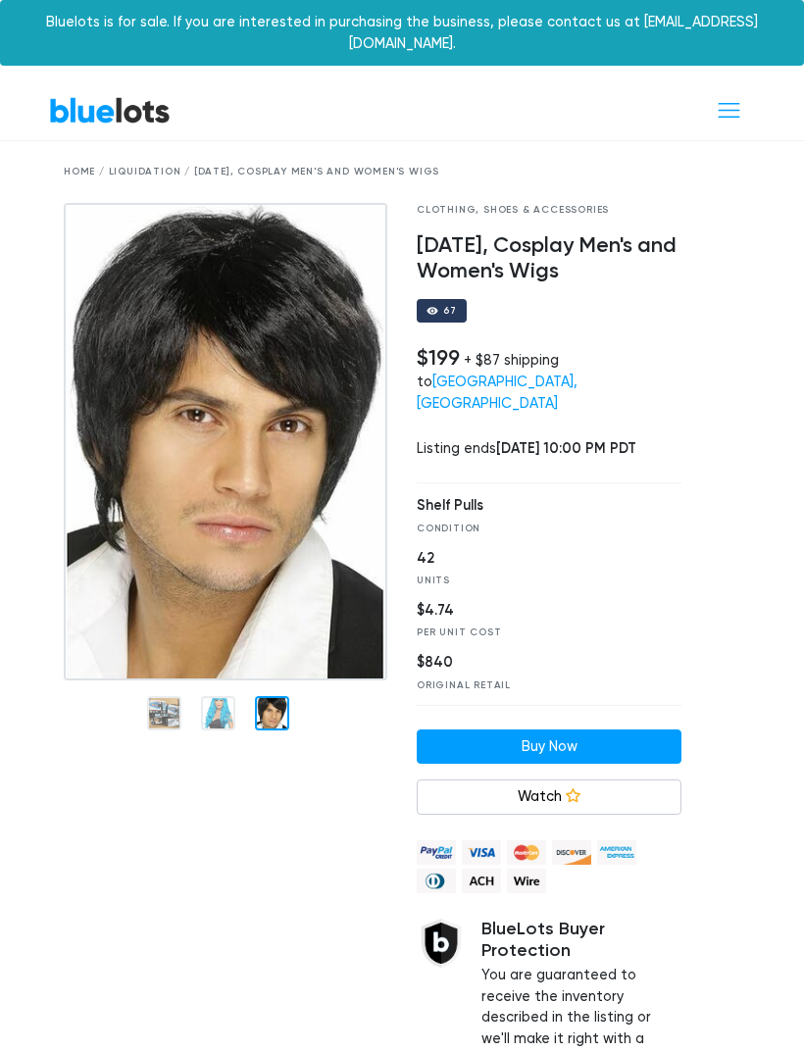
click at [275, 696] on div at bounding box center [272, 713] width 34 height 34
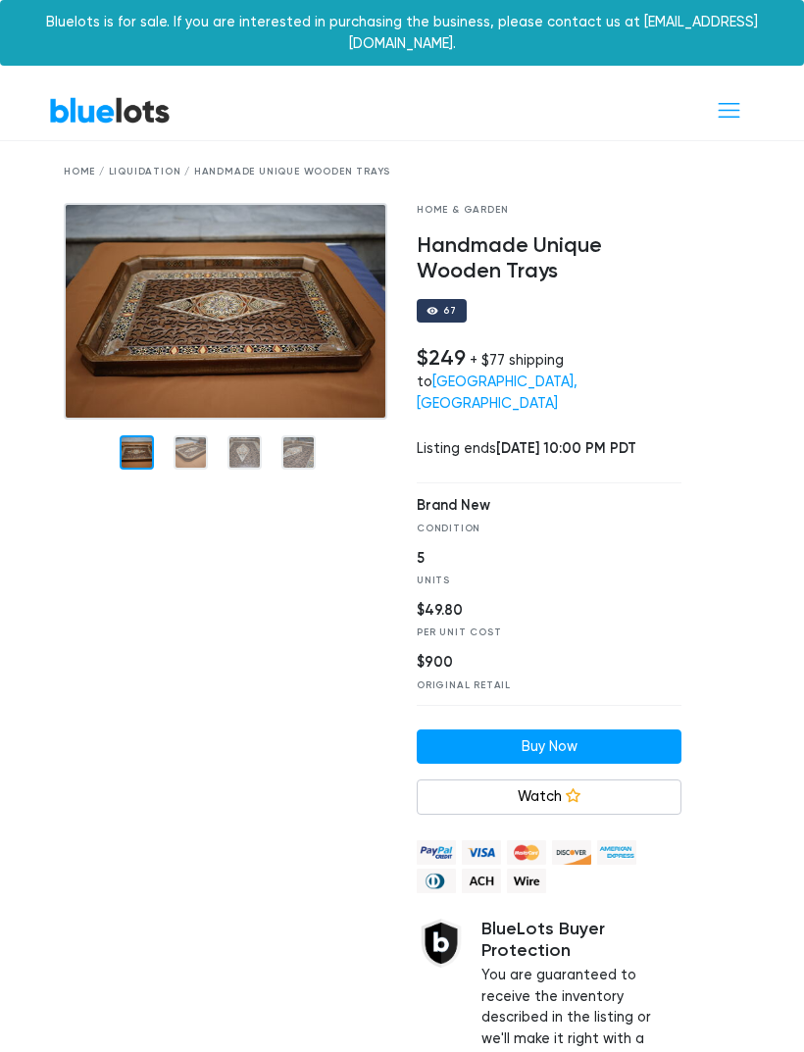
click at [192, 446] on div at bounding box center [191, 452] width 34 height 34
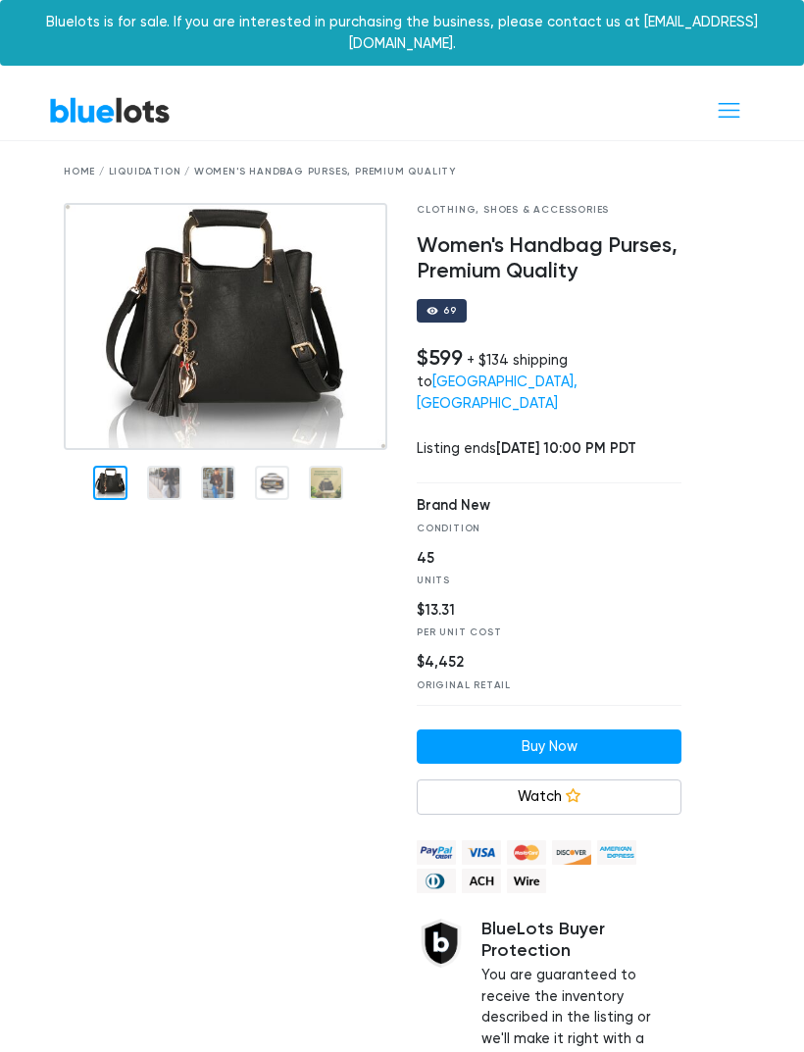
click at [168, 450] on img at bounding box center [226, 326] width 324 height 247
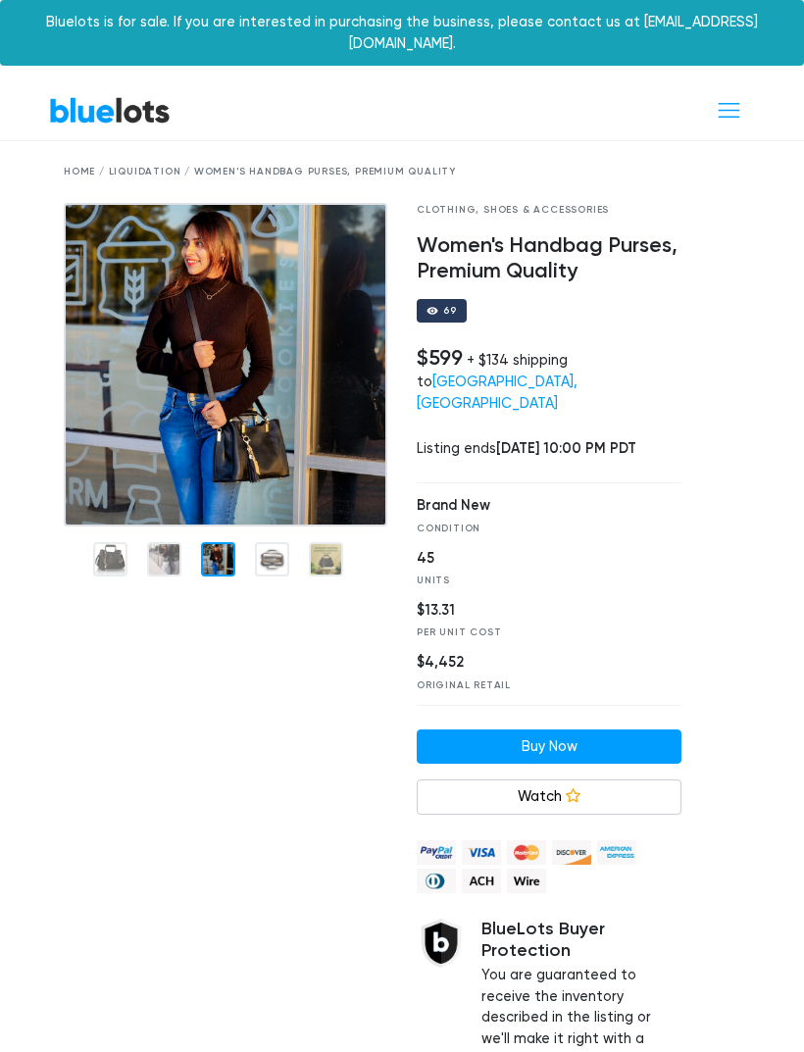
click at [214, 546] on div at bounding box center [218, 559] width 34 height 34
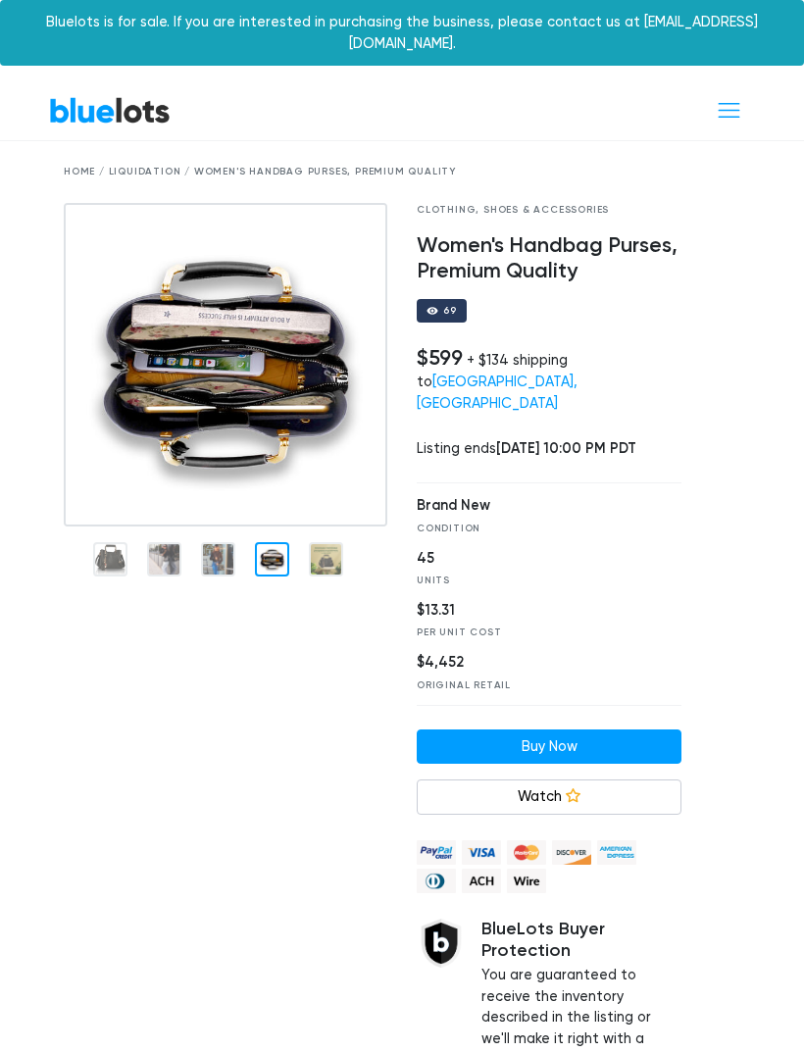
click at [270, 548] on div at bounding box center [272, 559] width 34 height 34
click at [761, 81] on nav "BlueLots About Blog Help Sell Dashboard" at bounding box center [402, 110] width 804 height 59
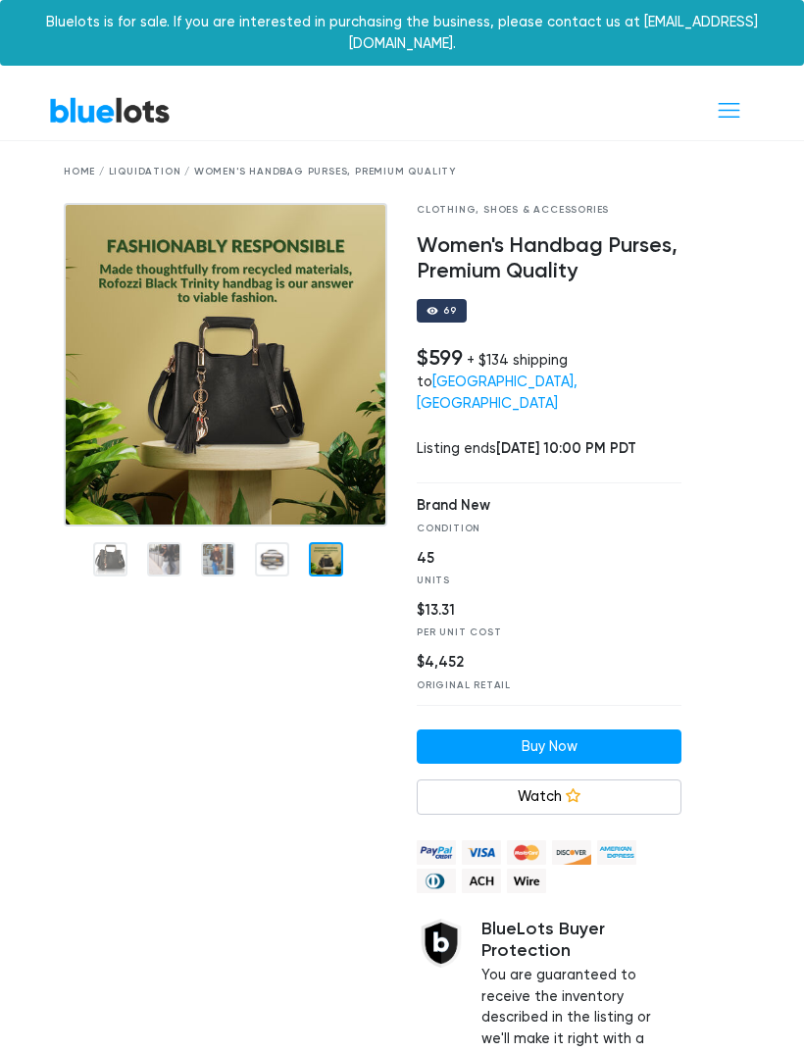
click at [324, 549] on div at bounding box center [326, 559] width 34 height 34
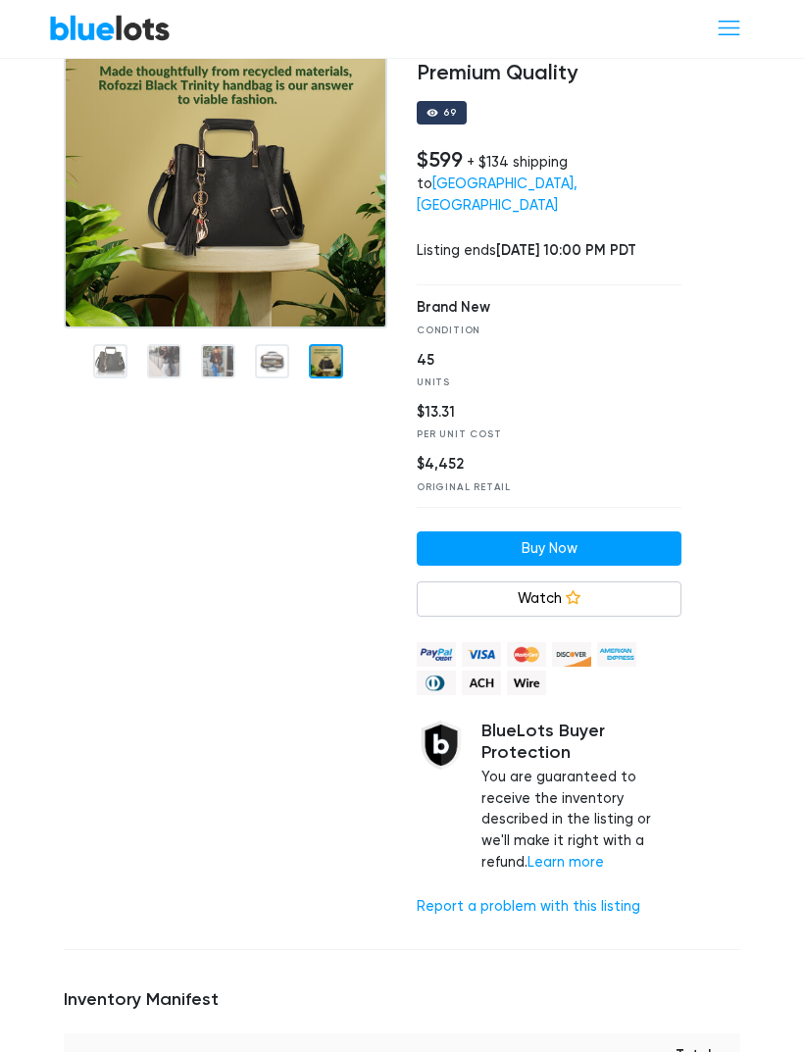
scroll to position [200, 0]
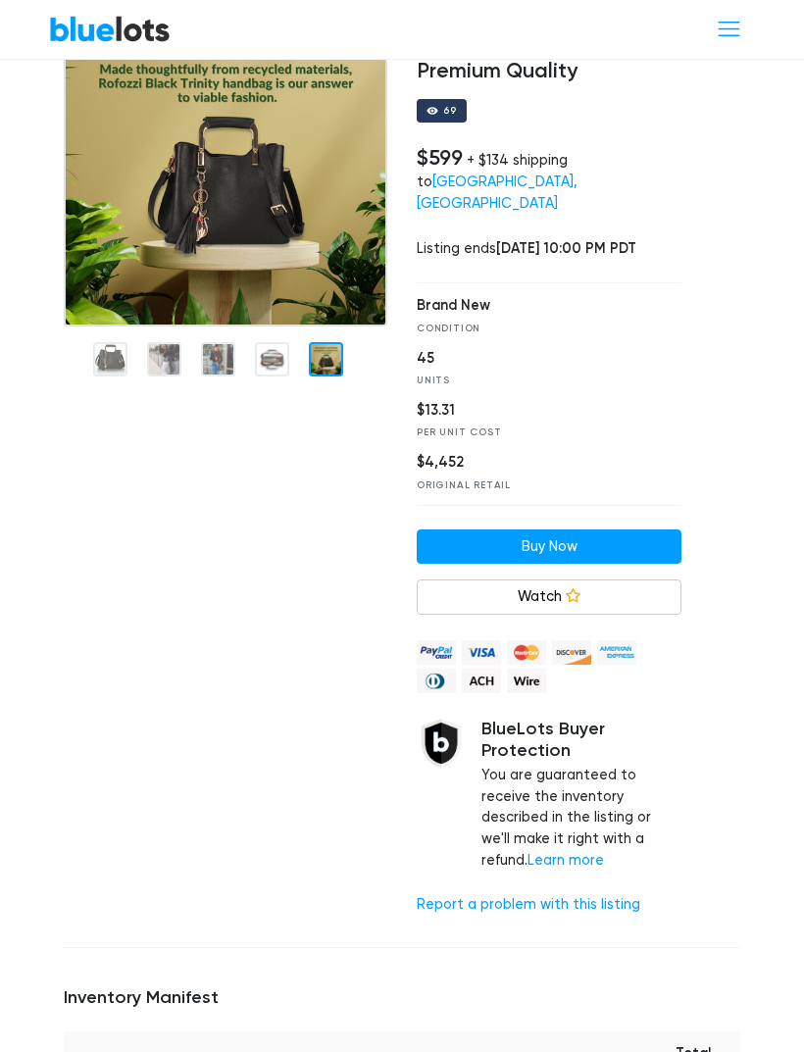
click at [596, 580] on link "Watch" at bounding box center [549, 597] width 265 height 35
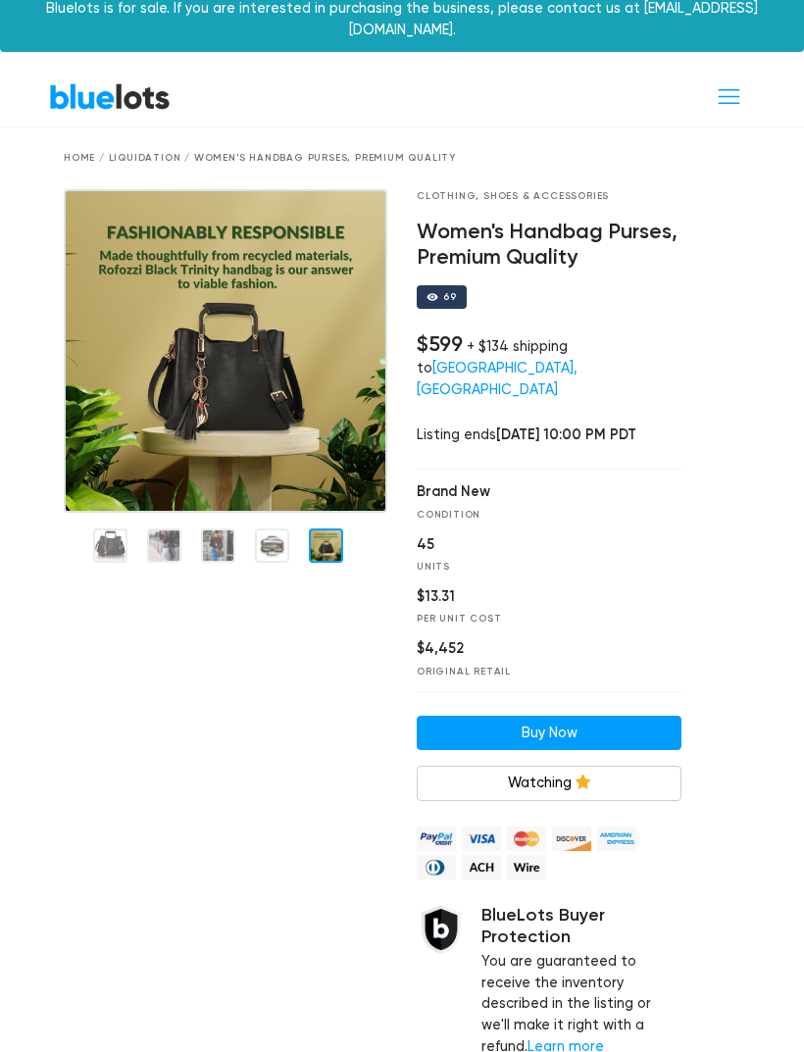
scroll to position [0, 0]
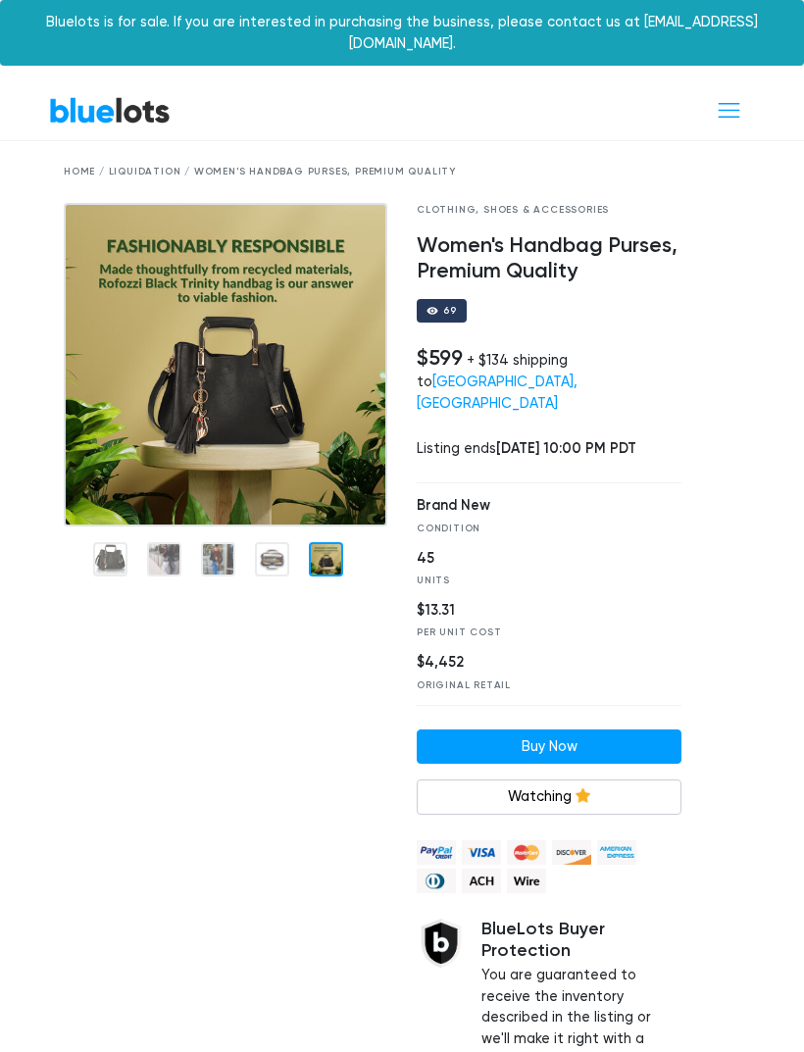
click at [420, 165] on div "Home / Liquidation / Women's Handbag Purses, Premium Quality" at bounding box center [402, 172] width 677 height 15
